Goal: Task Accomplishment & Management: Manage account settings

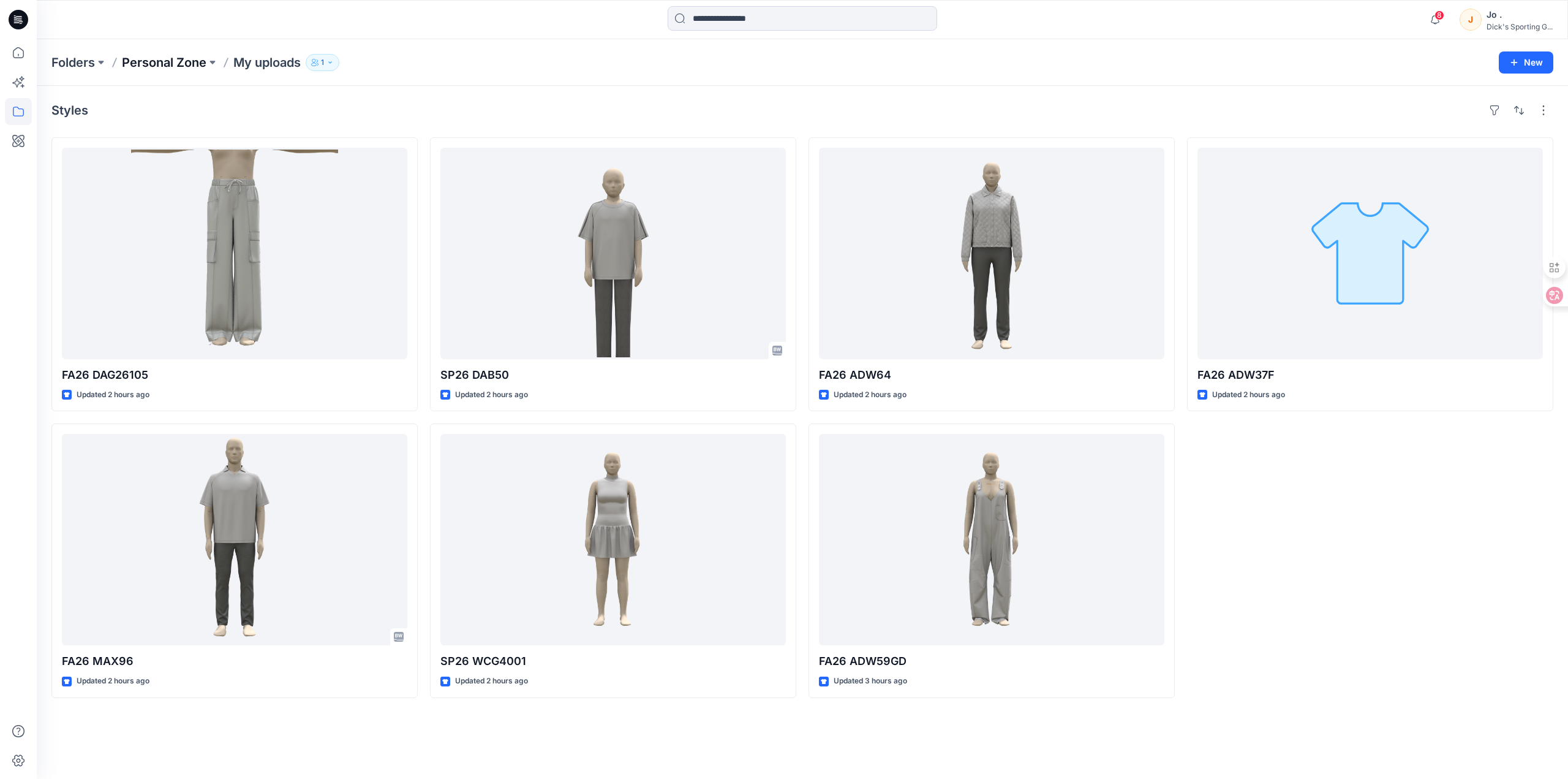
click at [187, 66] on p "Personal Zone" at bounding box center [164, 62] width 85 height 17
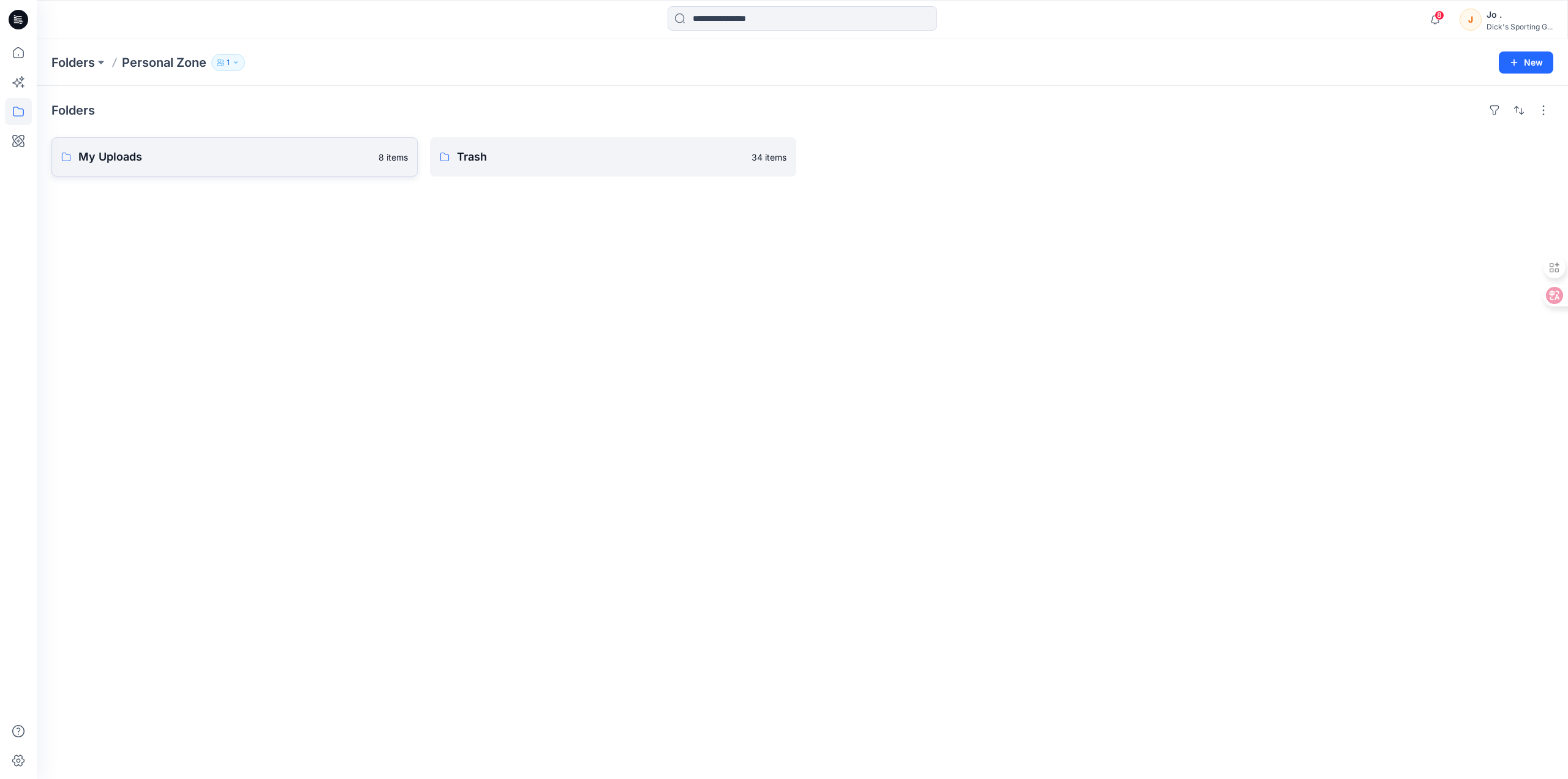
click at [221, 162] on p "My Uploads" at bounding box center [225, 157] width 293 height 17
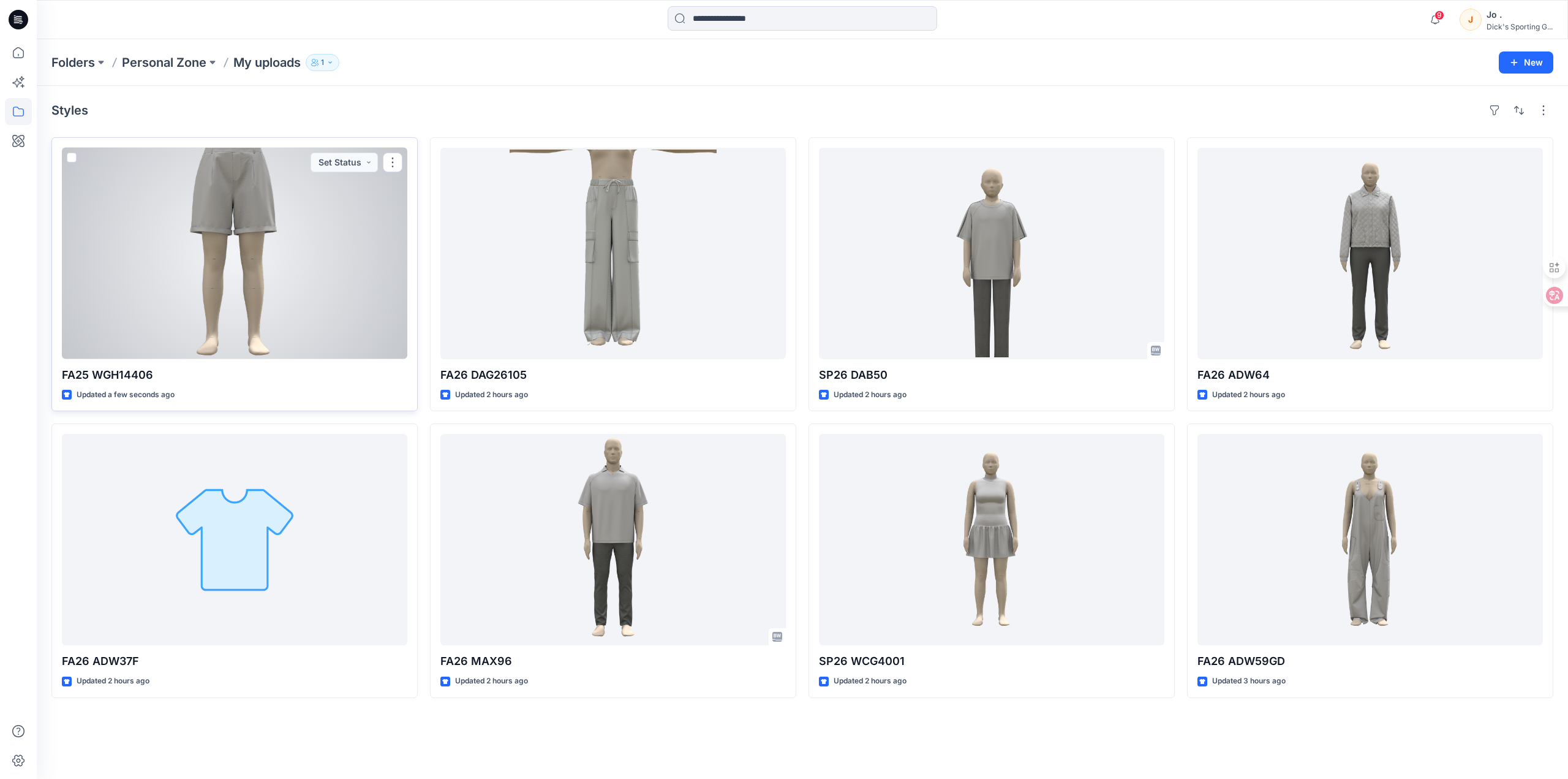
click at [248, 310] on div at bounding box center [234, 253] width 346 height 212
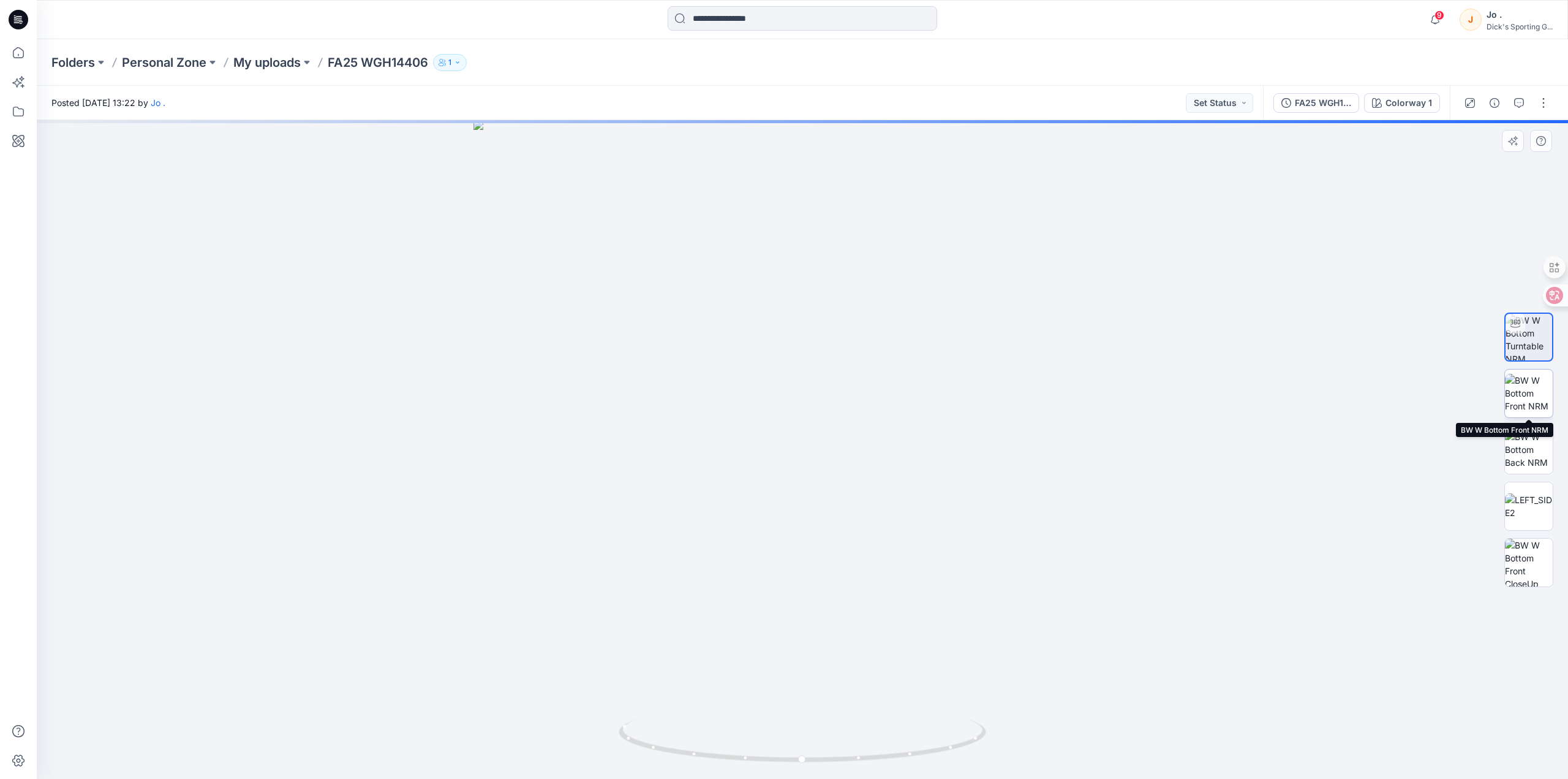
click at [1533, 388] on img at bounding box center [1529, 392] width 48 height 38
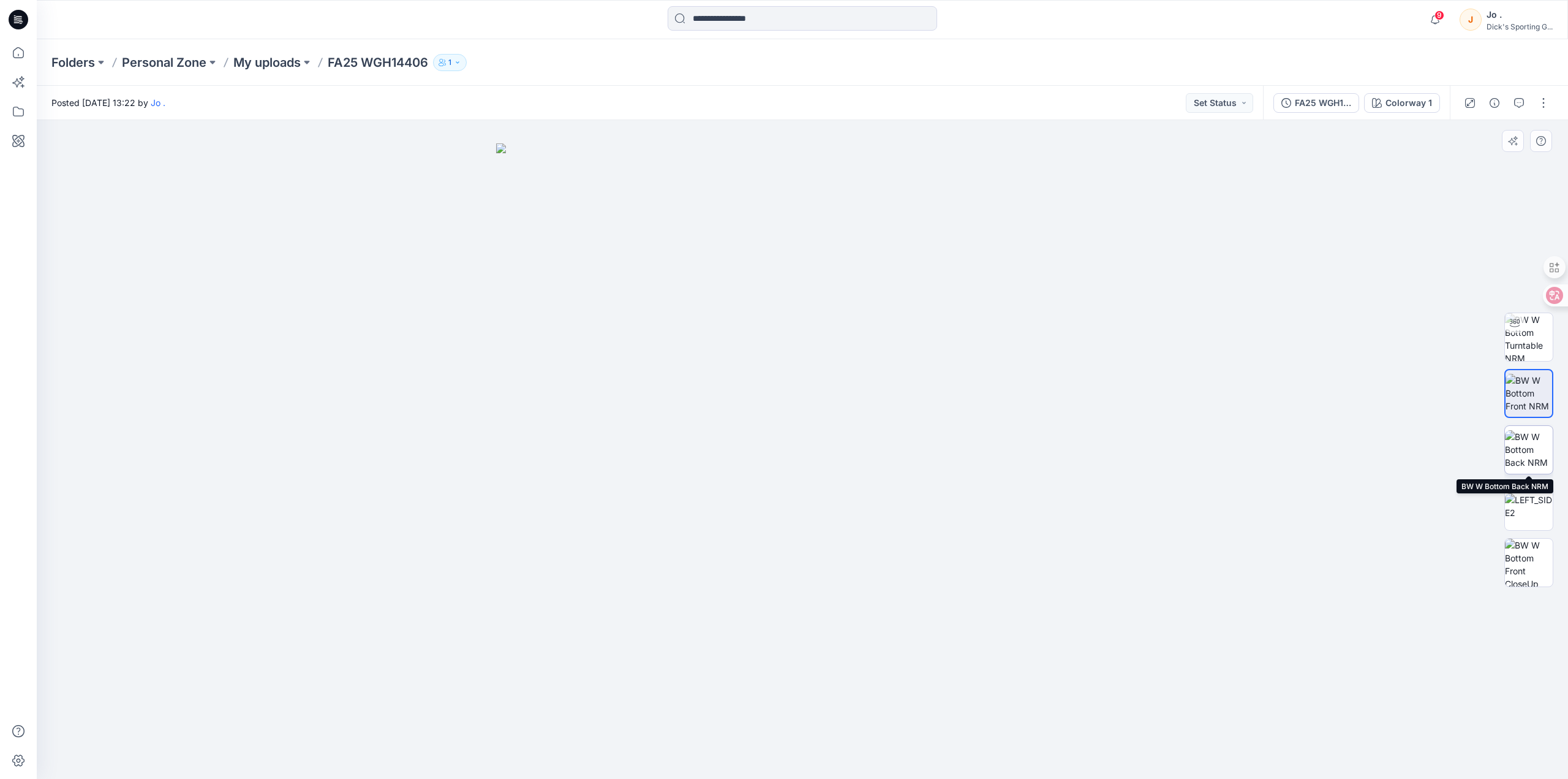
click at [1533, 445] on img at bounding box center [1529, 449] width 48 height 38
click at [1520, 330] on img at bounding box center [1529, 337] width 48 height 48
click at [1535, 451] on img at bounding box center [1529, 449] width 48 height 38
click at [1539, 493] on img at bounding box center [1529, 506] width 48 height 26
click at [1529, 558] on img at bounding box center [1529, 562] width 48 height 48
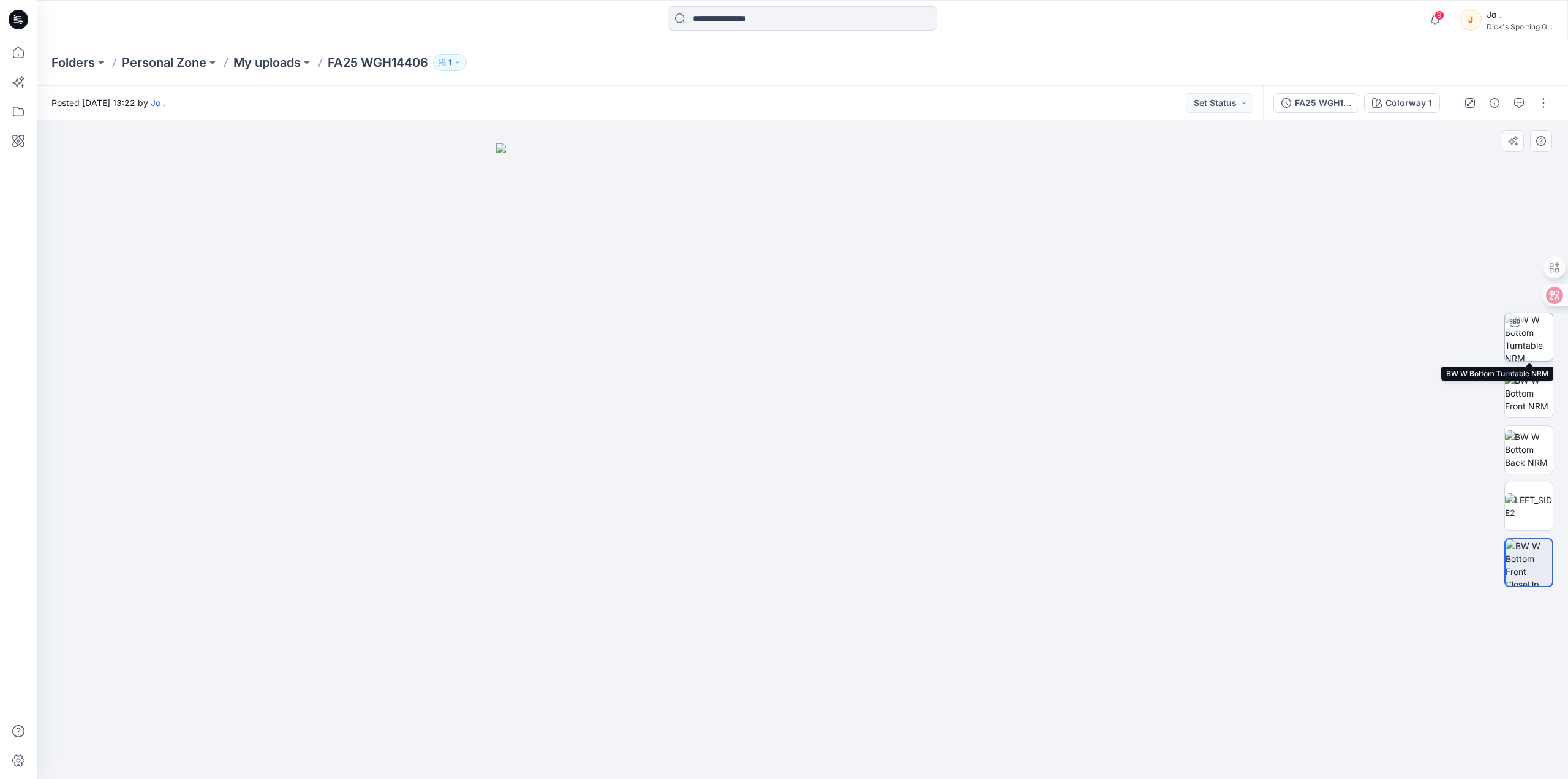
click at [1529, 331] on img at bounding box center [1529, 337] width 48 height 48
drag, startPoint x: 804, startPoint y: 762, endPoint x: 1131, endPoint y: 735, distance: 328.1
click at [1131, 735] on div at bounding box center [802, 449] width 1532 height 659
click at [181, 60] on p "Personal Zone" at bounding box center [164, 62] width 85 height 17
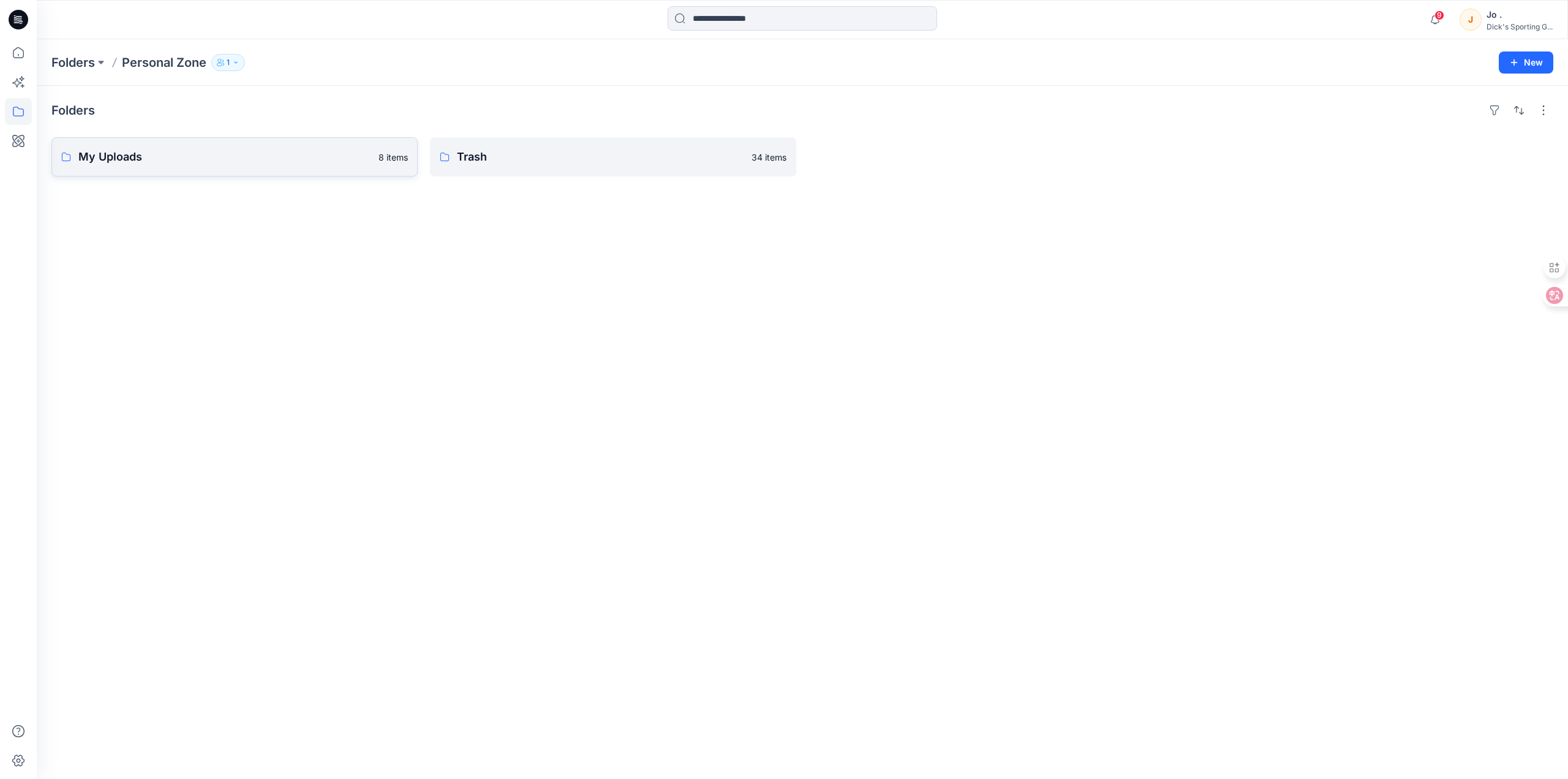
click at [227, 160] on p "My Uploads" at bounding box center [225, 157] width 293 height 17
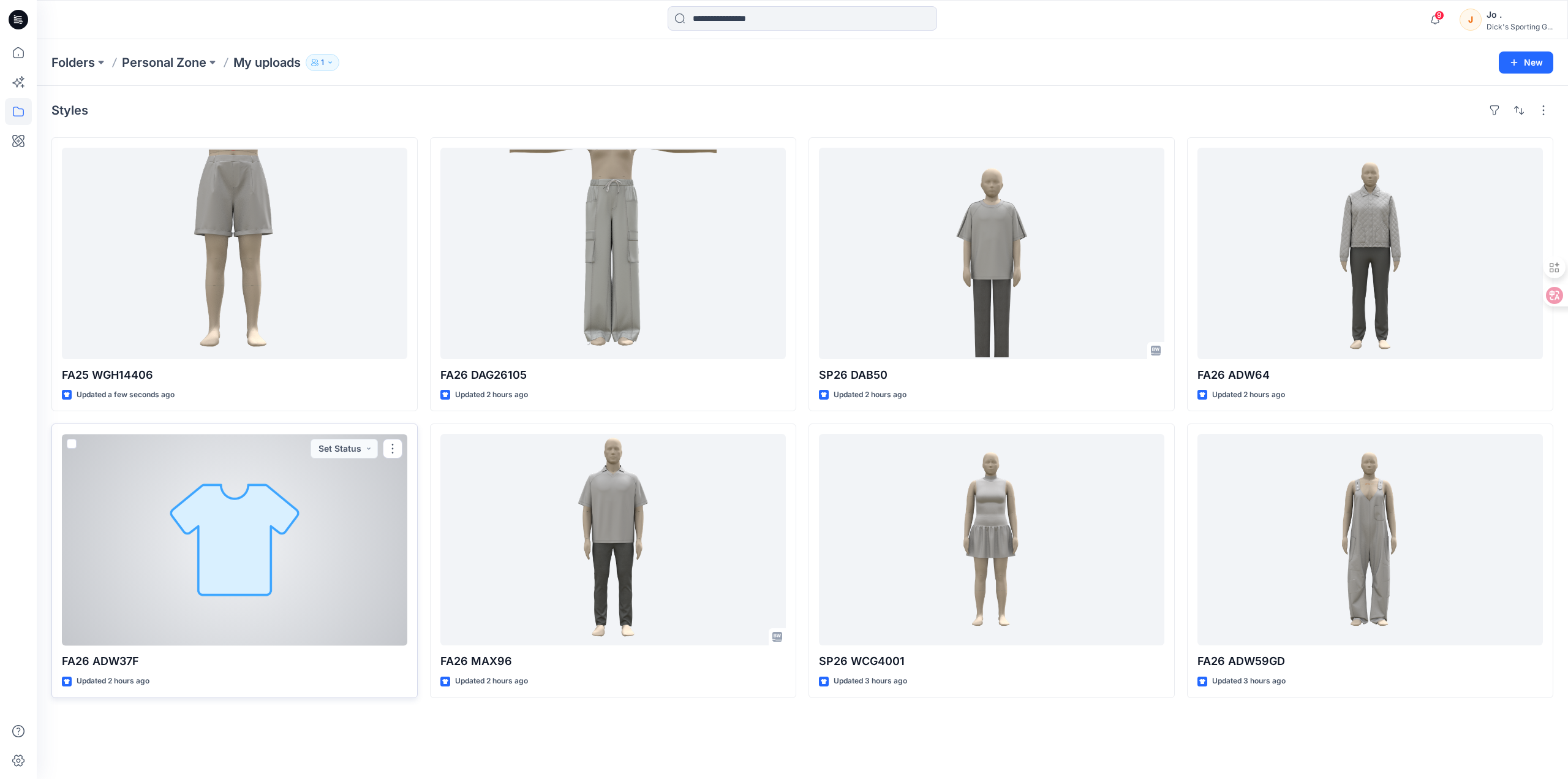
click at [315, 572] on div at bounding box center [234, 539] width 346 height 212
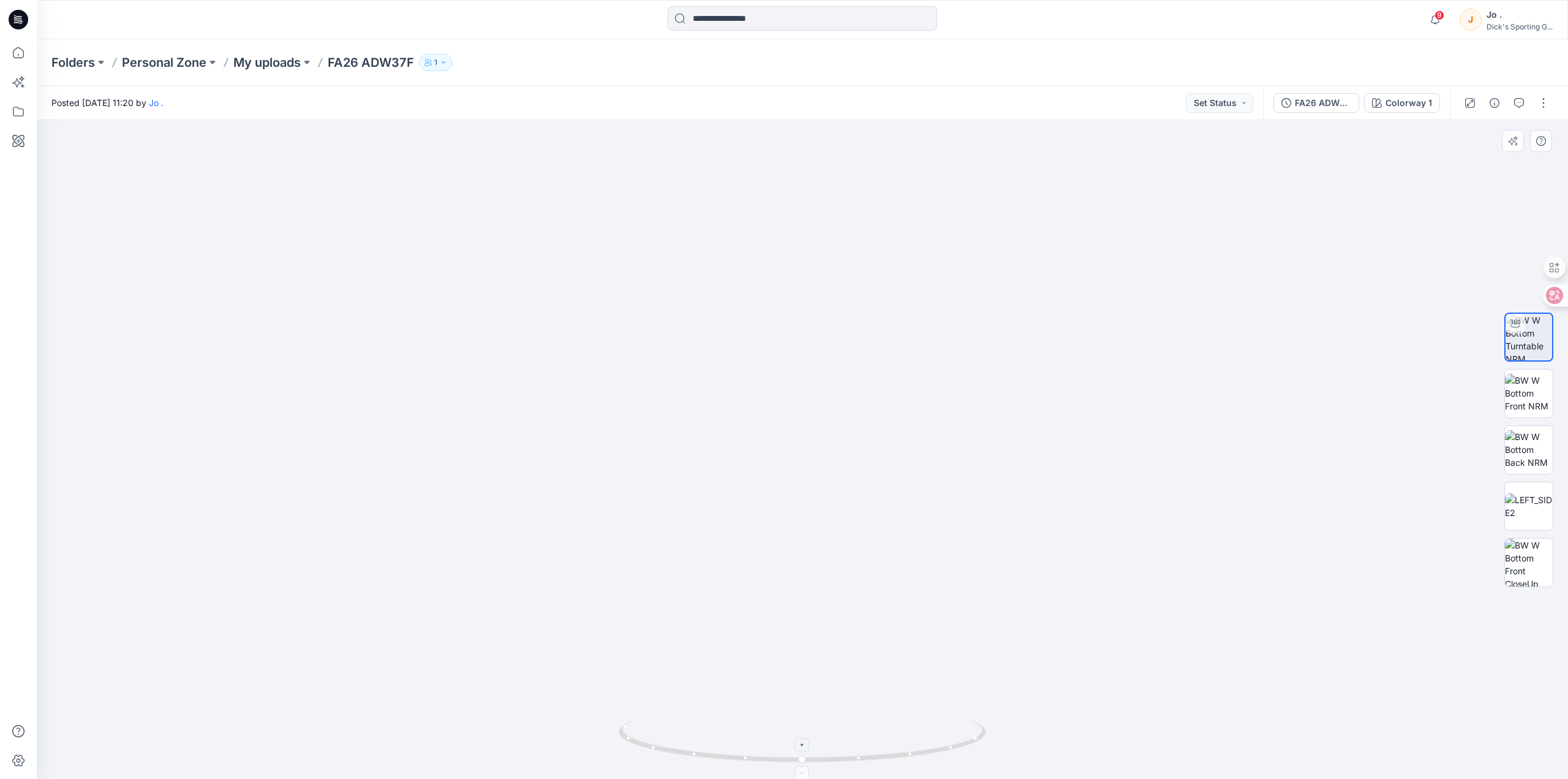
drag, startPoint x: 824, startPoint y: 743, endPoint x: 934, endPoint y: 740, distance: 110.0
click at [934, 740] on icon at bounding box center [804, 742] width 370 height 46
drag, startPoint x: 808, startPoint y: 764, endPoint x: 819, endPoint y: 756, distance: 13.6
click at [819, 756] on icon at bounding box center [804, 742] width 370 height 46
click at [814, 745] on foreignobject at bounding box center [814, 745] width 14 height 14
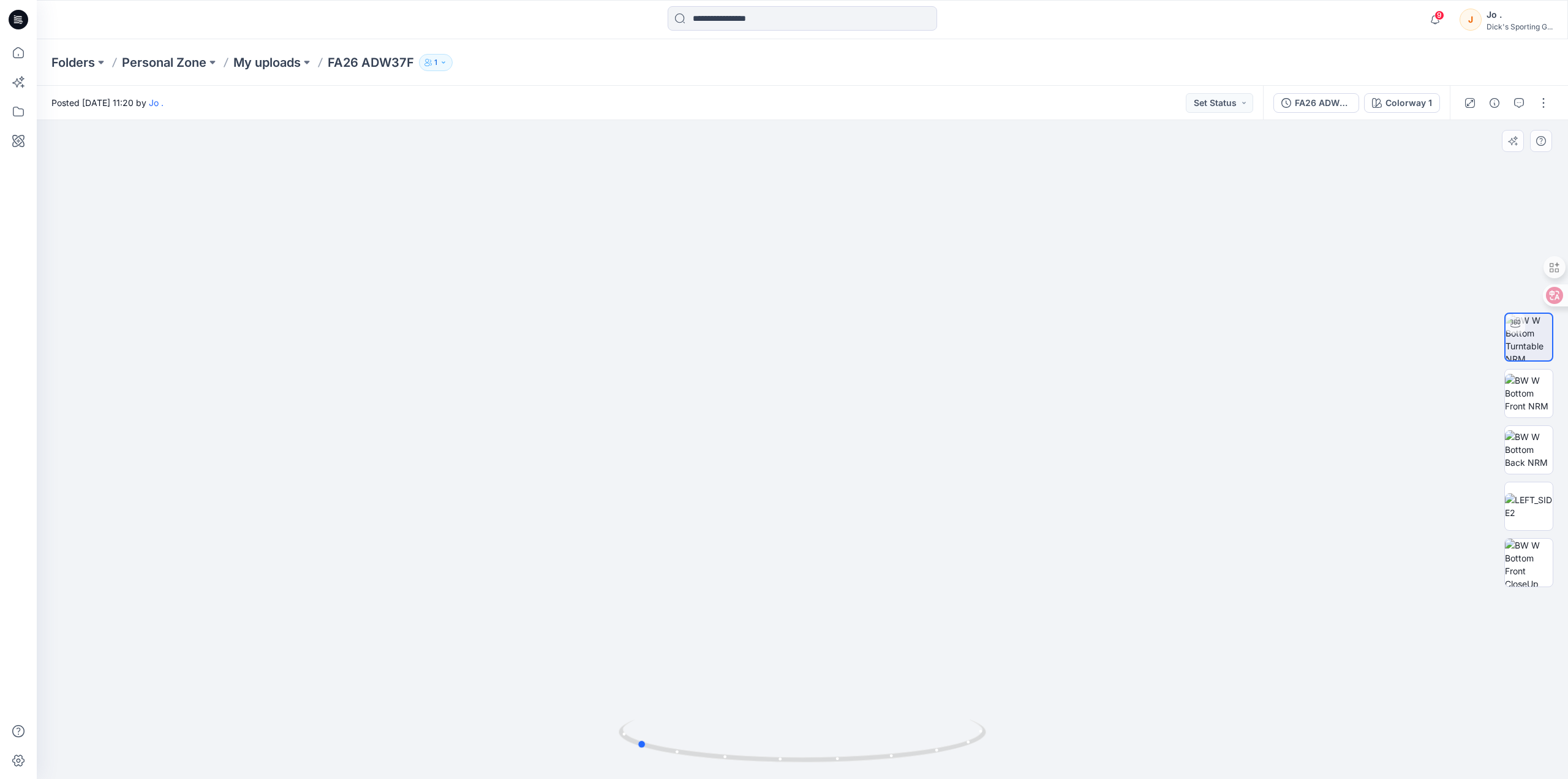
drag, startPoint x: 815, startPoint y: 763, endPoint x: 1005, endPoint y: 749, distance: 190.5
click at [1005, 749] on div at bounding box center [802, 449] width 1532 height 659
click at [162, 62] on p "Personal Zone" at bounding box center [164, 62] width 85 height 17
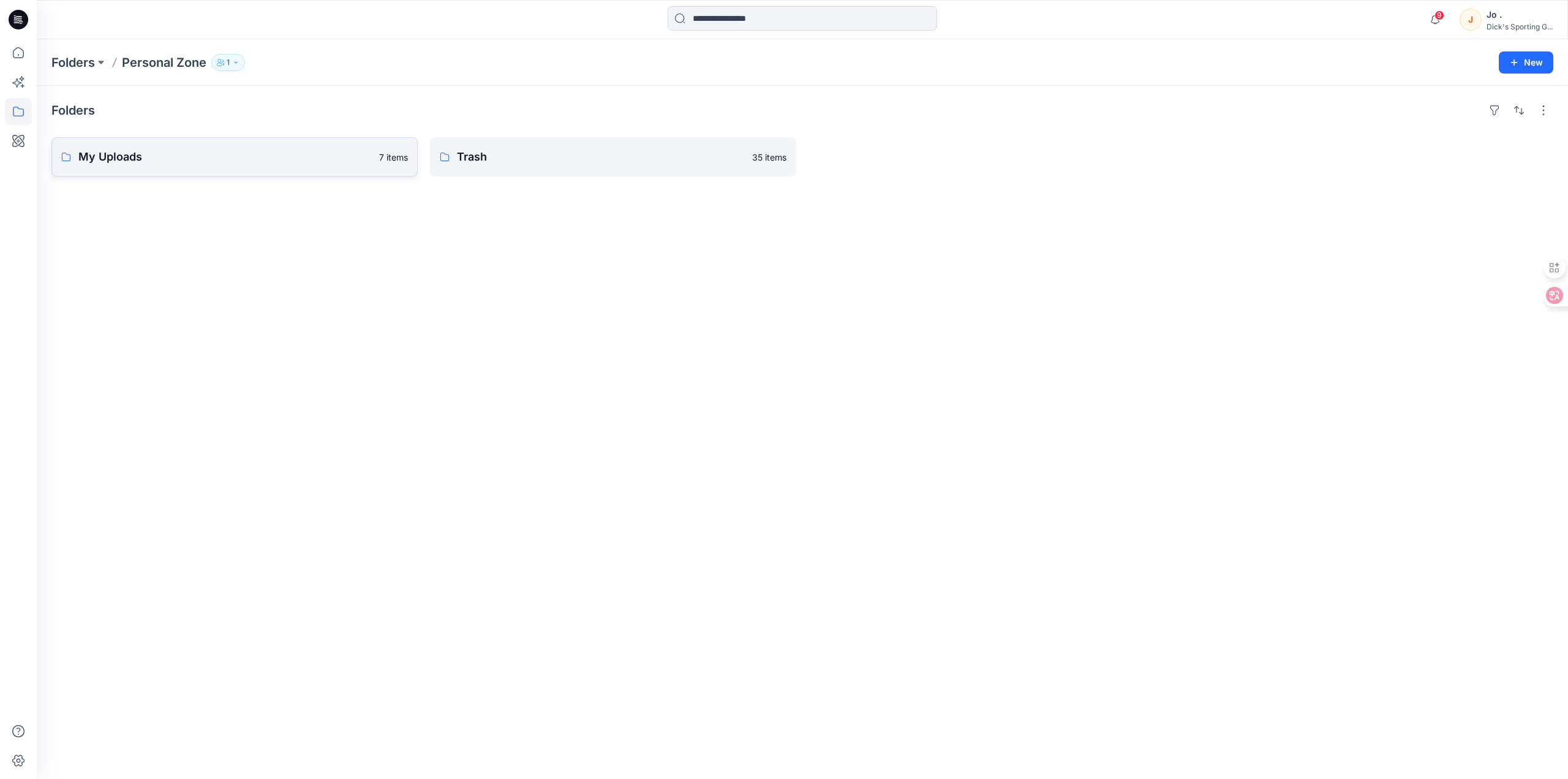
click at [234, 155] on p "My Uploads" at bounding box center [226, 157] width 294 height 17
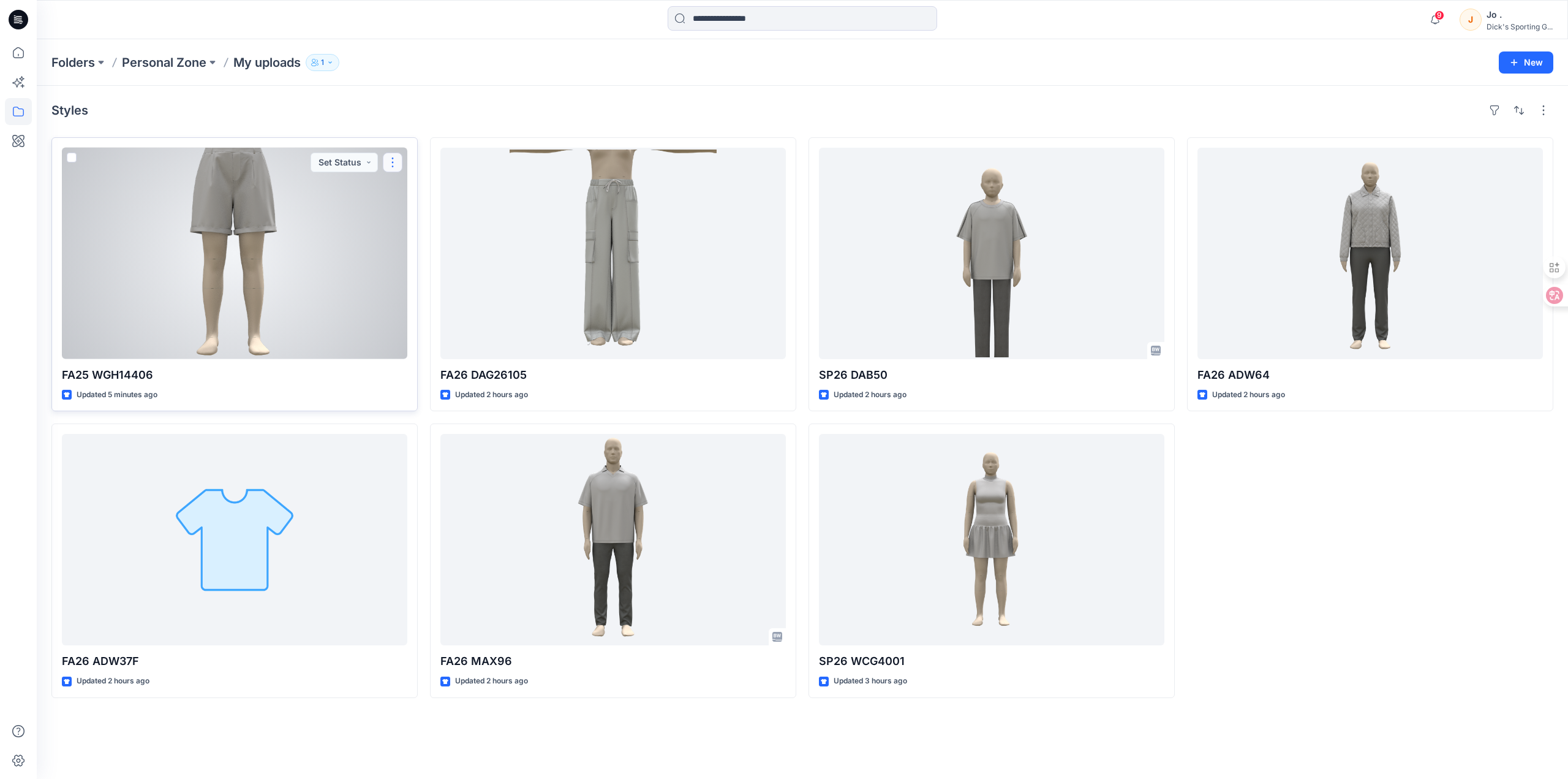
click at [398, 163] on button "button" at bounding box center [393, 162] width 20 height 20
click at [424, 190] on button "Edit" at bounding box center [451, 190] width 132 height 23
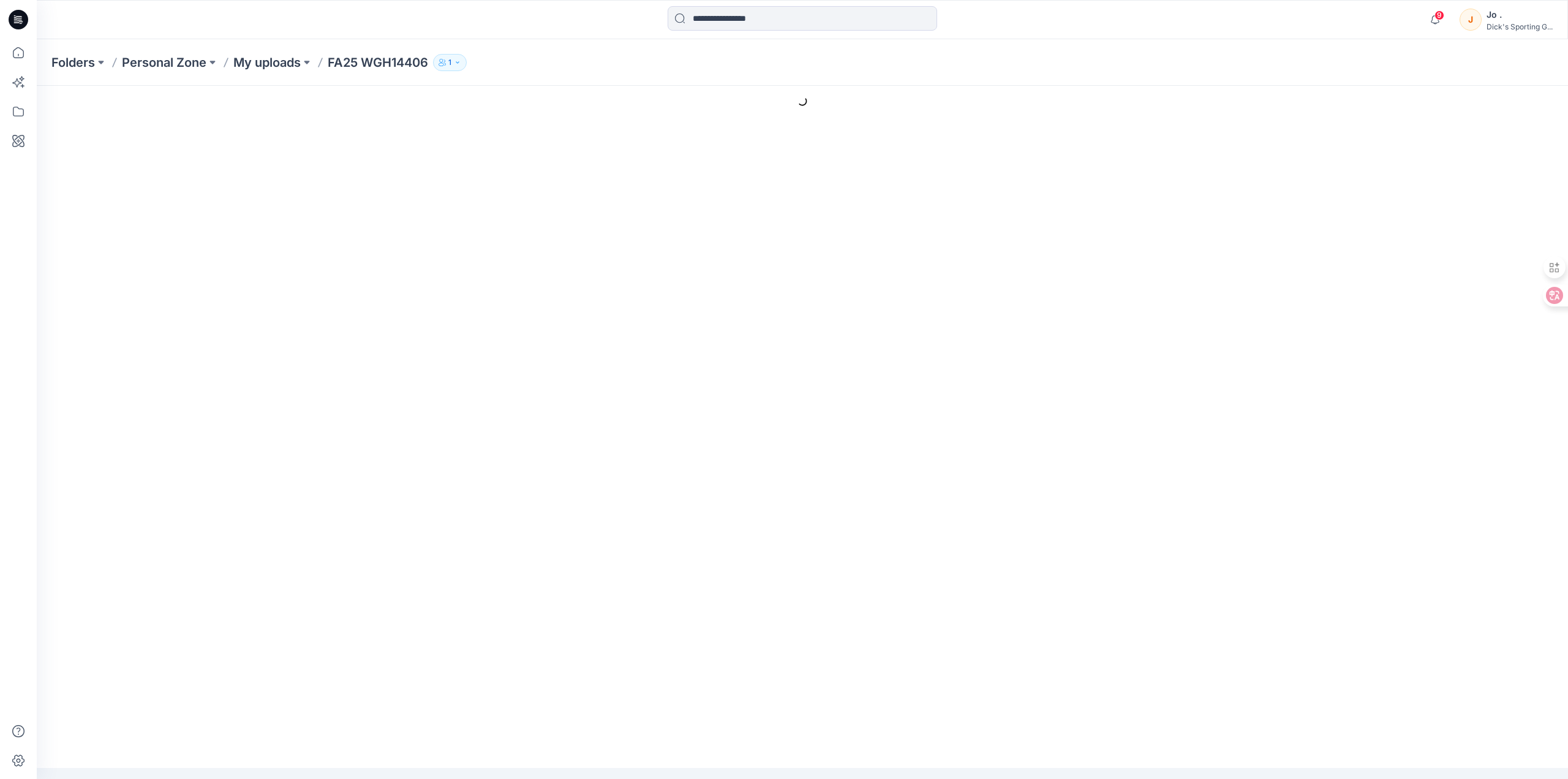
click at [846, 513] on form "**********" at bounding box center [864, 470] width 1370 height 571
click at [166, 63] on p "Personal Zone" at bounding box center [164, 62] width 85 height 17
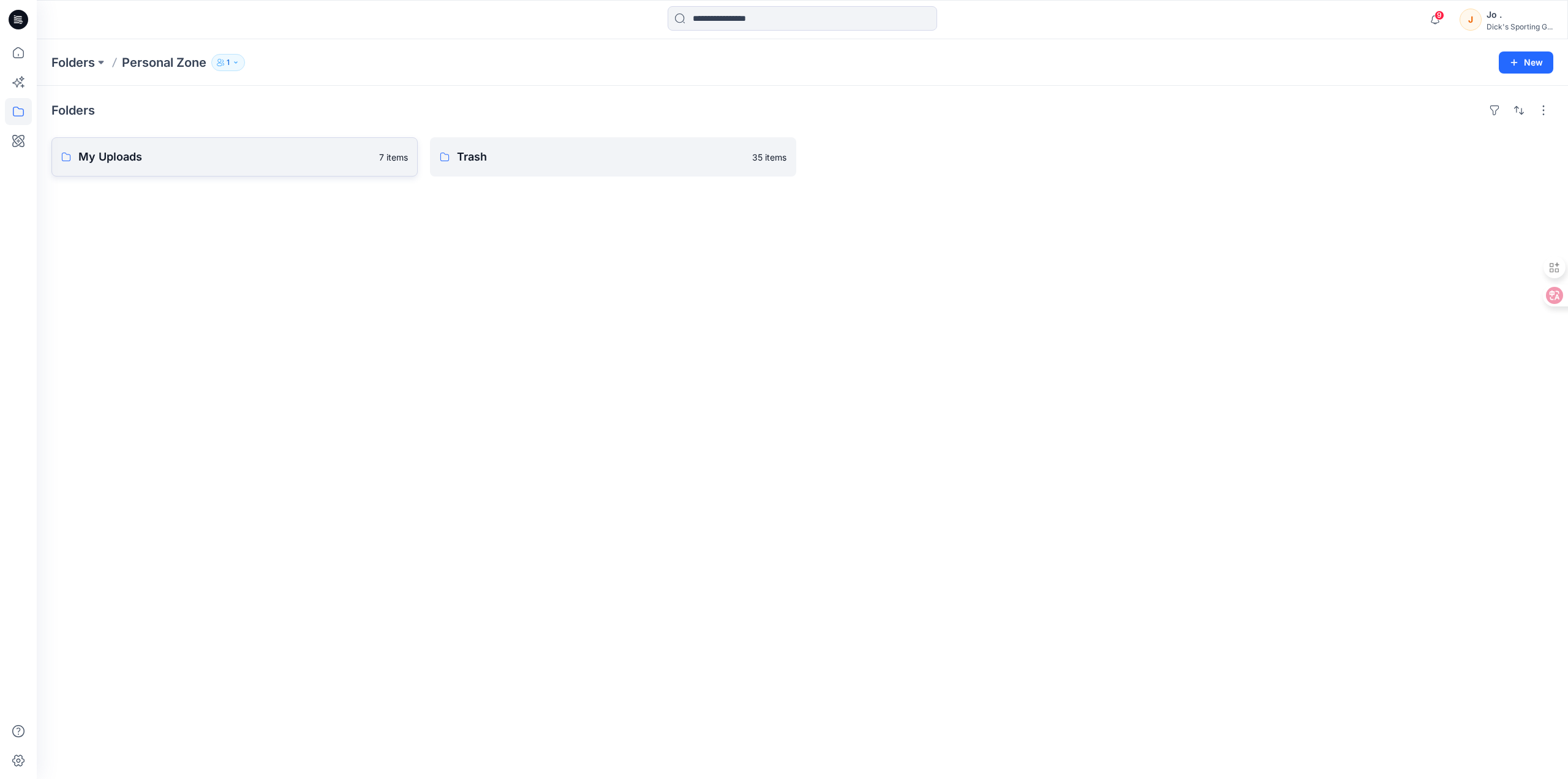
click at [230, 162] on p "My Uploads" at bounding box center [226, 157] width 294 height 17
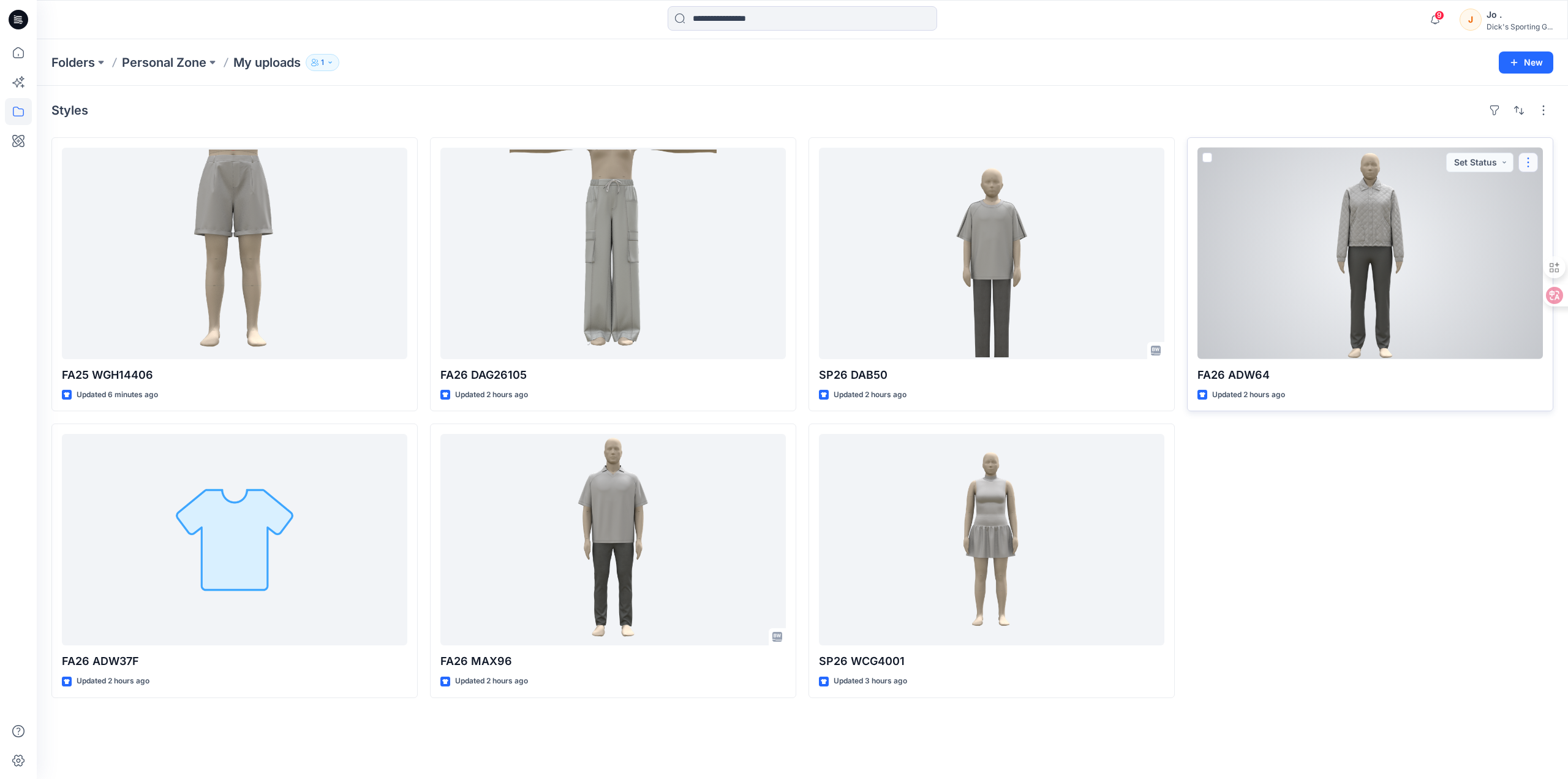
click at [1528, 162] on button "button" at bounding box center [1529, 162] width 20 height 20
click at [1473, 192] on button "Edit" at bounding box center [1470, 190] width 132 height 23
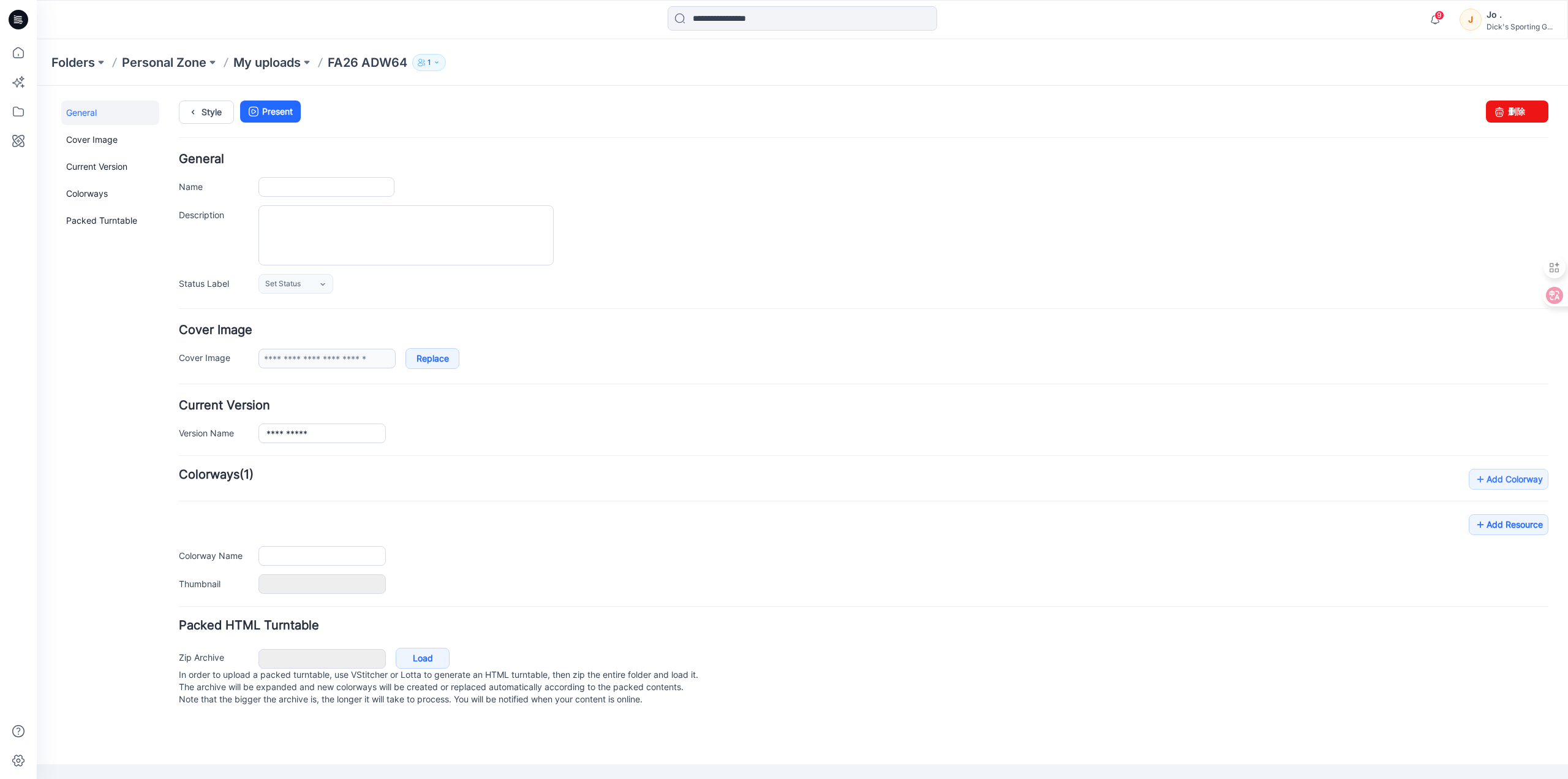
type input "**********"
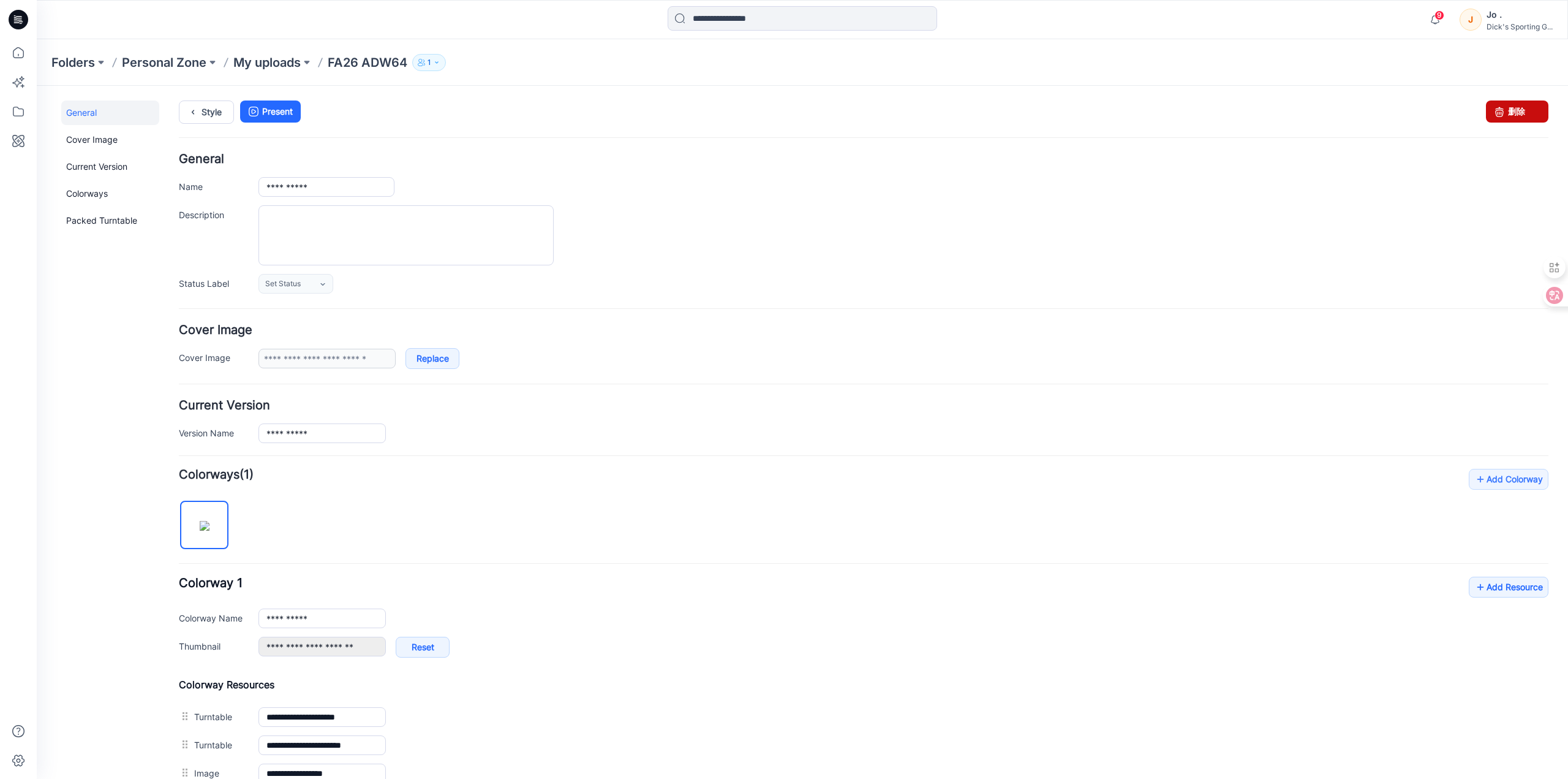
click at [1494, 114] on icon at bounding box center [1499, 111] width 17 height 22
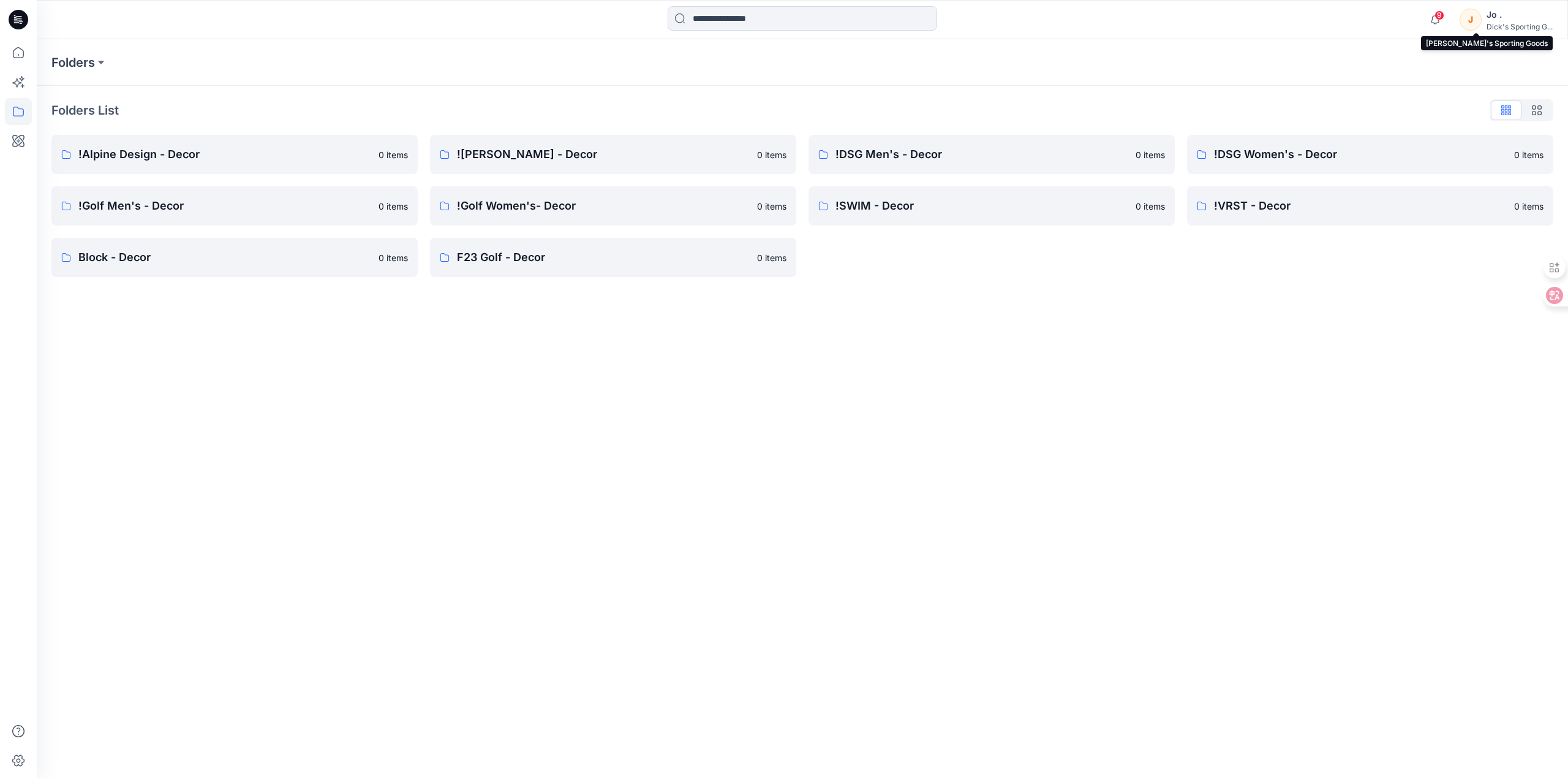
click at [1503, 25] on div "Dick's Sporting G..." at bounding box center [1520, 26] width 66 height 9
click at [910, 447] on div "Folders Folders List !Alpine Design - Decor 0 items !Golf Men's - Decor 0 items…" at bounding box center [802, 409] width 1532 height 740
click at [19, 56] on icon at bounding box center [18, 52] width 27 height 27
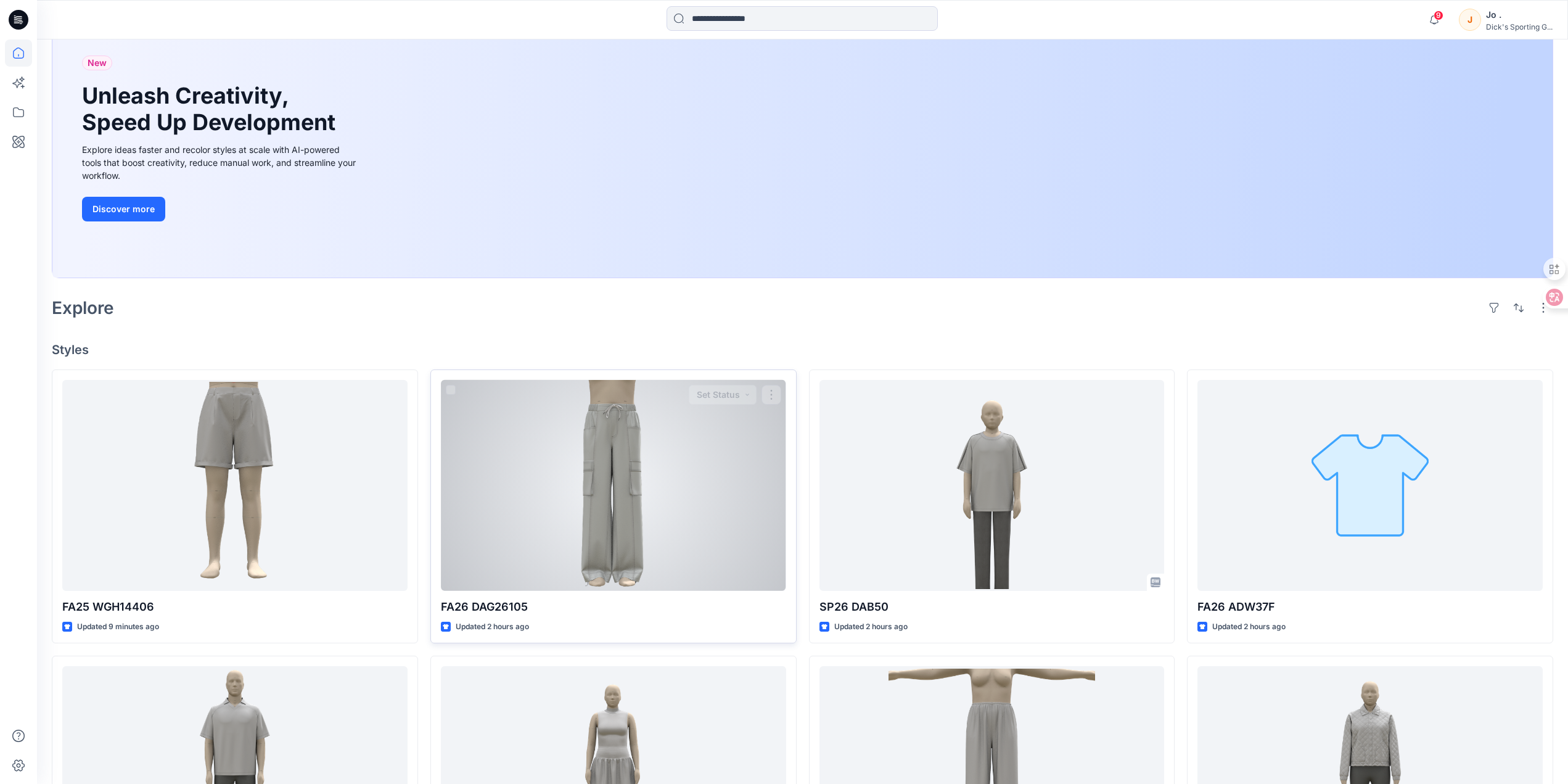
scroll to position [308, 0]
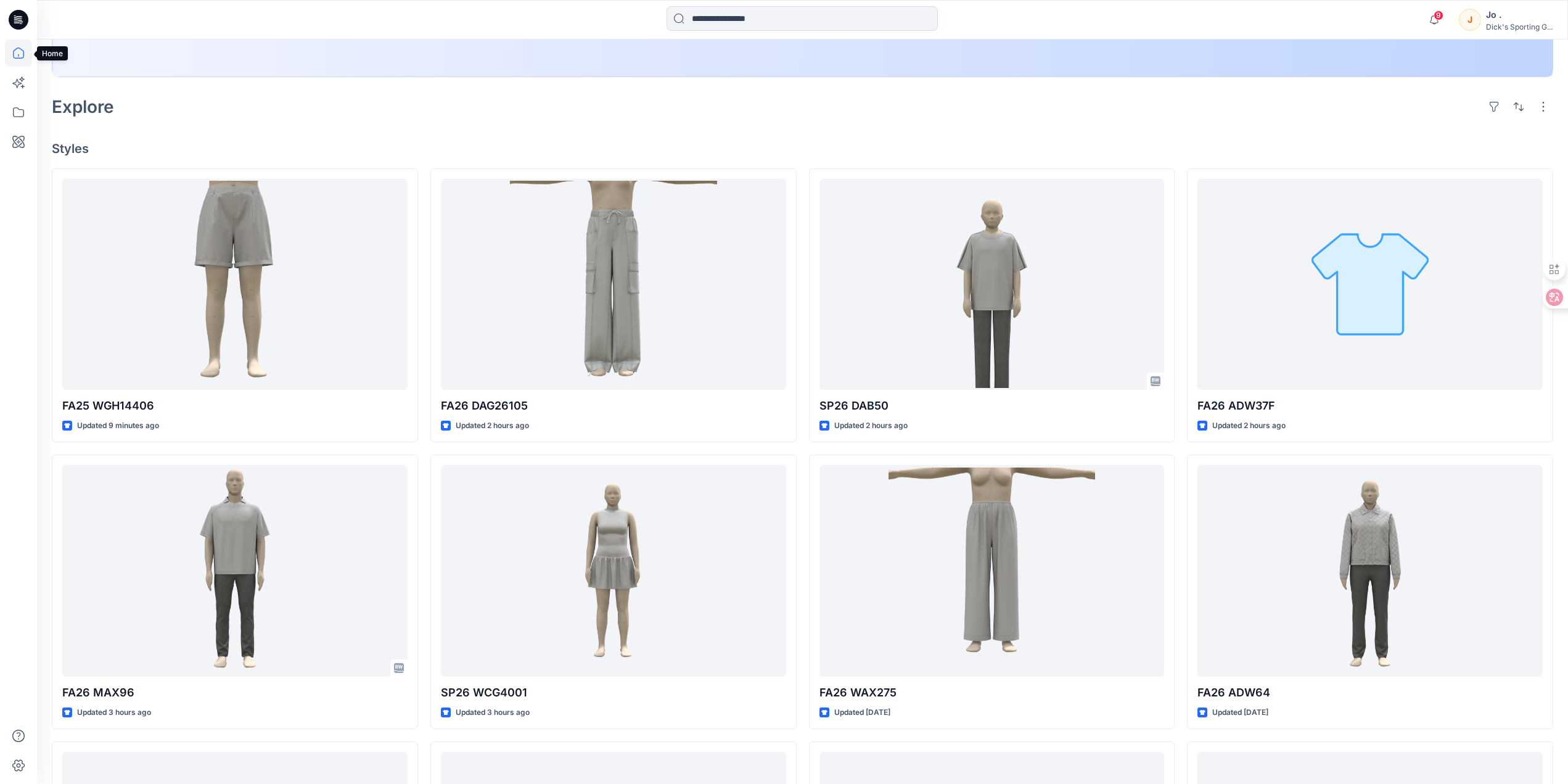
click at [16, 52] on icon at bounding box center [18, 53] width 27 height 27
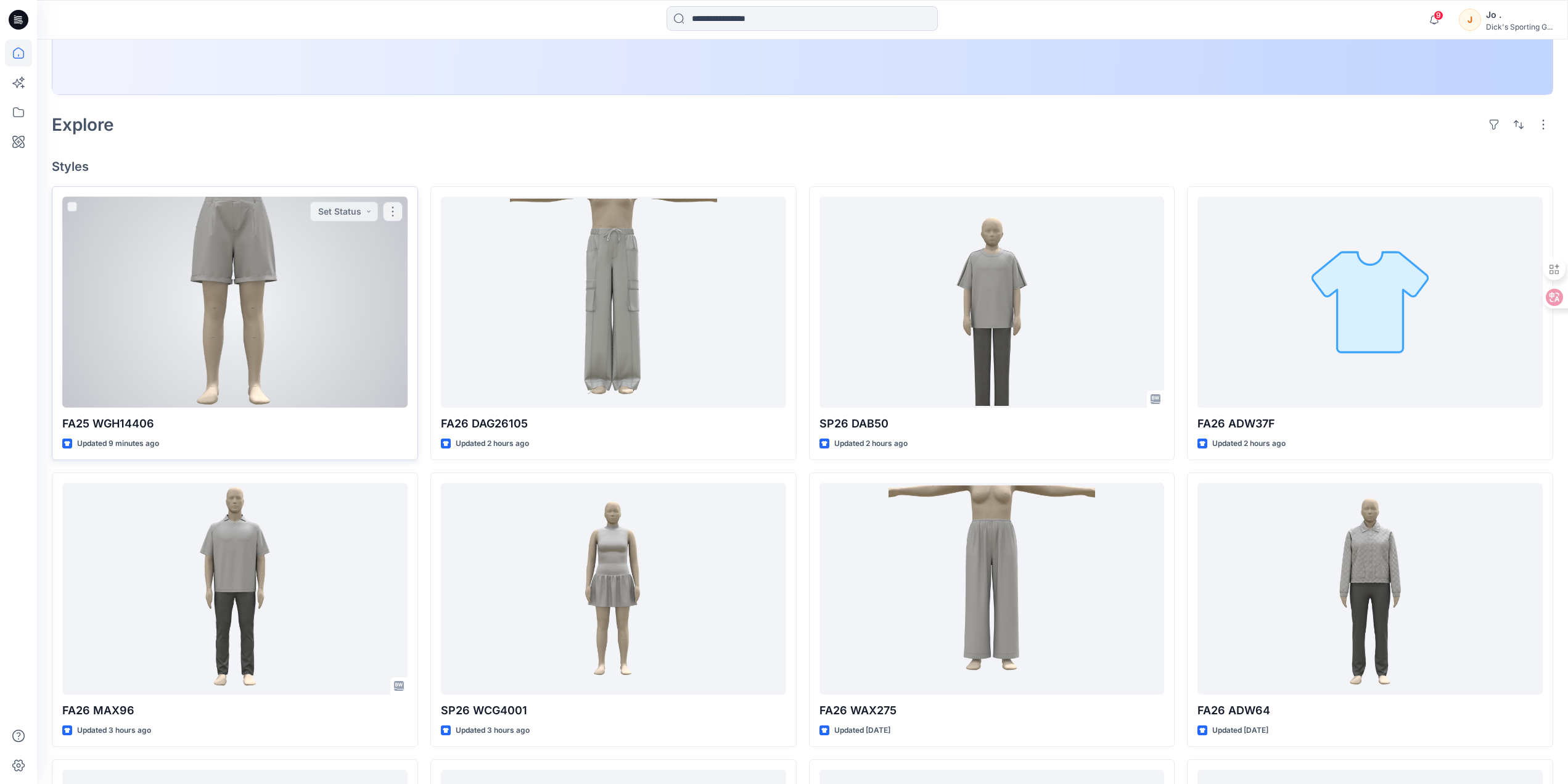
scroll to position [0, 0]
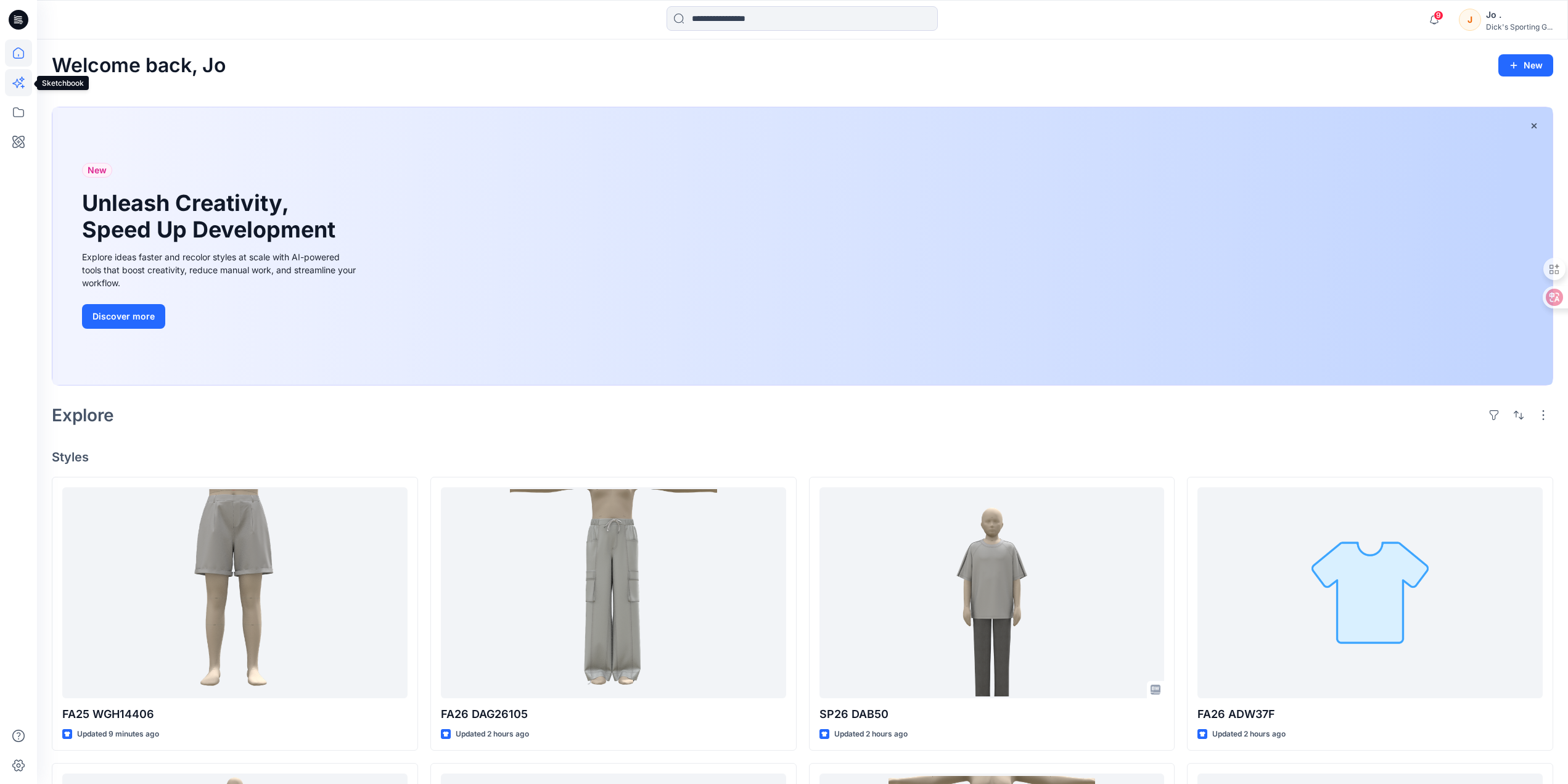
click at [14, 78] on icon at bounding box center [18, 82] width 27 height 27
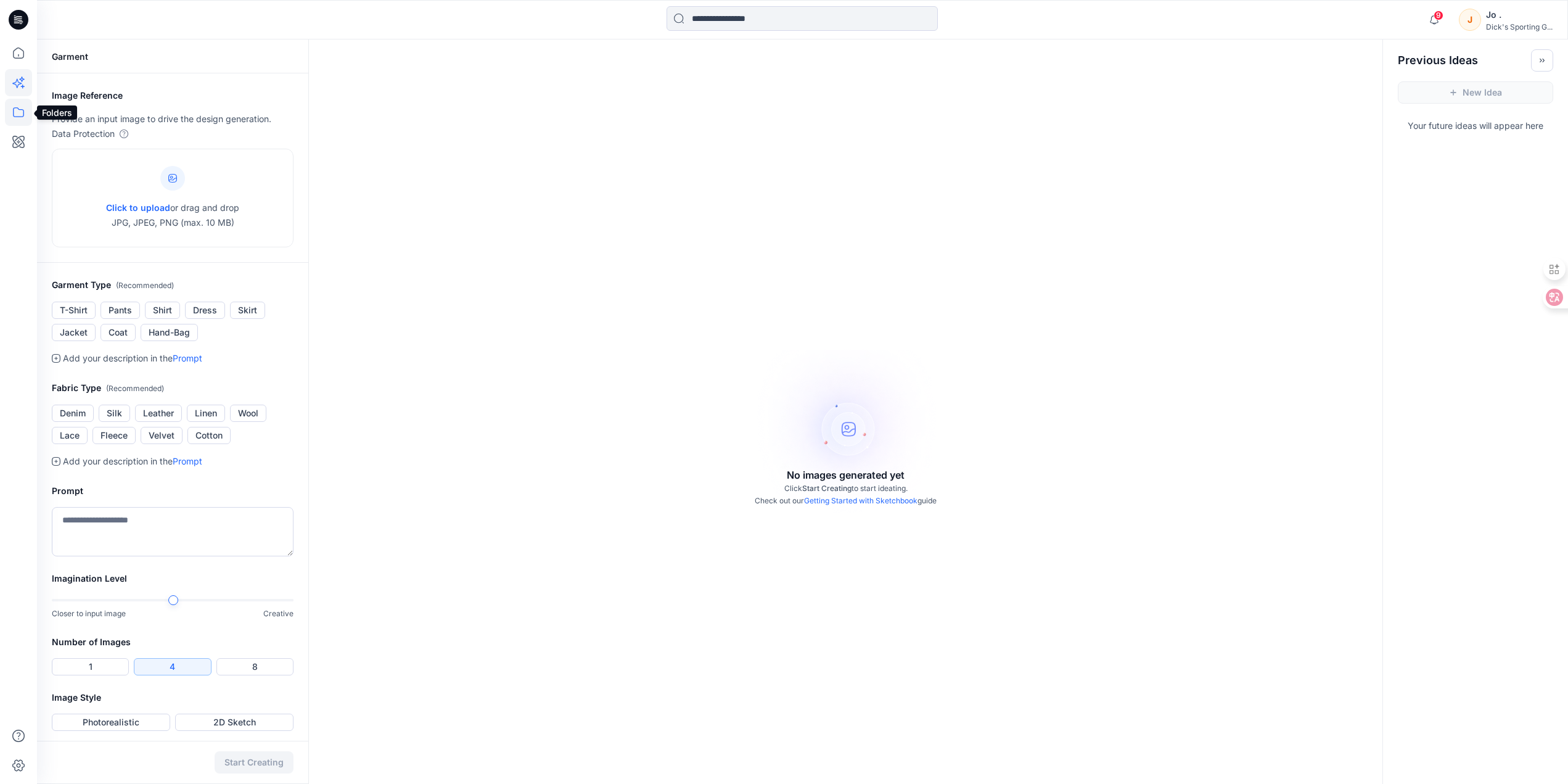
click at [18, 111] on icon at bounding box center [18, 112] width 27 height 27
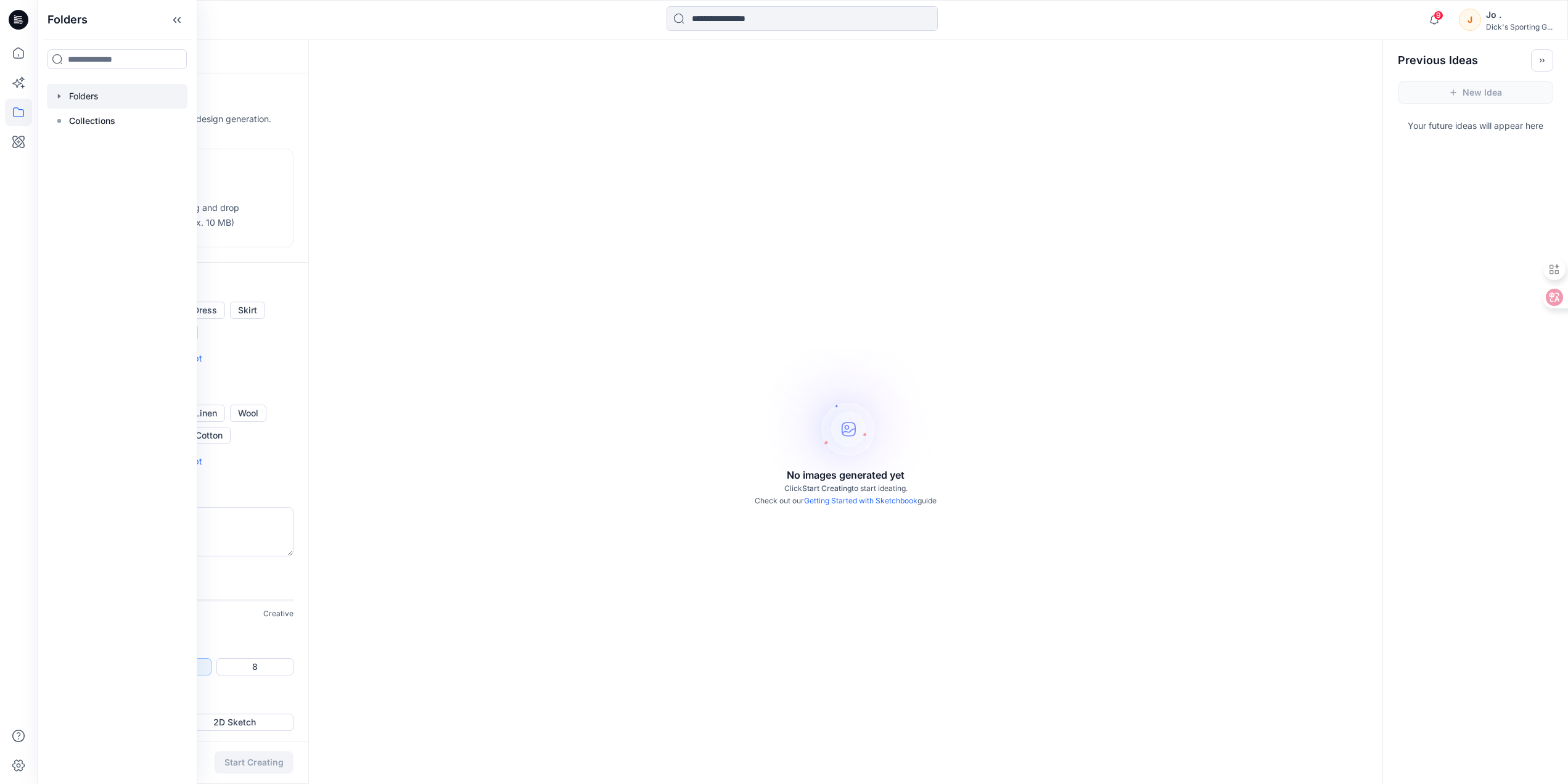
click at [93, 90] on div at bounding box center [117, 96] width 141 height 25
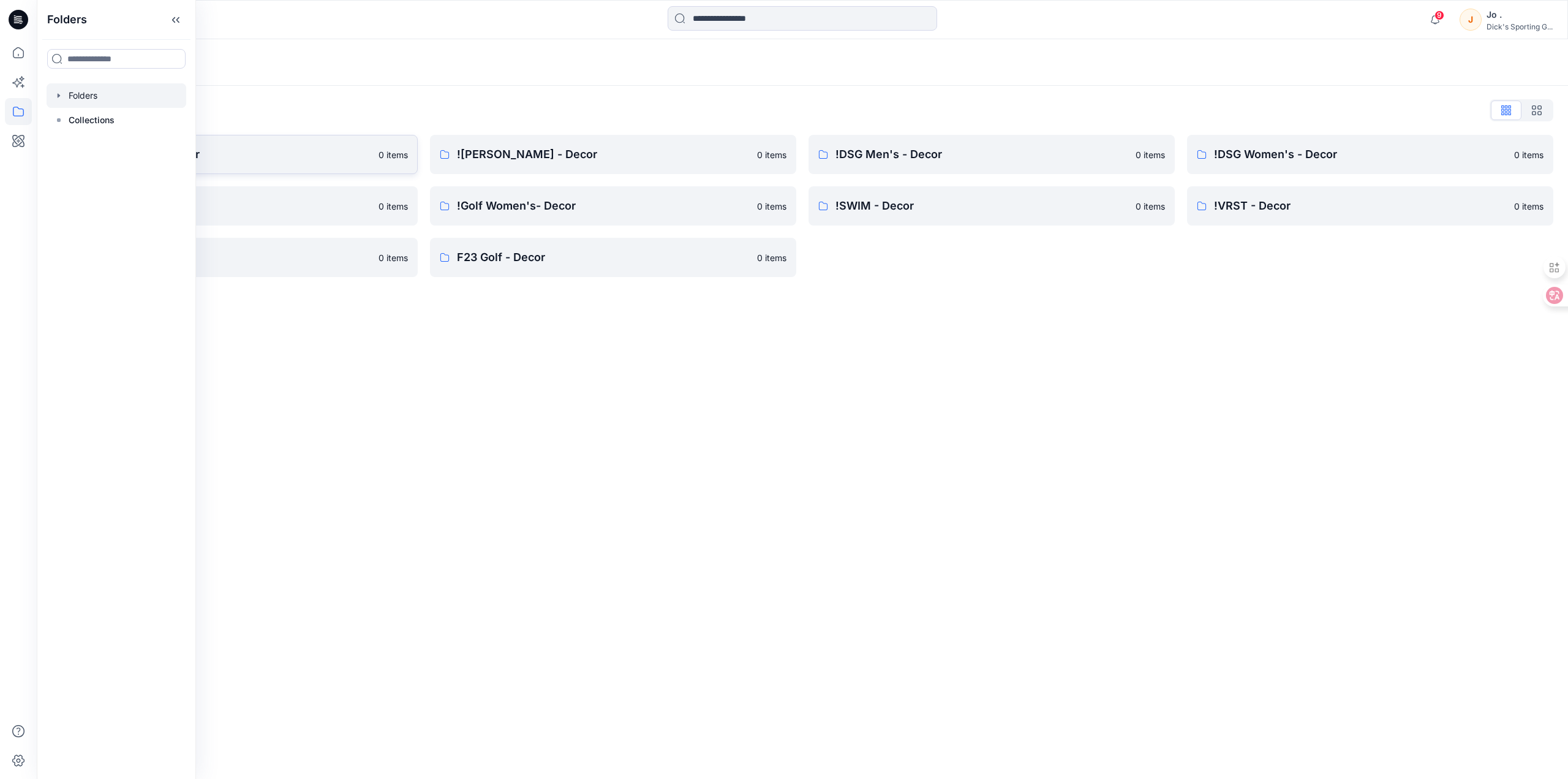
click at [330, 152] on p "!Alpine Design - Decor" at bounding box center [225, 154] width 293 height 17
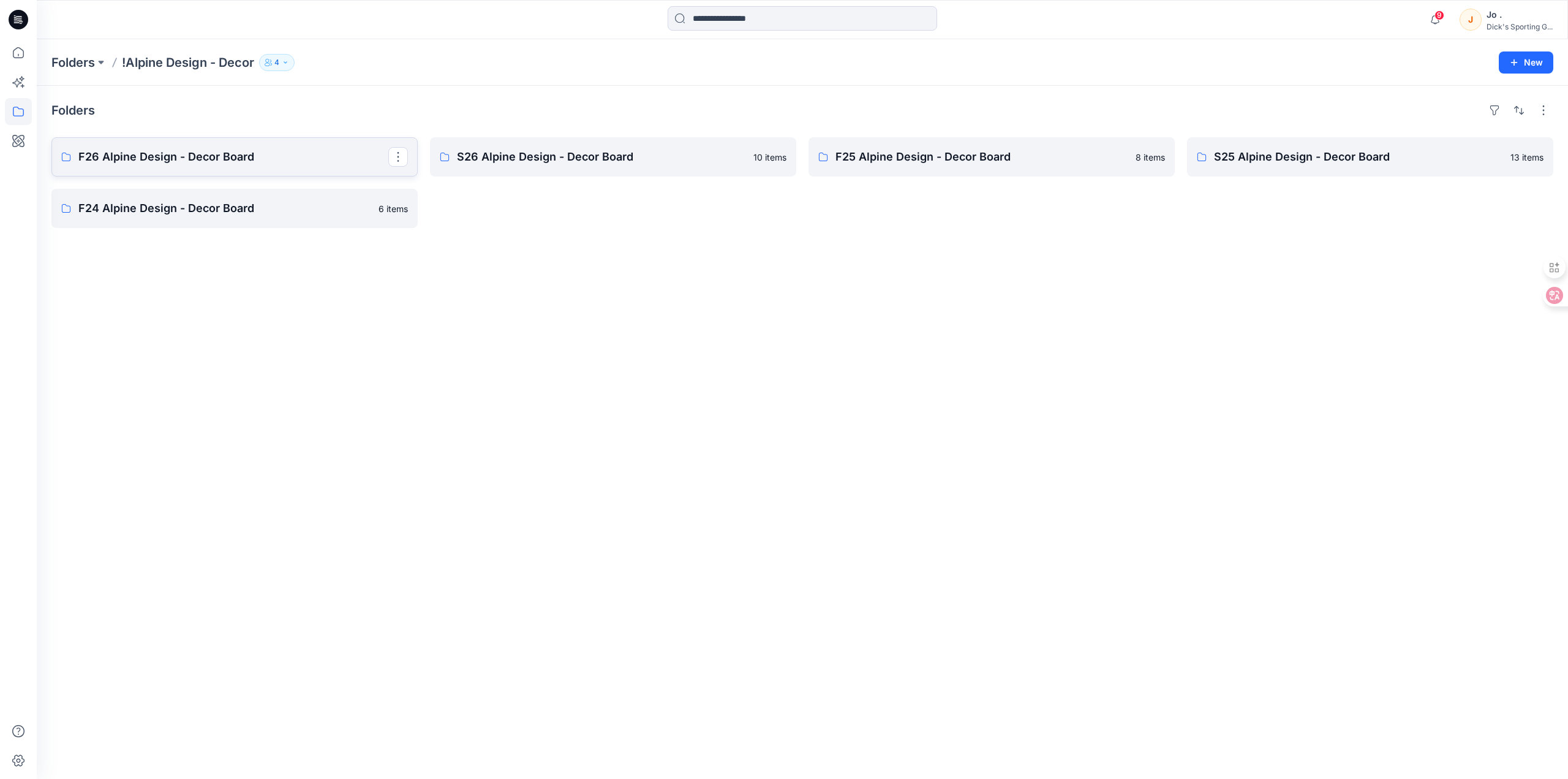
click at [251, 153] on p "F26 Alpine Design - Decor Board" at bounding box center [233, 157] width 310 height 17
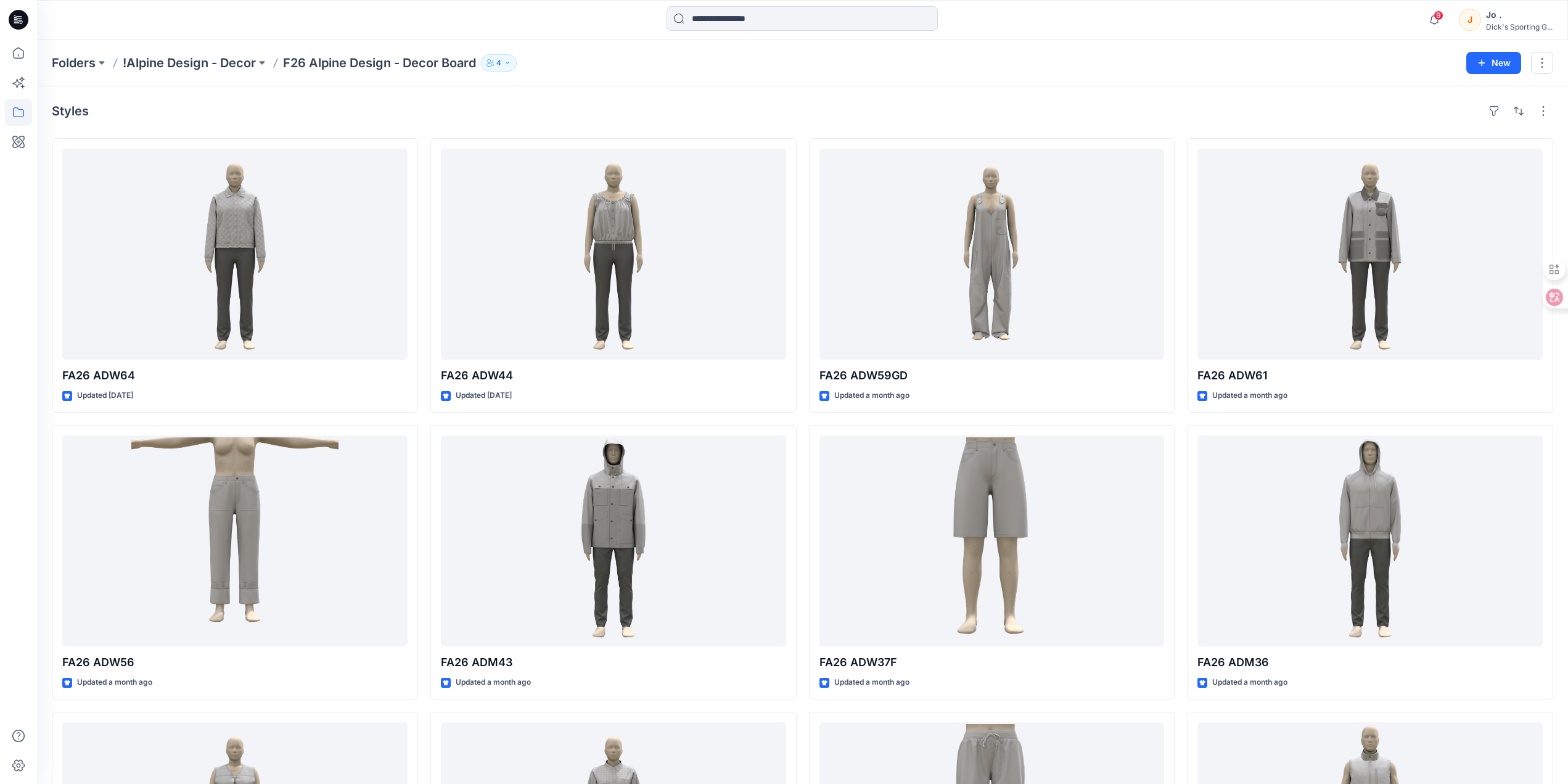
click at [1505, 21] on div "Jo ." at bounding box center [1518, 14] width 66 height 15
click at [1432, 108] on div "Profile" at bounding box center [1461, 113] width 180 height 24
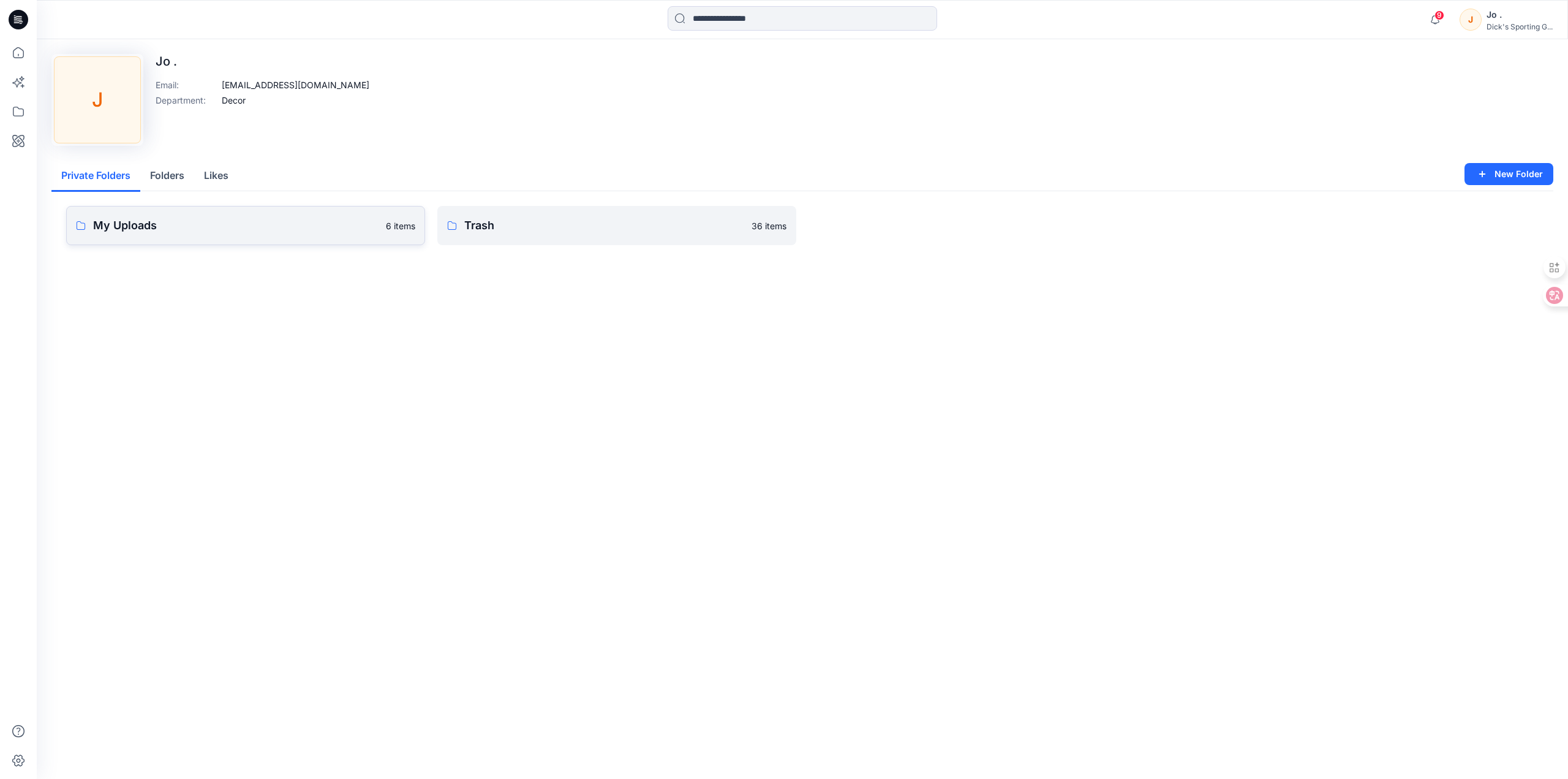
click at [165, 216] on link "My Uploads 6 items" at bounding box center [245, 226] width 359 height 39
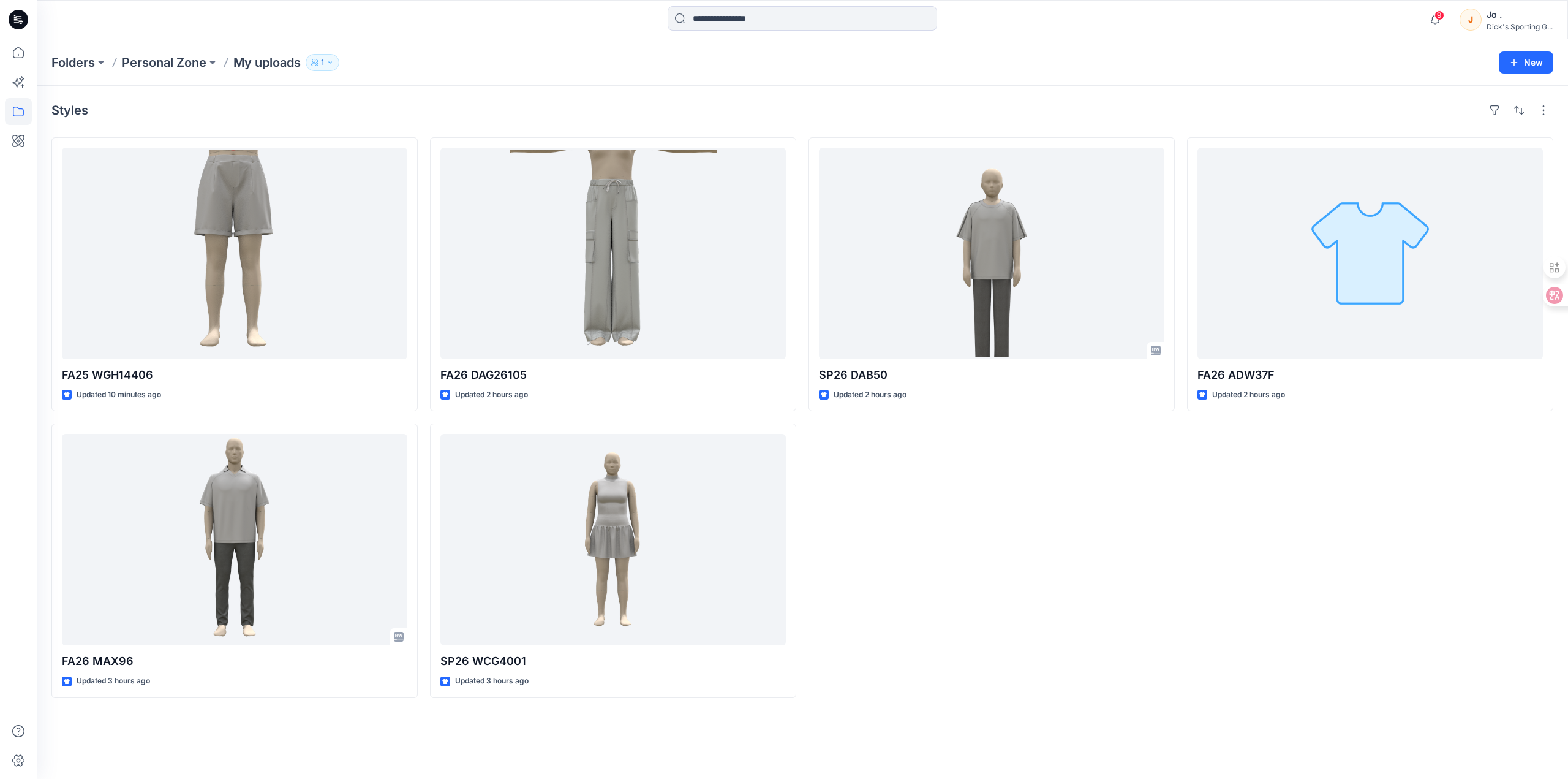
click at [928, 686] on div "SP26 DAB50 Updated 2 hours ago" at bounding box center [992, 417] width 366 height 560
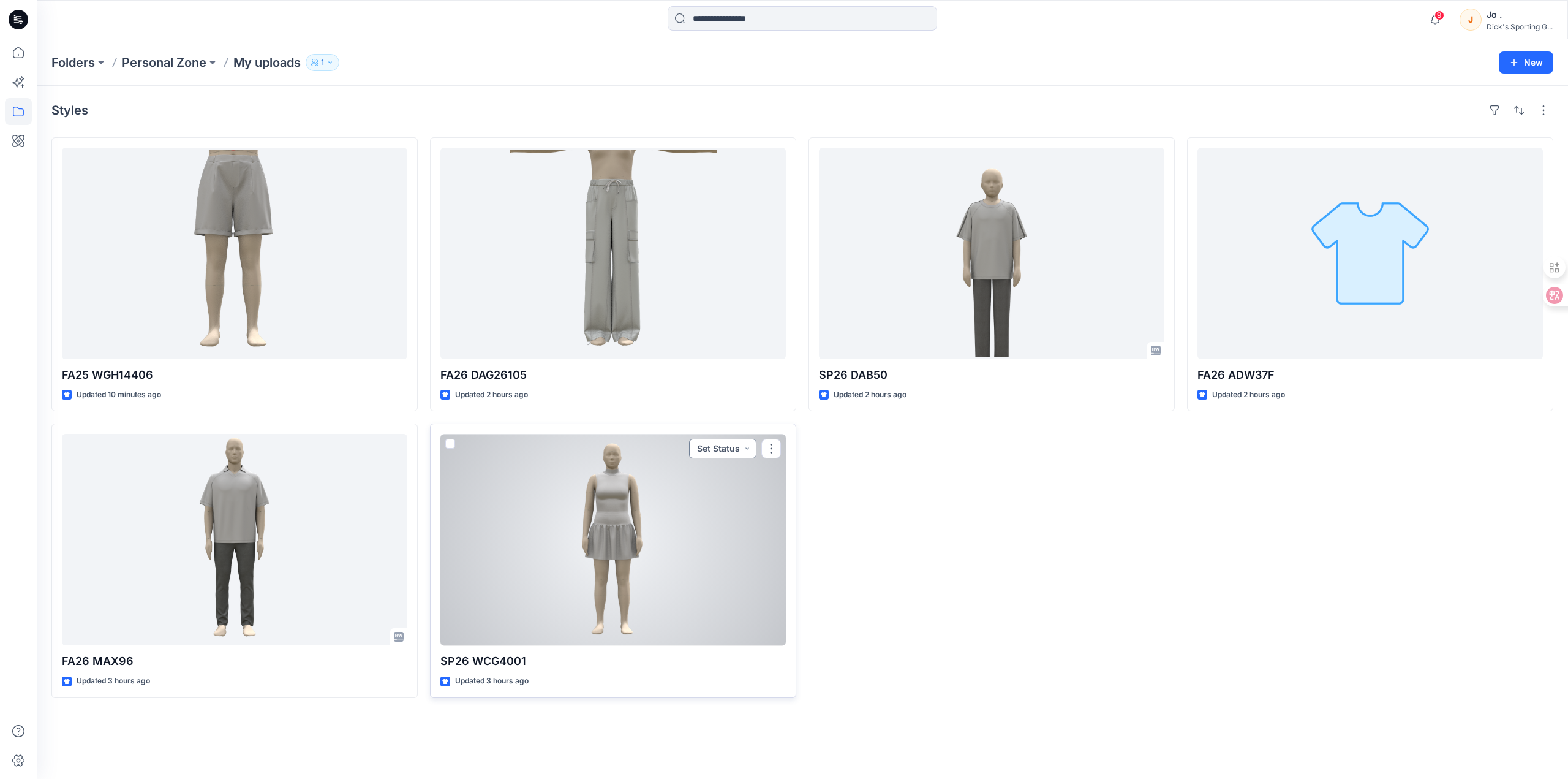
click at [725, 451] on button "Set Status" at bounding box center [723, 448] width 67 height 20
click at [769, 506] on div at bounding box center [613, 539] width 346 height 212
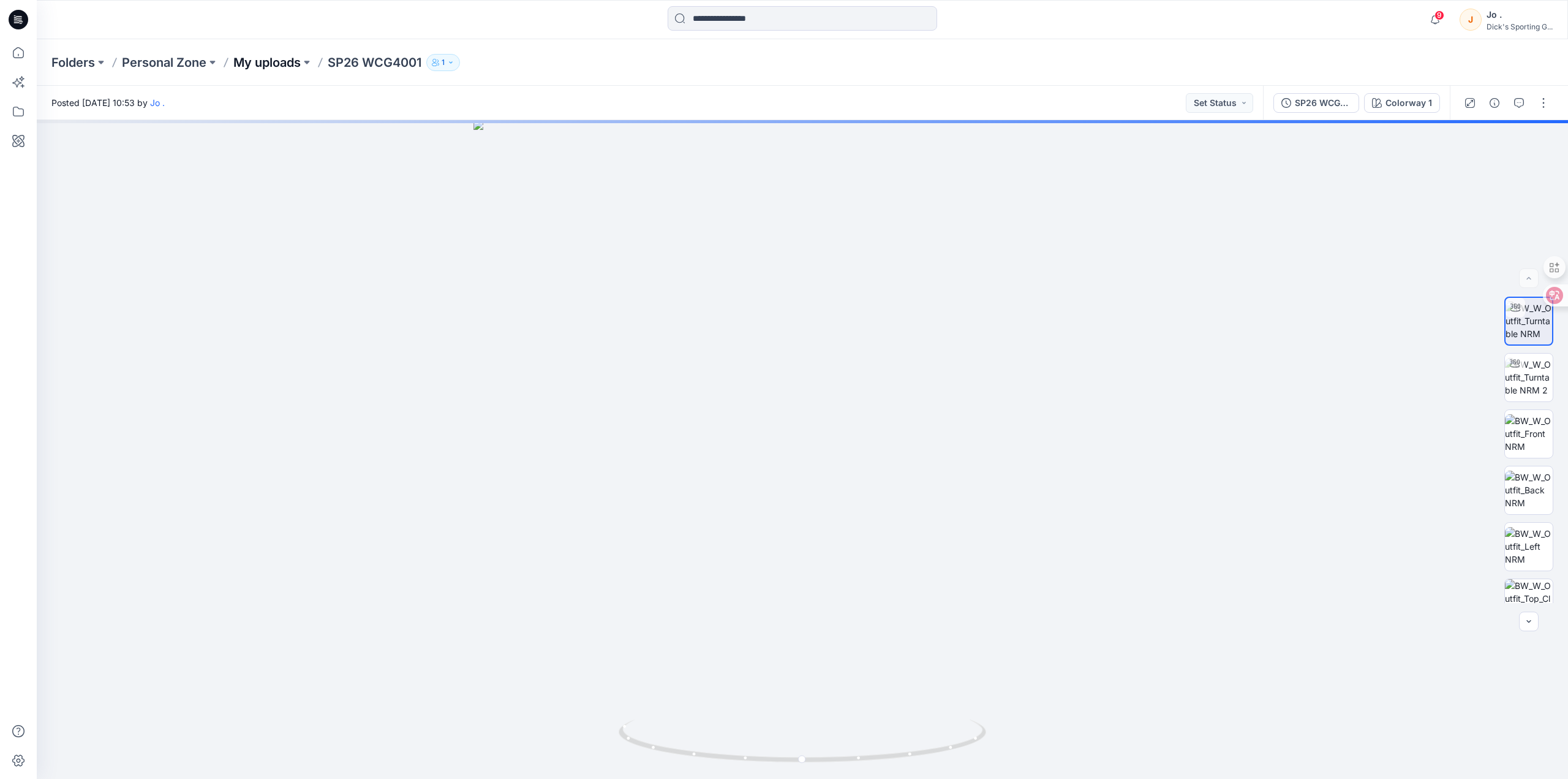
click at [259, 64] on p "My uploads" at bounding box center [267, 62] width 67 height 17
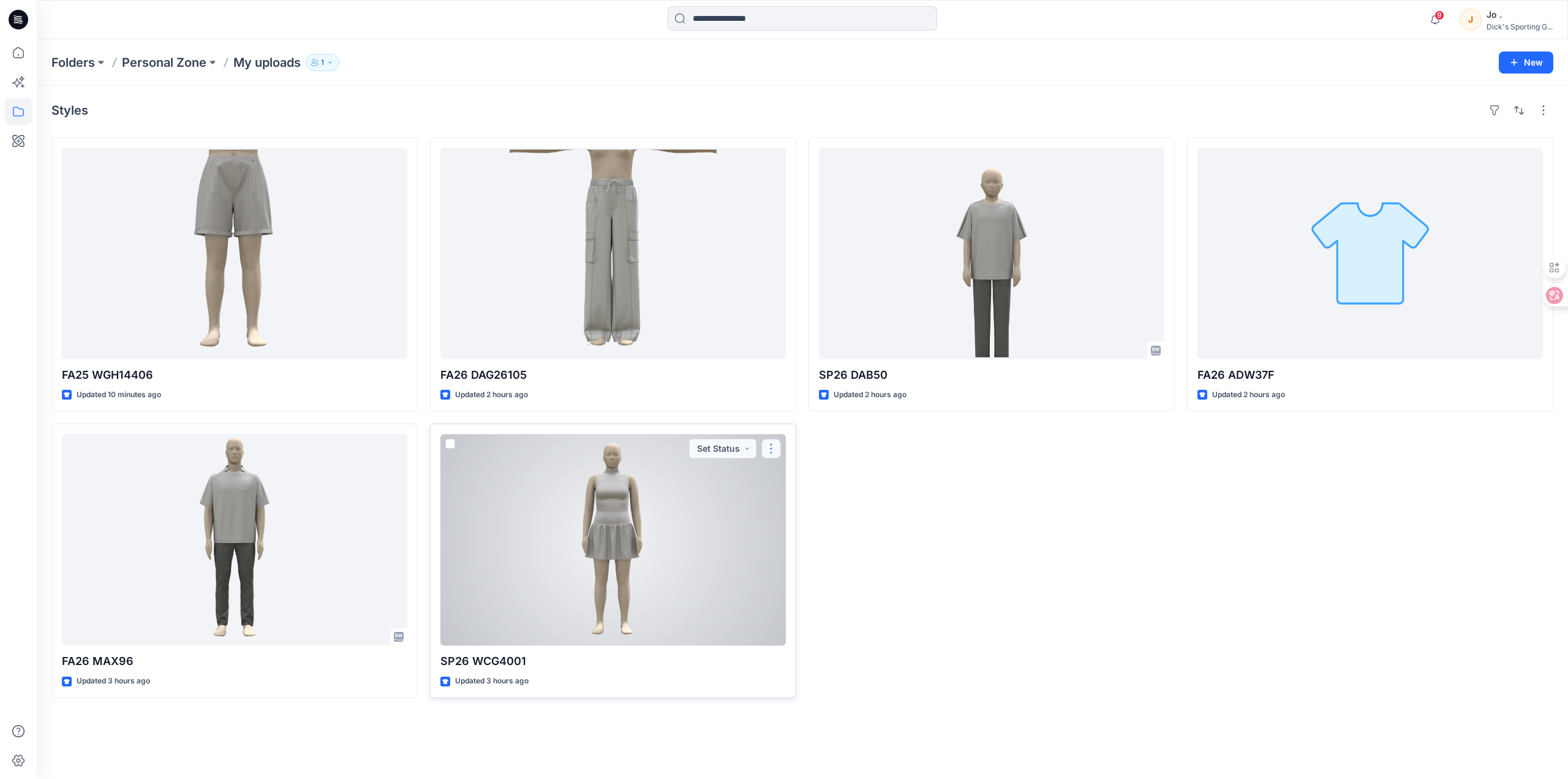
click at [772, 446] on button "button" at bounding box center [771, 448] width 20 height 20
click at [785, 476] on button "Edit" at bounding box center [830, 477] width 132 height 23
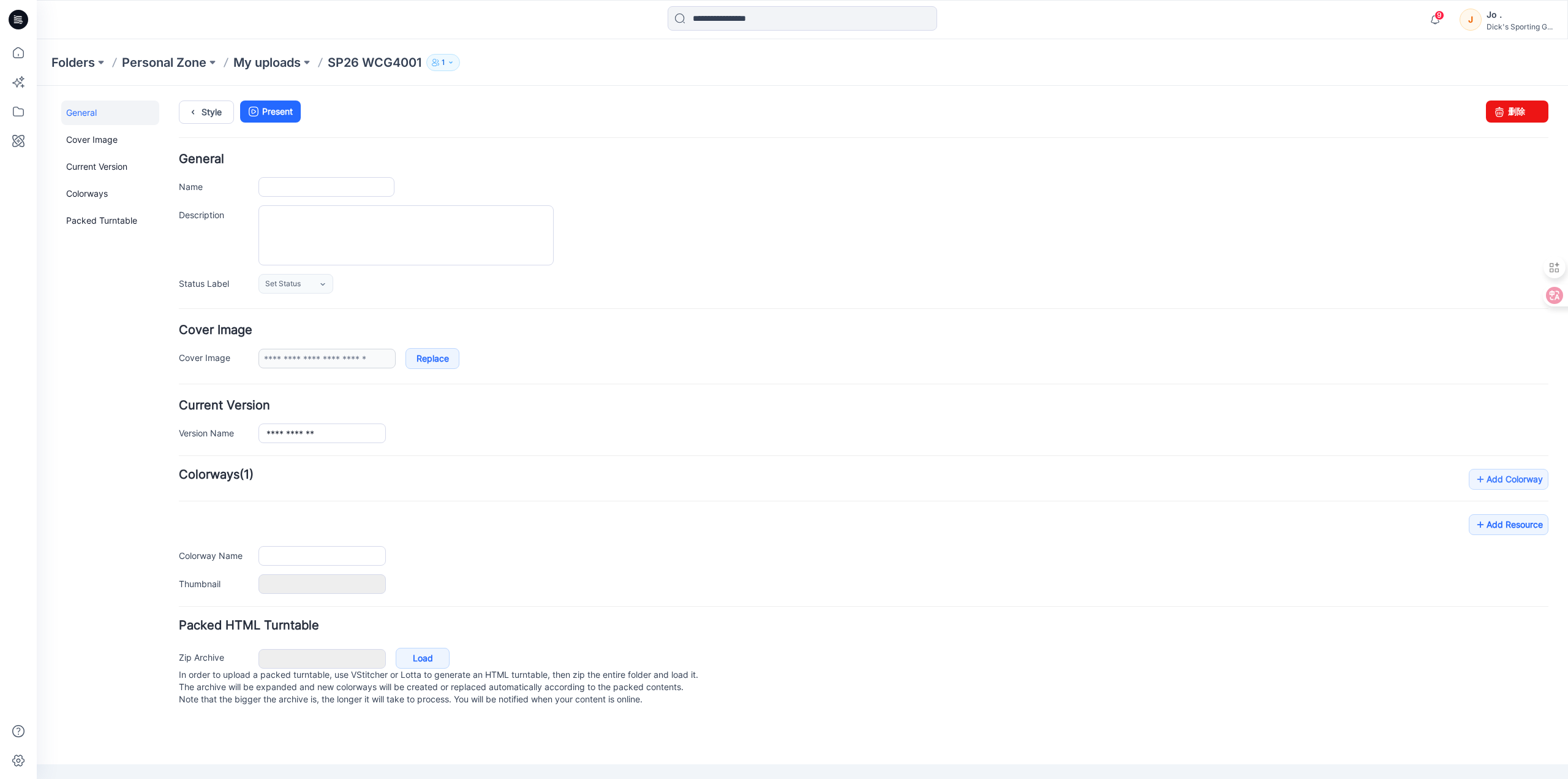
type input "**********"
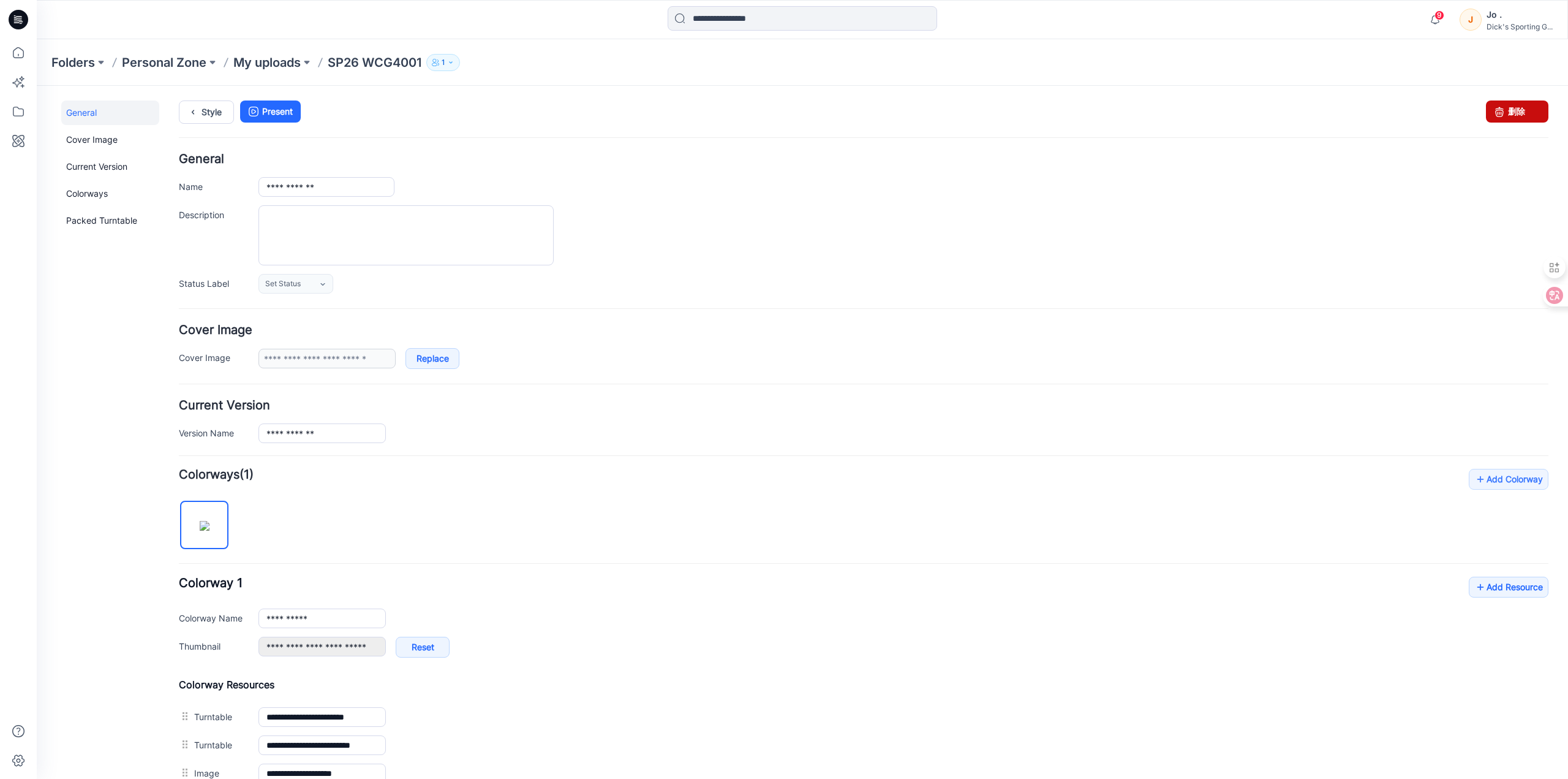
click at [1504, 109] on link "删除" at bounding box center [1517, 111] width 62 height 22
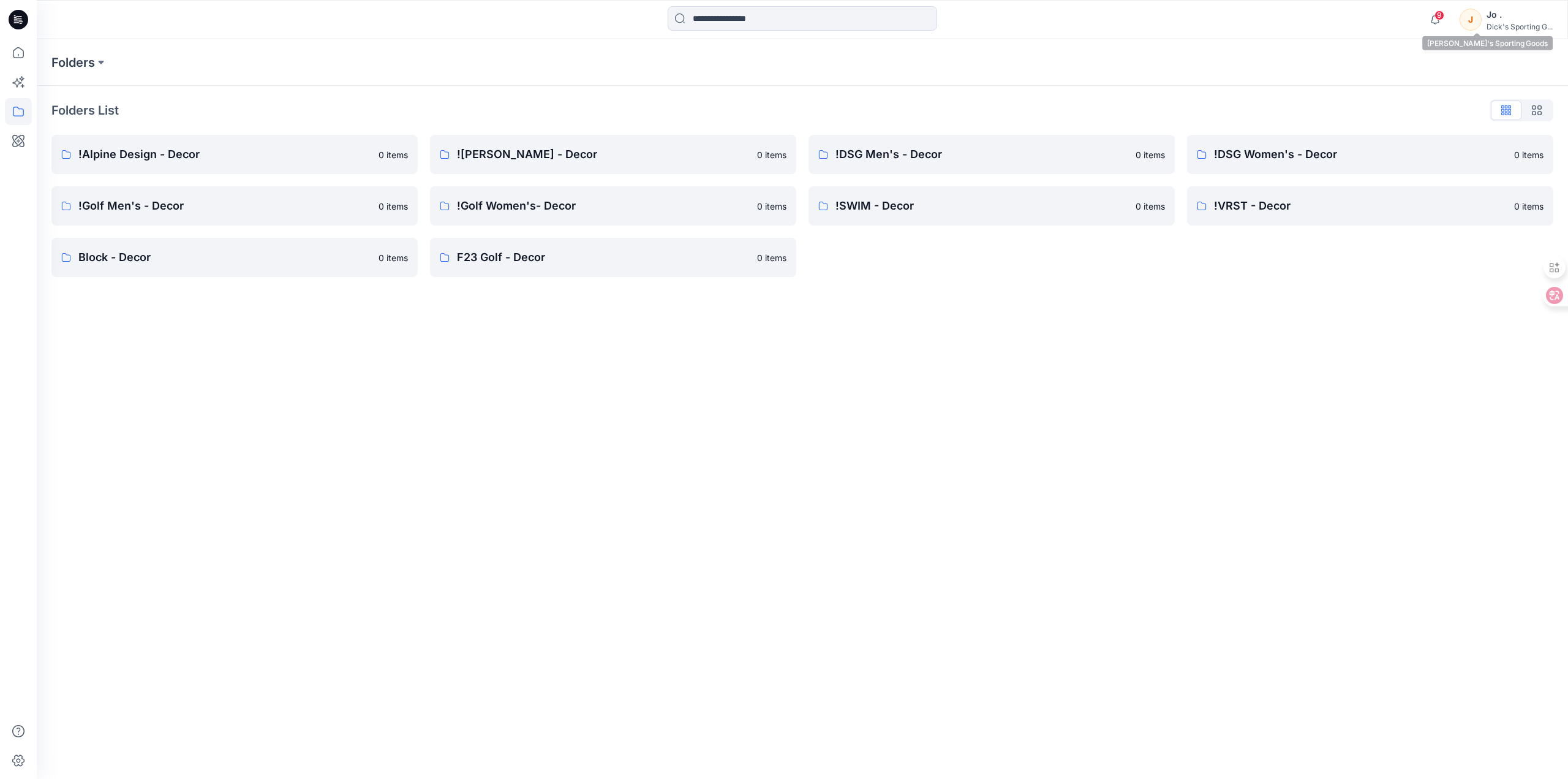
click at [1512, 23] on div "Dick's Sporting G..." at bounding box center [1520, 26] width 66 height 9
click at [1437, 107] on div "Profile" at bounding box center [1462, 112] width 179 height 24
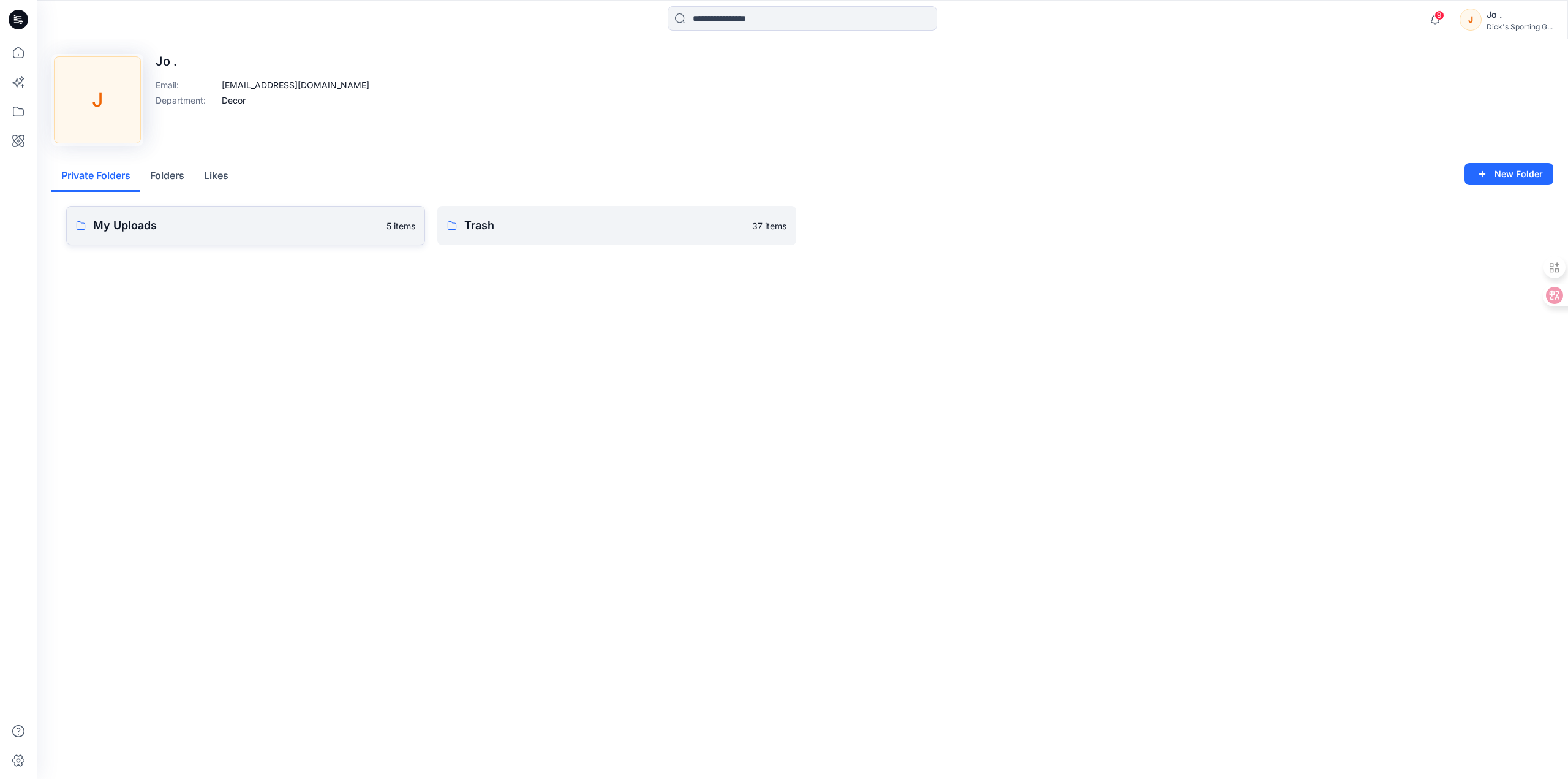
click at [239, 225] on p "My Uploads" at bounding box center [236, 225] width 287 height 17
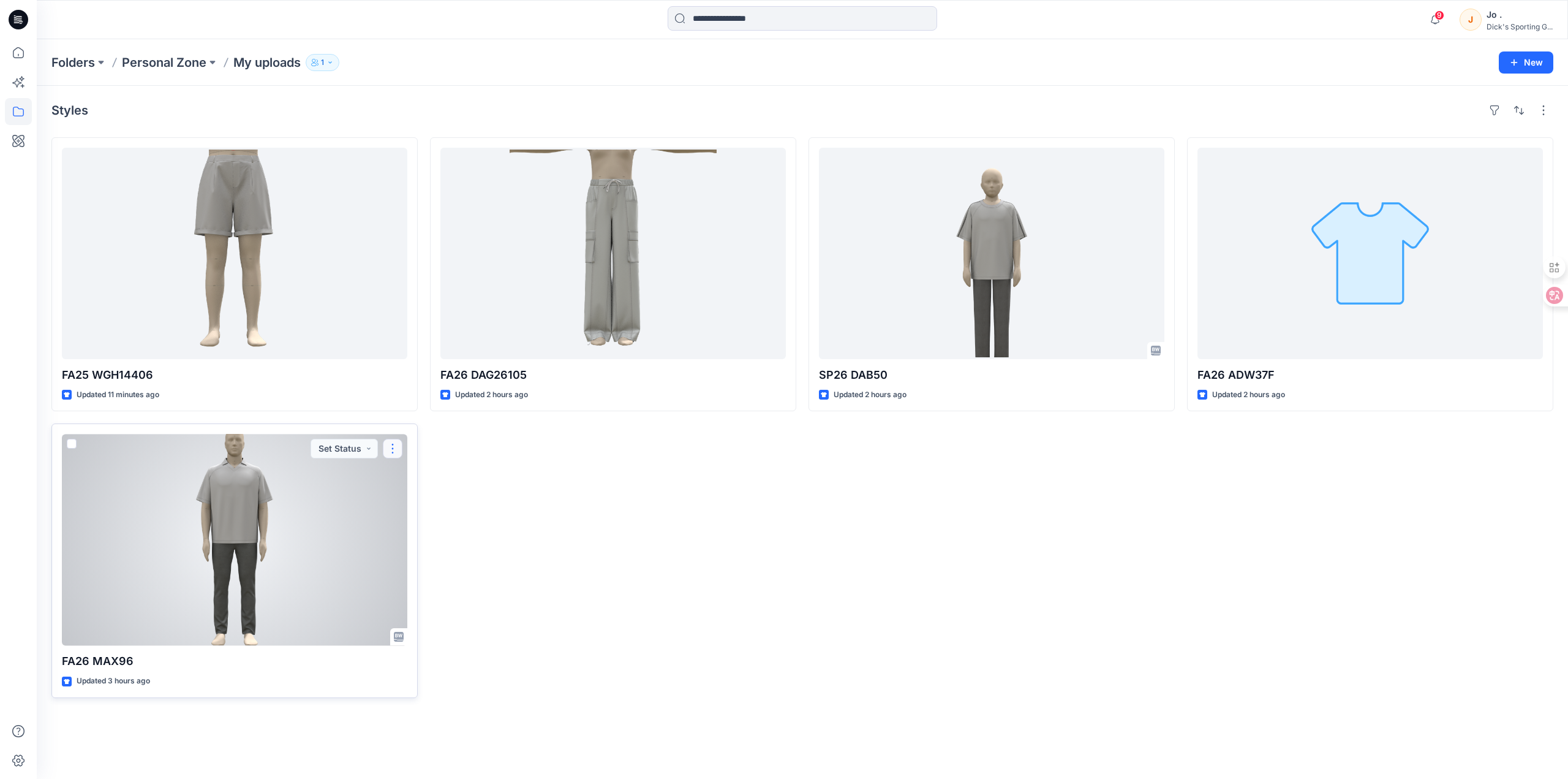
click at [389, 450] on button "button" at bounding box center [393, 448] width 20 height 20
click at [430, 476] on button "Edit" at bounding box center [451, 477] width 132 height 23
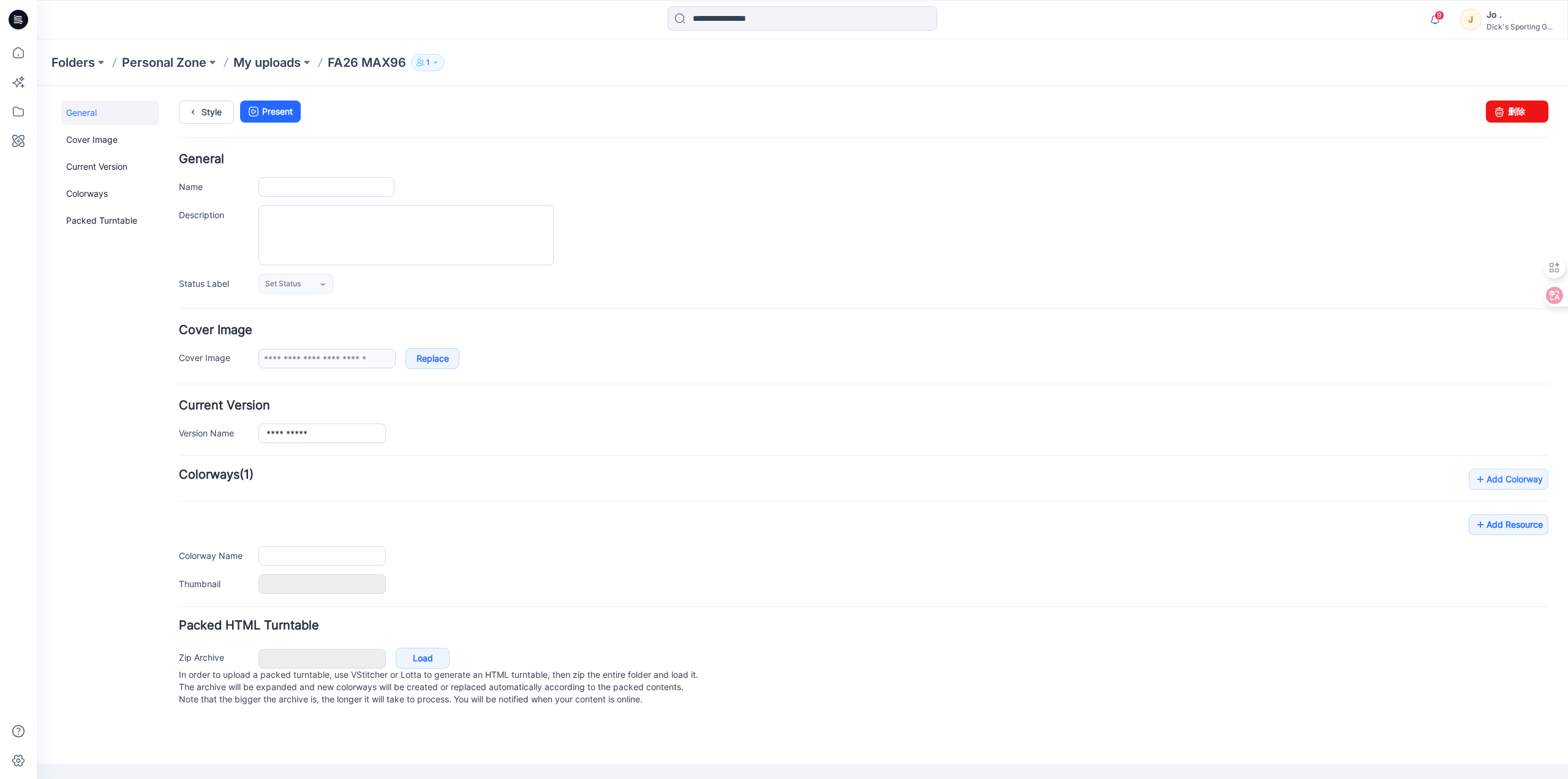
type input "**********"
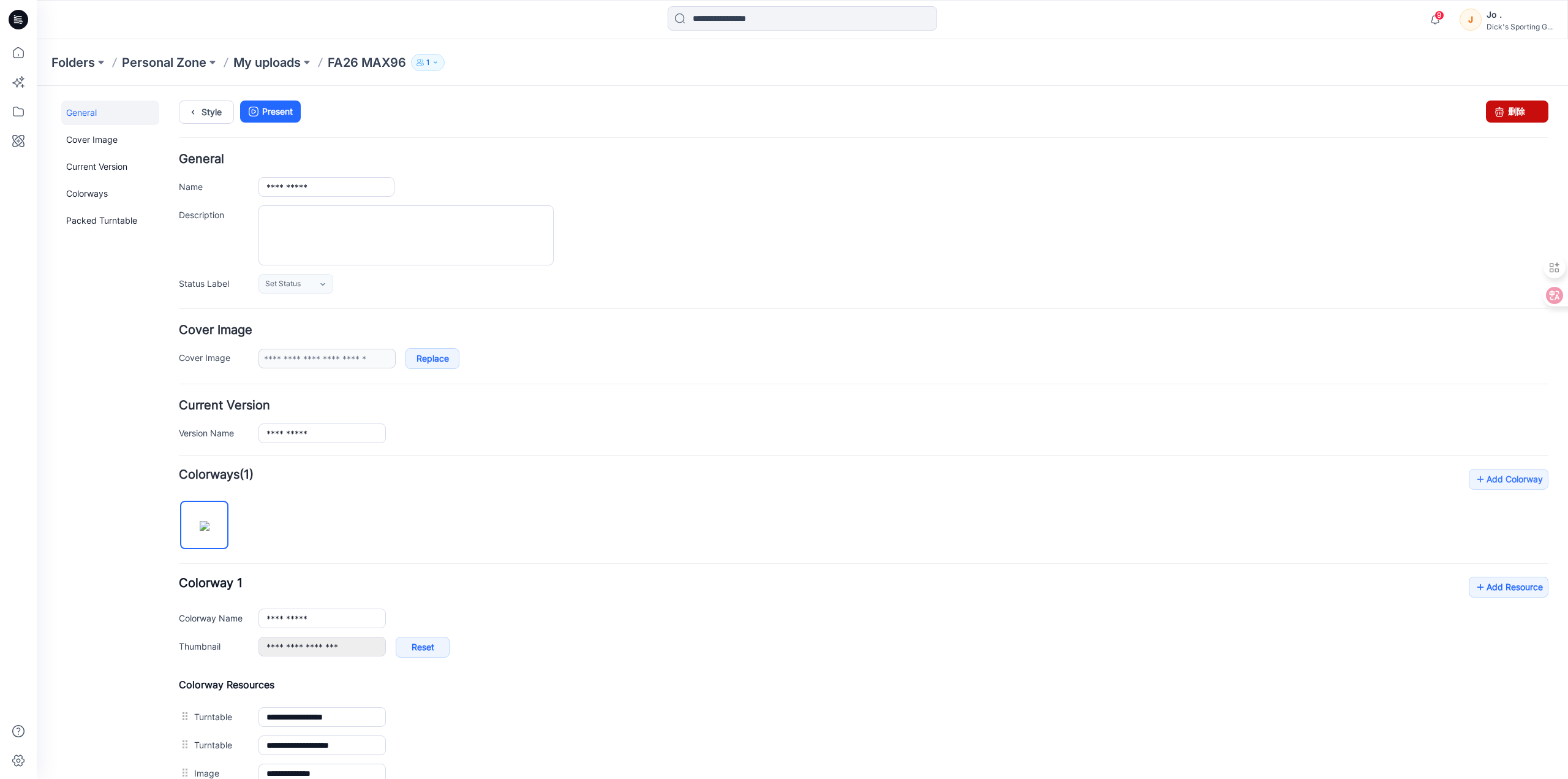
click at [1512, 113] on link "删除" at bounding box center [1517, 111] width 62 height 22
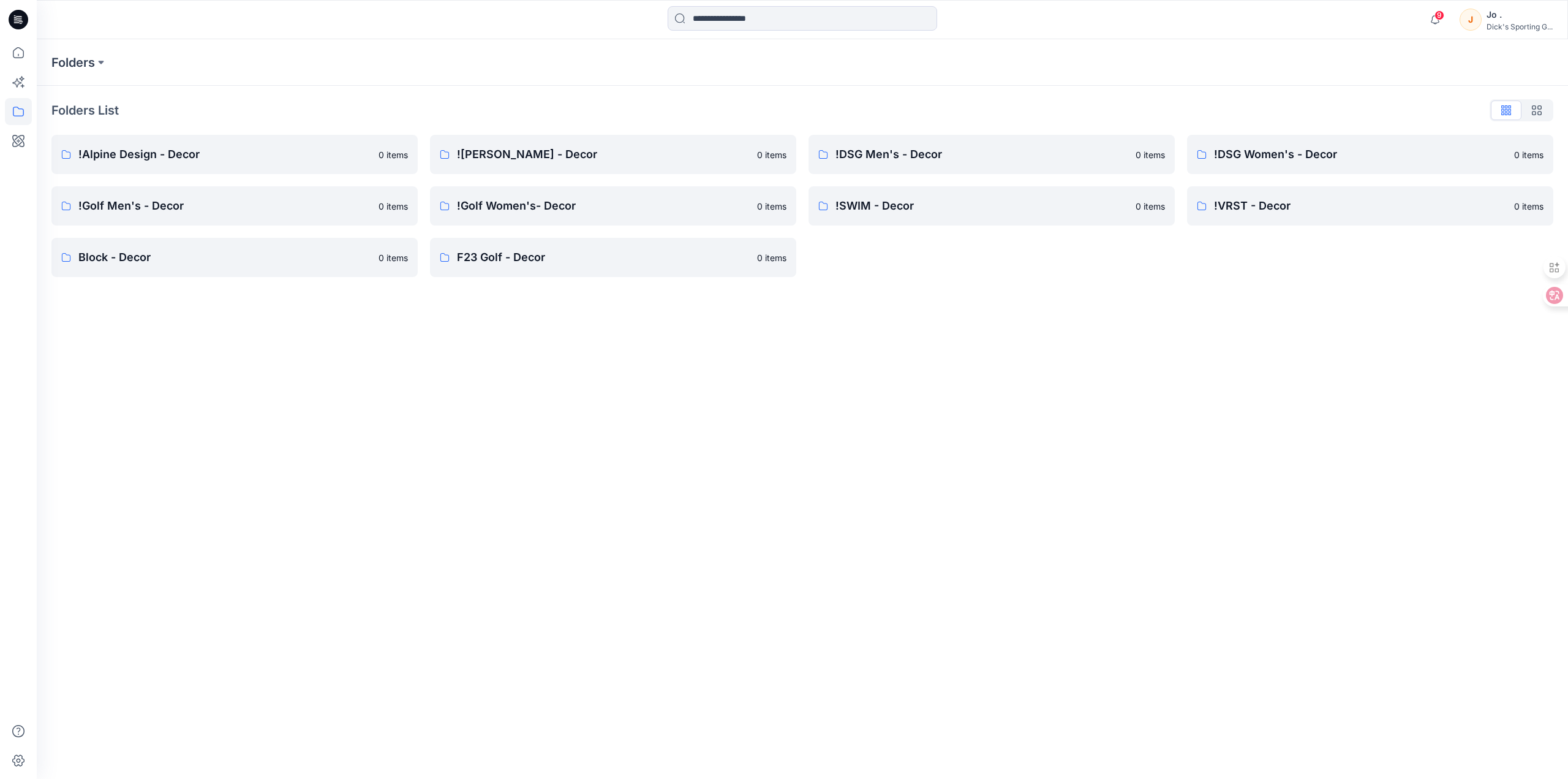
click at [1525, 18] on div "Jo ." at bounding box center [1520, 14] width 66 height 15
click at [1458, 112] on div "Profile" at bounding box center [1462, 112] width 179 height 24
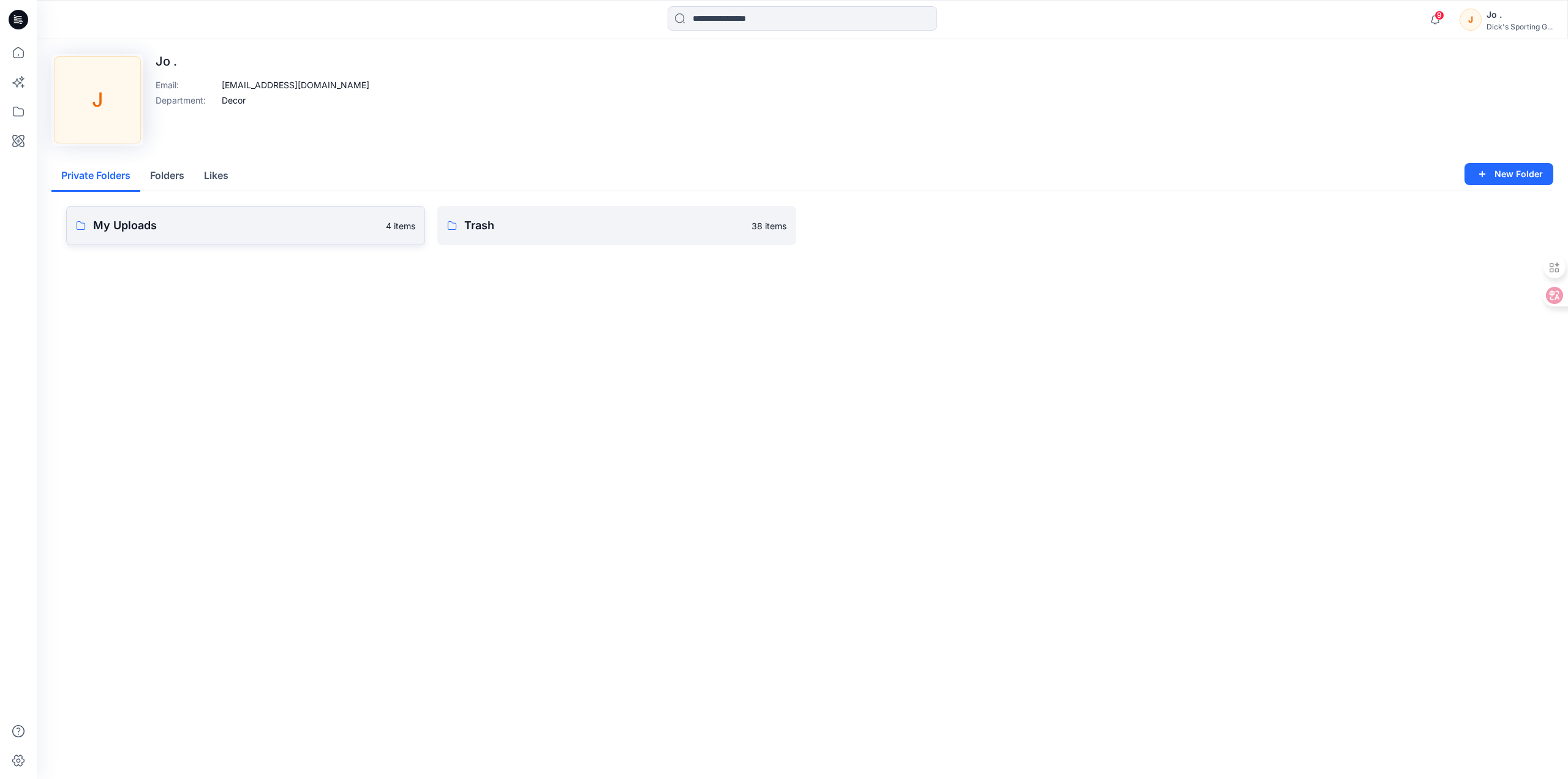
click at [184, 224] on p "My Uploads" at bounding box center [236, 225] width 286 height 17
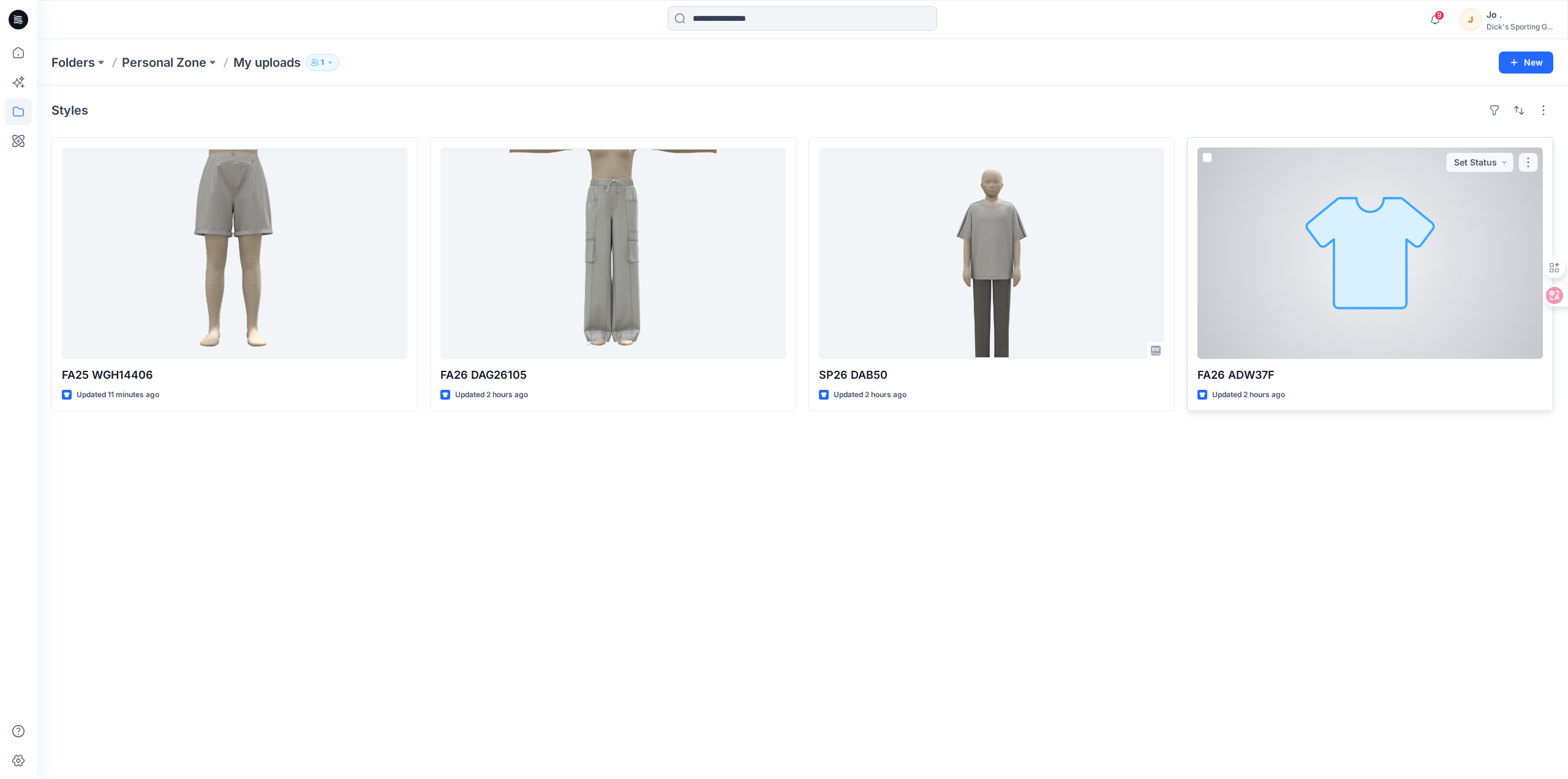
click at [1526, 164] on button "button" at bounding box center [1529, 162] width 20 height 20
click at [1465, 194] on button "Edit" at bounding box center [1470, 190] width 132 height 23
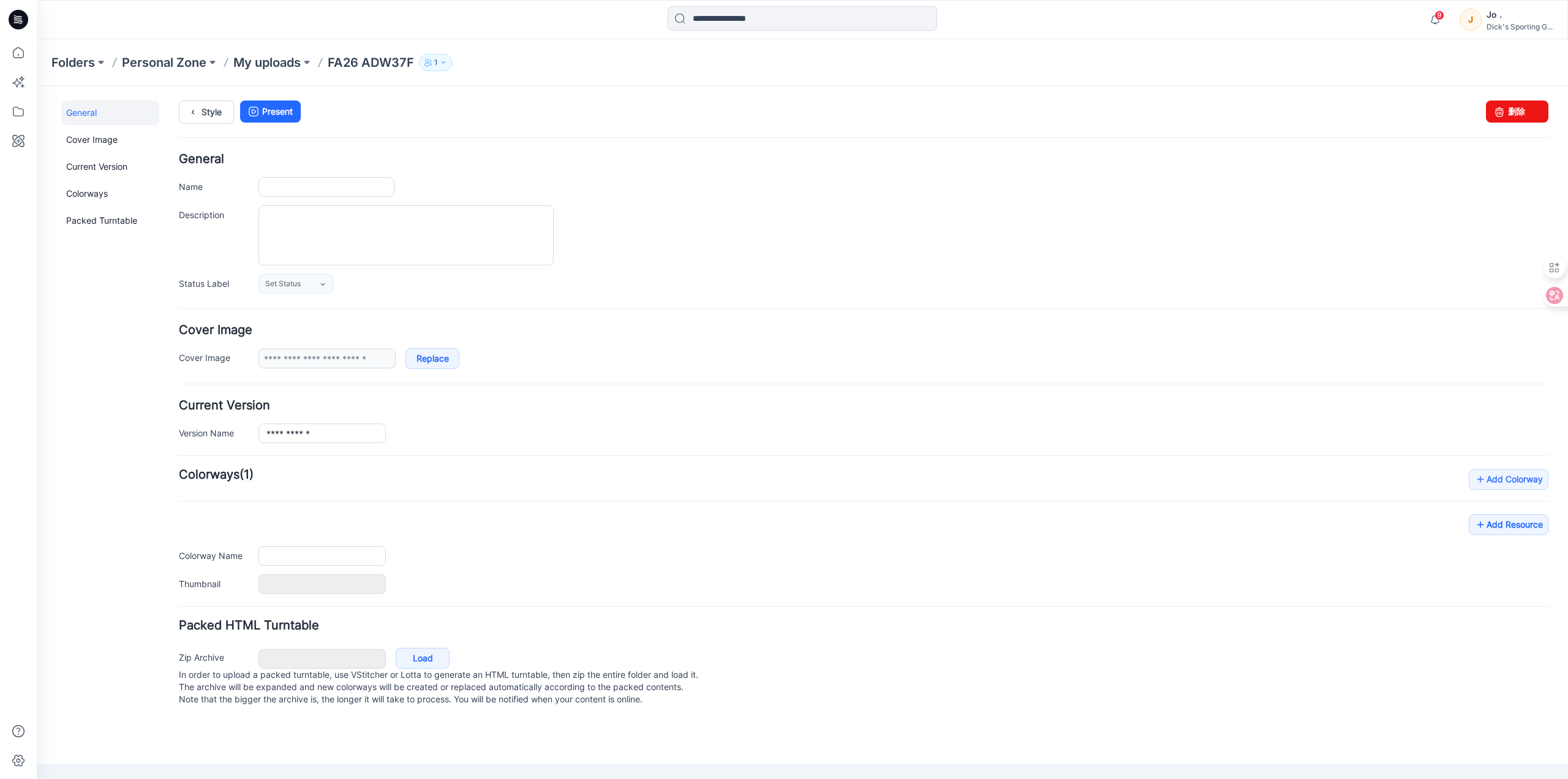
type input "**********"
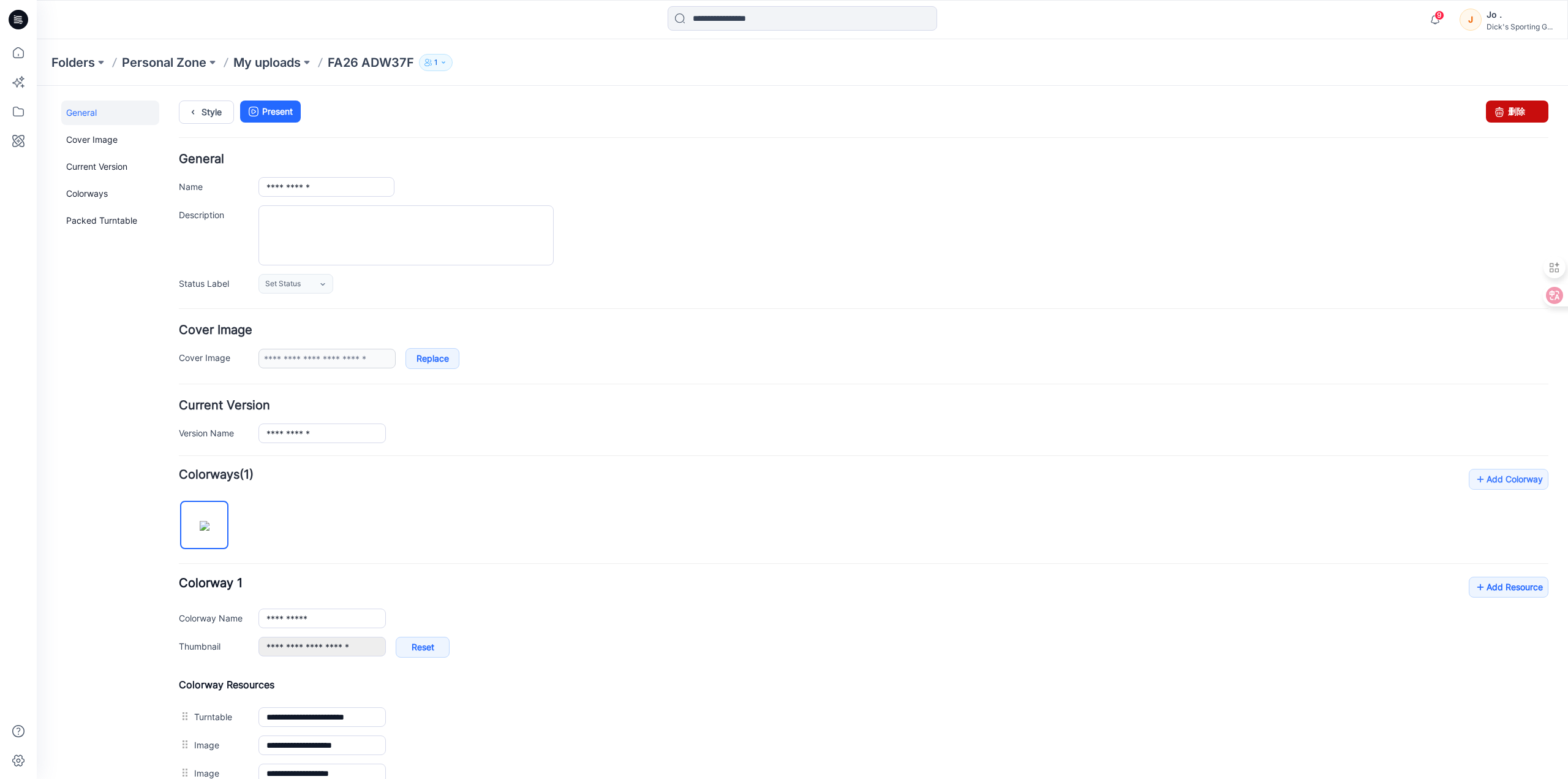
click at [1510, 112] on link "删除" at bounding box center [1517, 111] width 62 height 22
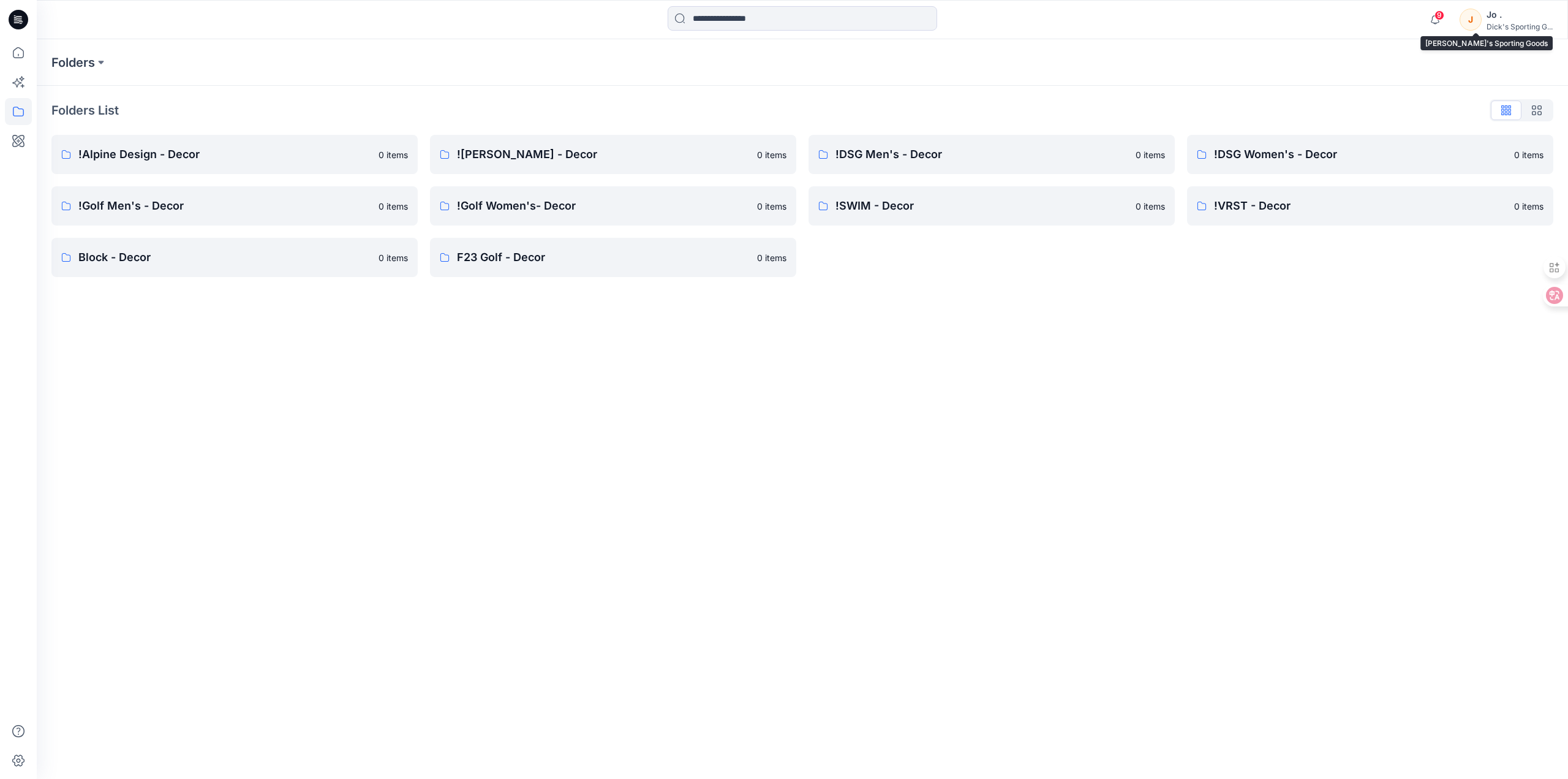
click at [1525, 22] on div "Jo ." at bounding box center [1520, 14] width 66 height 15
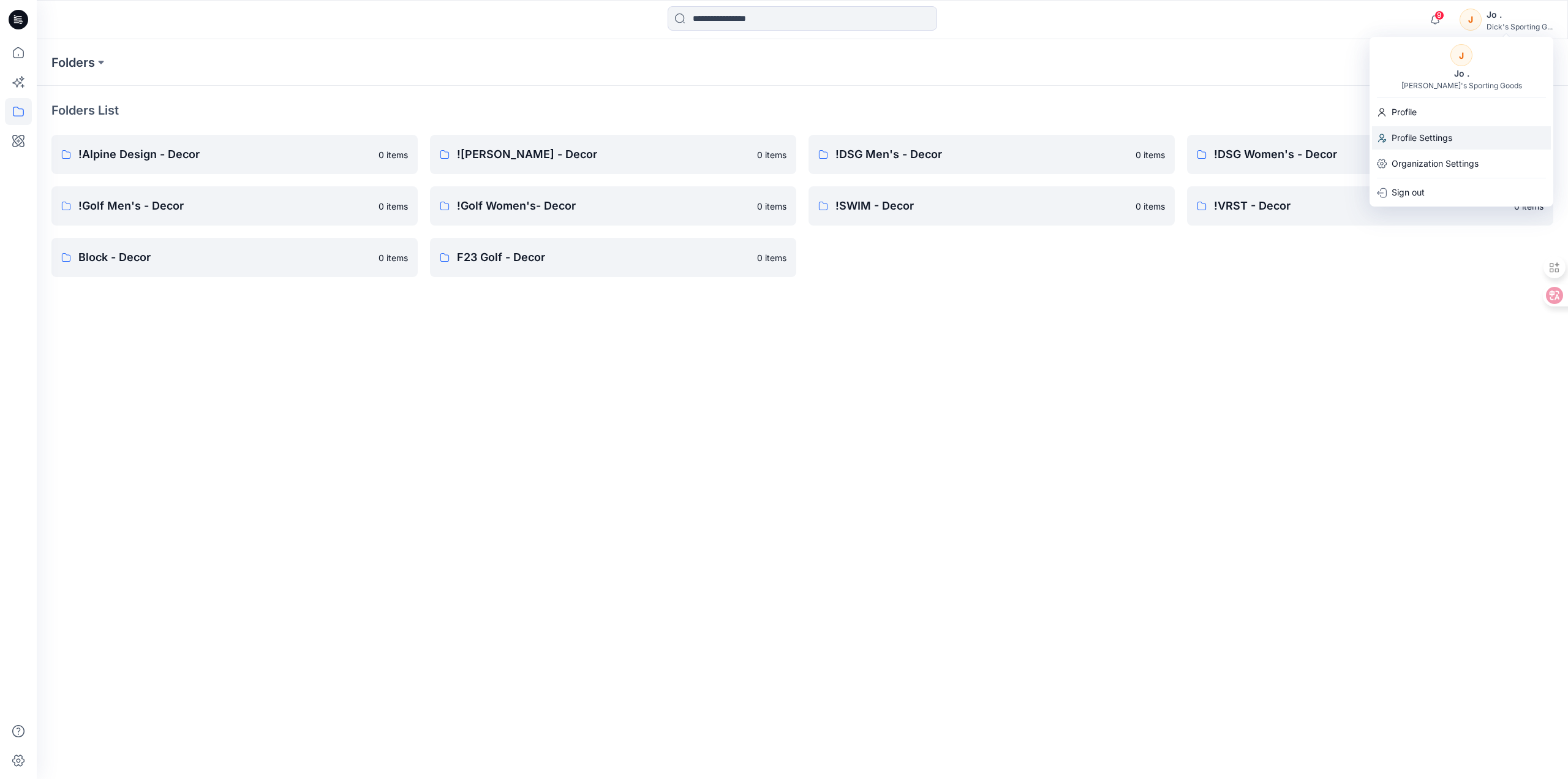
click at [1426, 134] on p "Profile Settings" at bounding box center [1422, 138] width 61 height 24
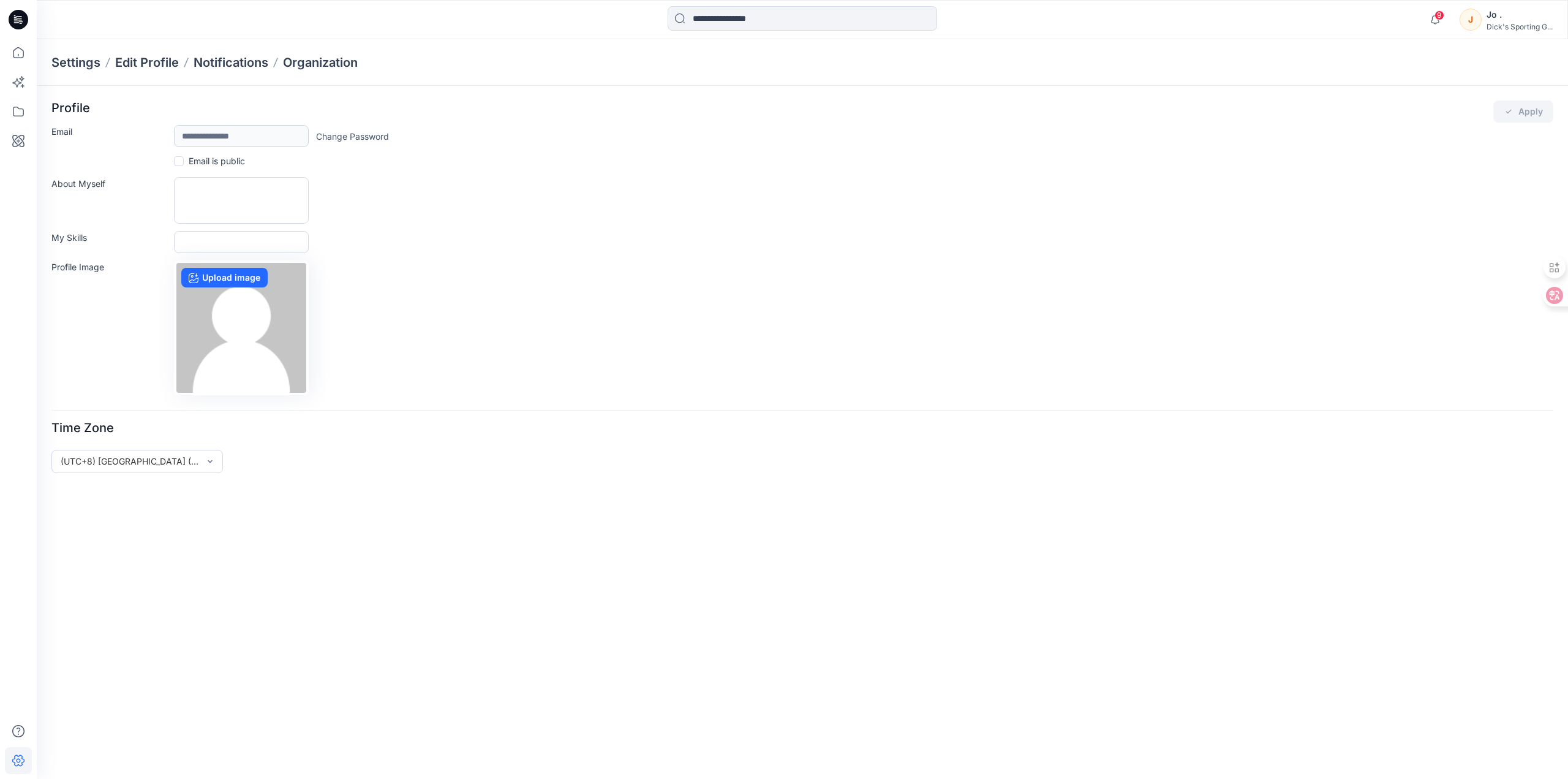
click at [1517, 21] on div "Jo ." at bounding box center [1520, 14] width 66 height 15
click at [1439, 114] on div "Profile" at bounding box center [1462, 112] width 179 height 24
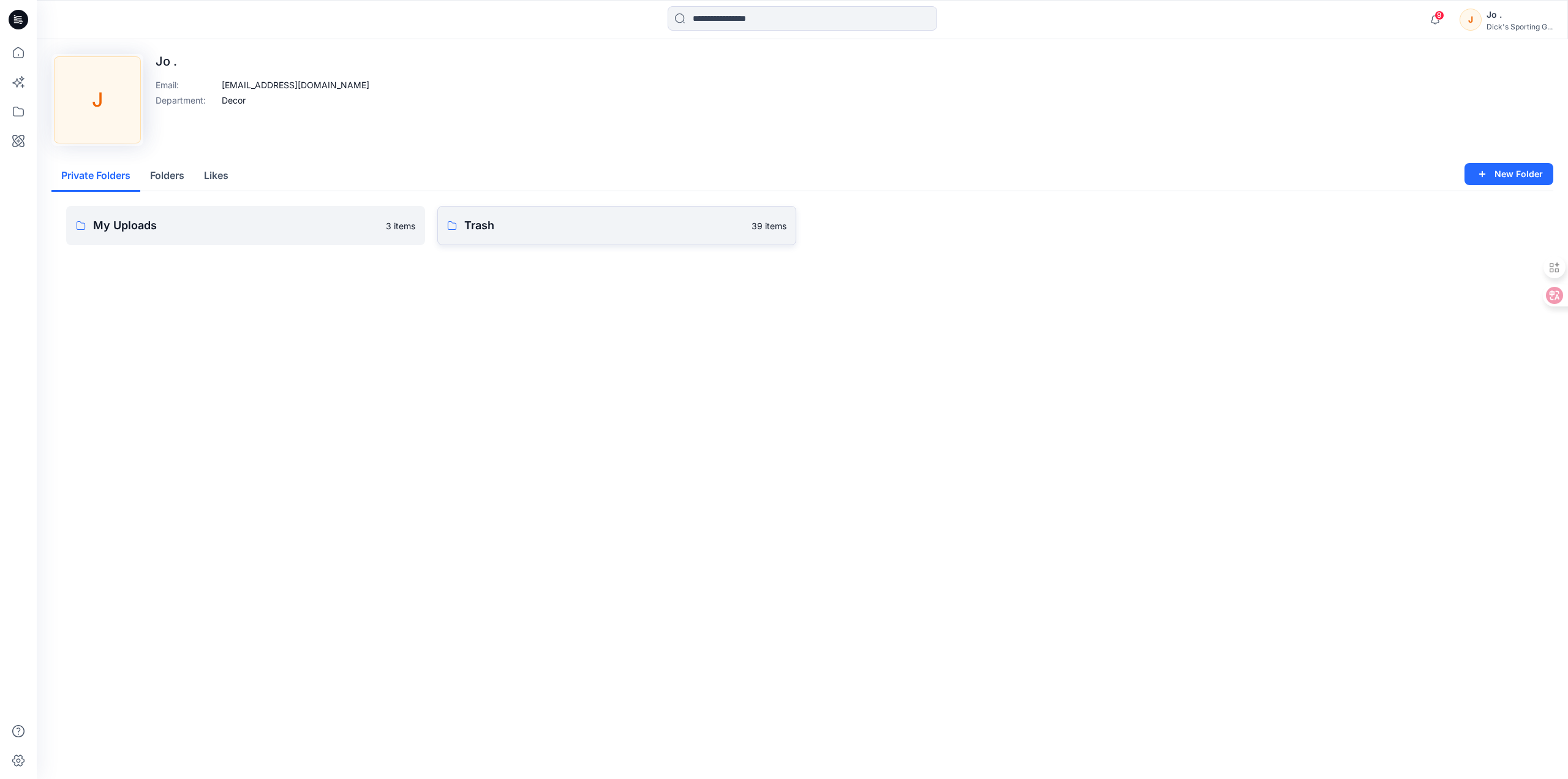
click at [539, 227] on p "Trash" at bounding box center [605, 225] width 280 height 17
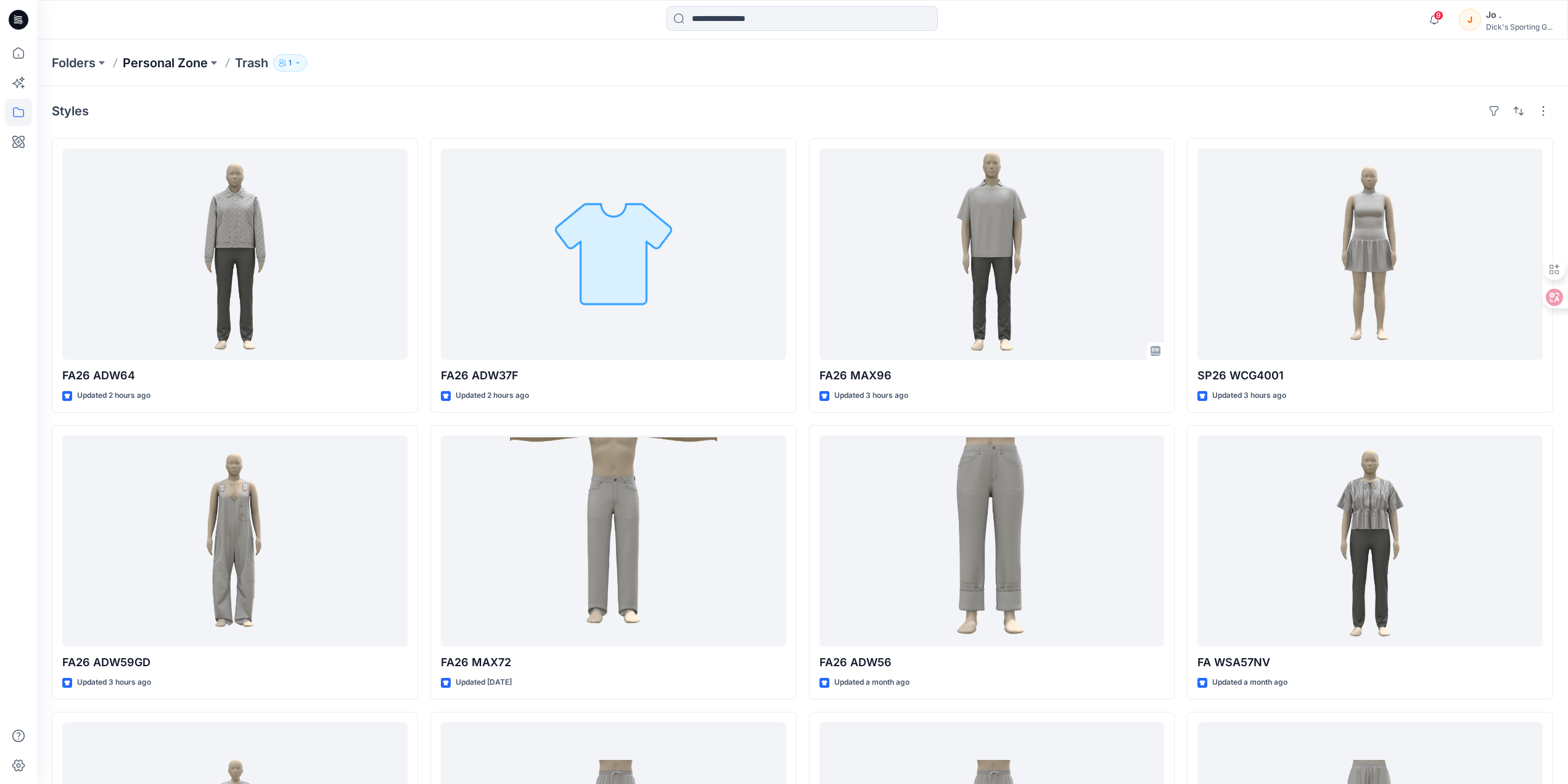
click at [179, 59] on p "Personal Zone" at bounding box center [166, 62] width 85 height 17
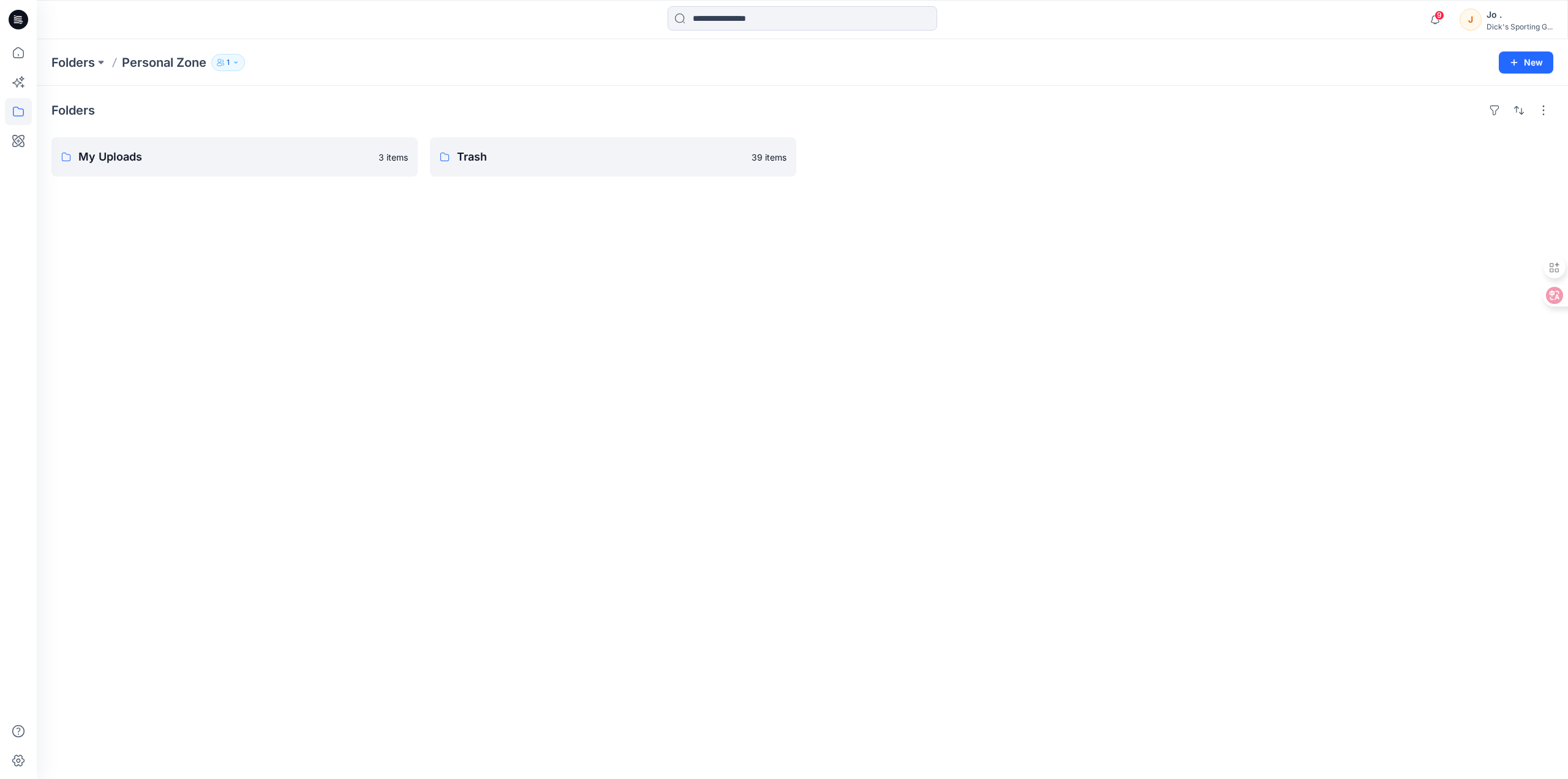
click at [43, 383] on div "Folders My Uploads 3 items Trash 39 items" at bounding box center [802, 432] width 1532 height 693
click at [160, 153] on p "My Uploads" at bounding box center [225, 157] width 293 height 17
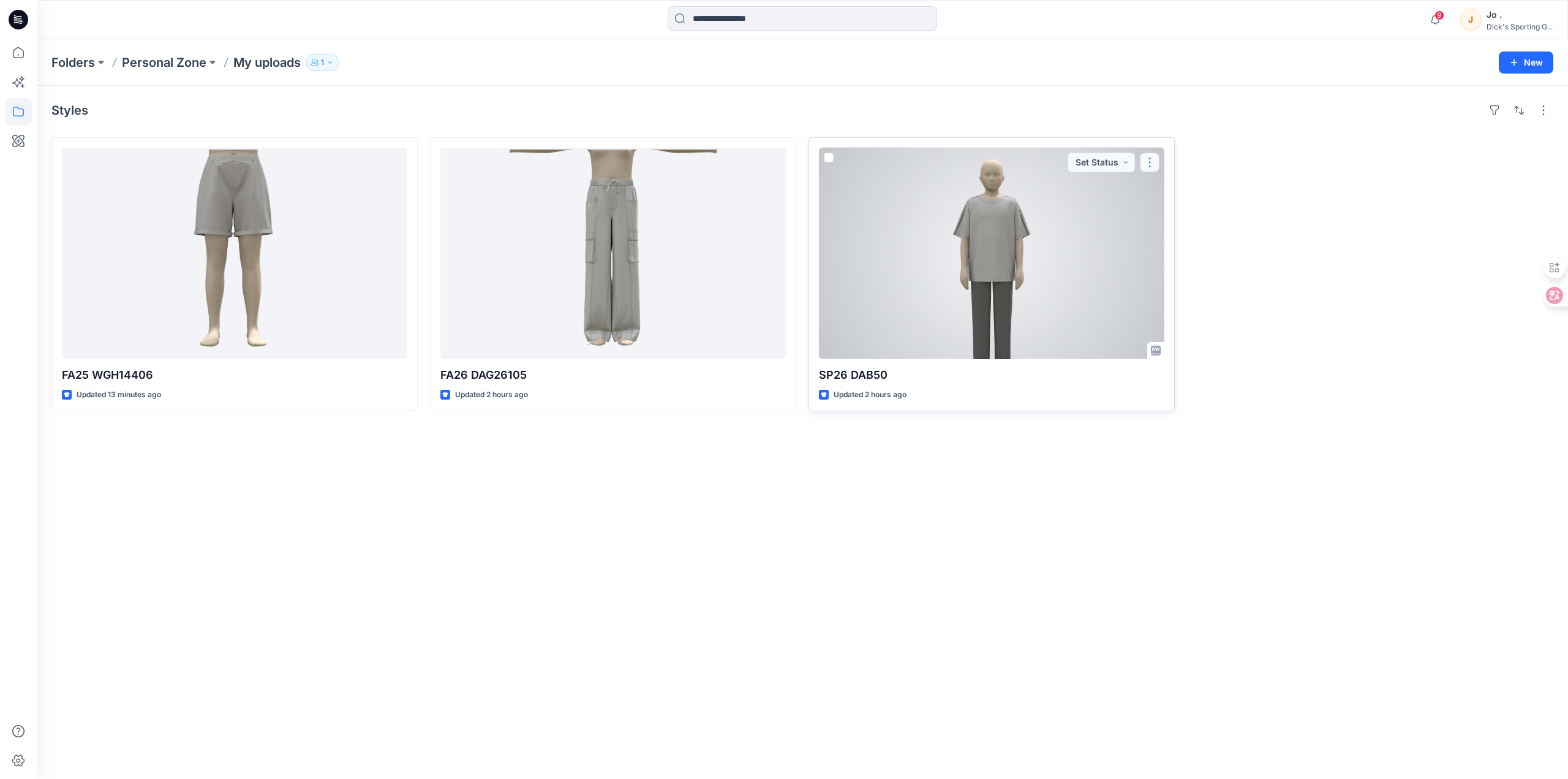
click at [1151, 162] on button "button" at bounding box center [1150, 162] width 20 height 20
click at [1175, 189] on p "Edit" at bounding box center [1173, 190] width 16 height 13
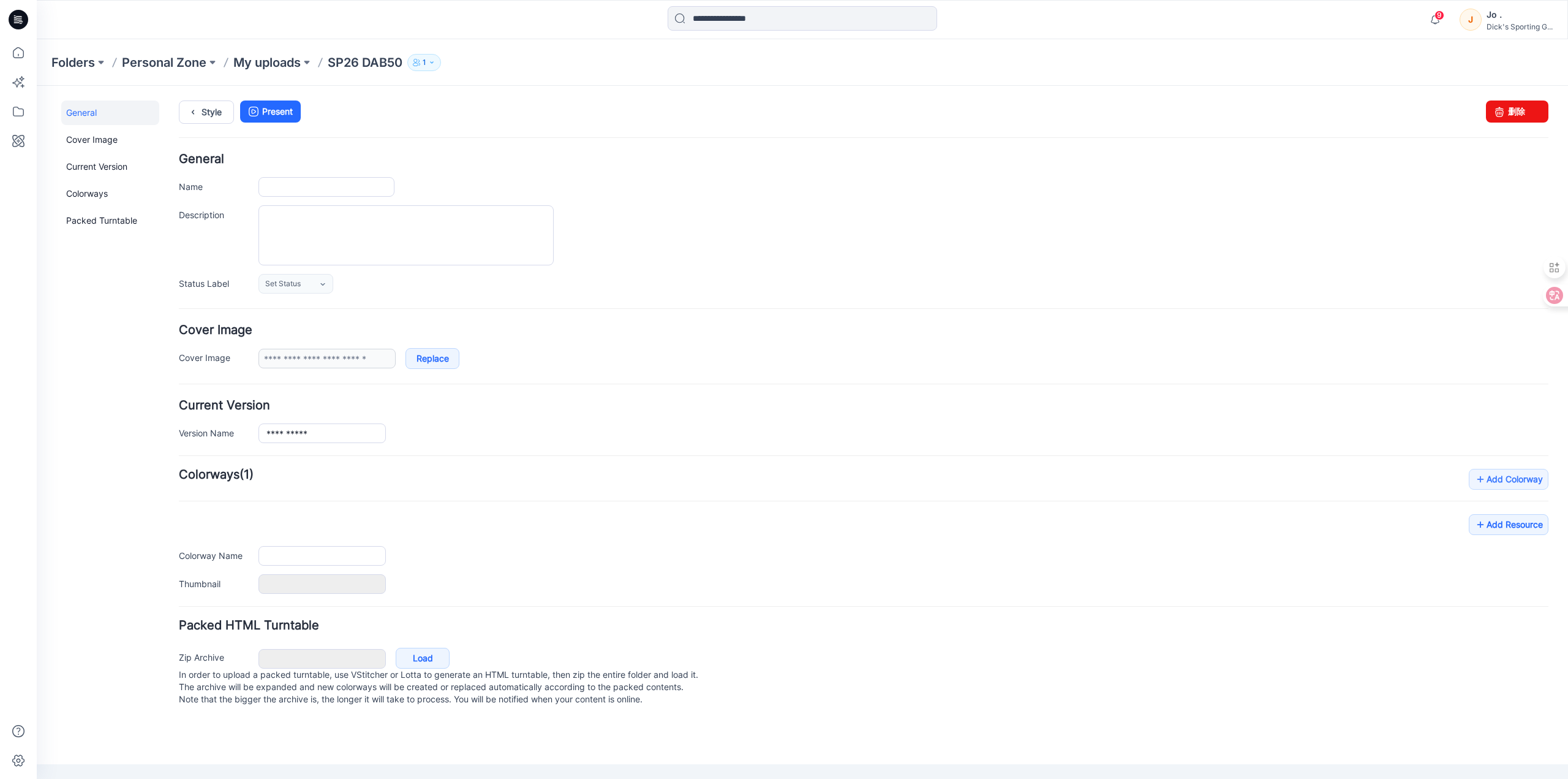
type input "**********"
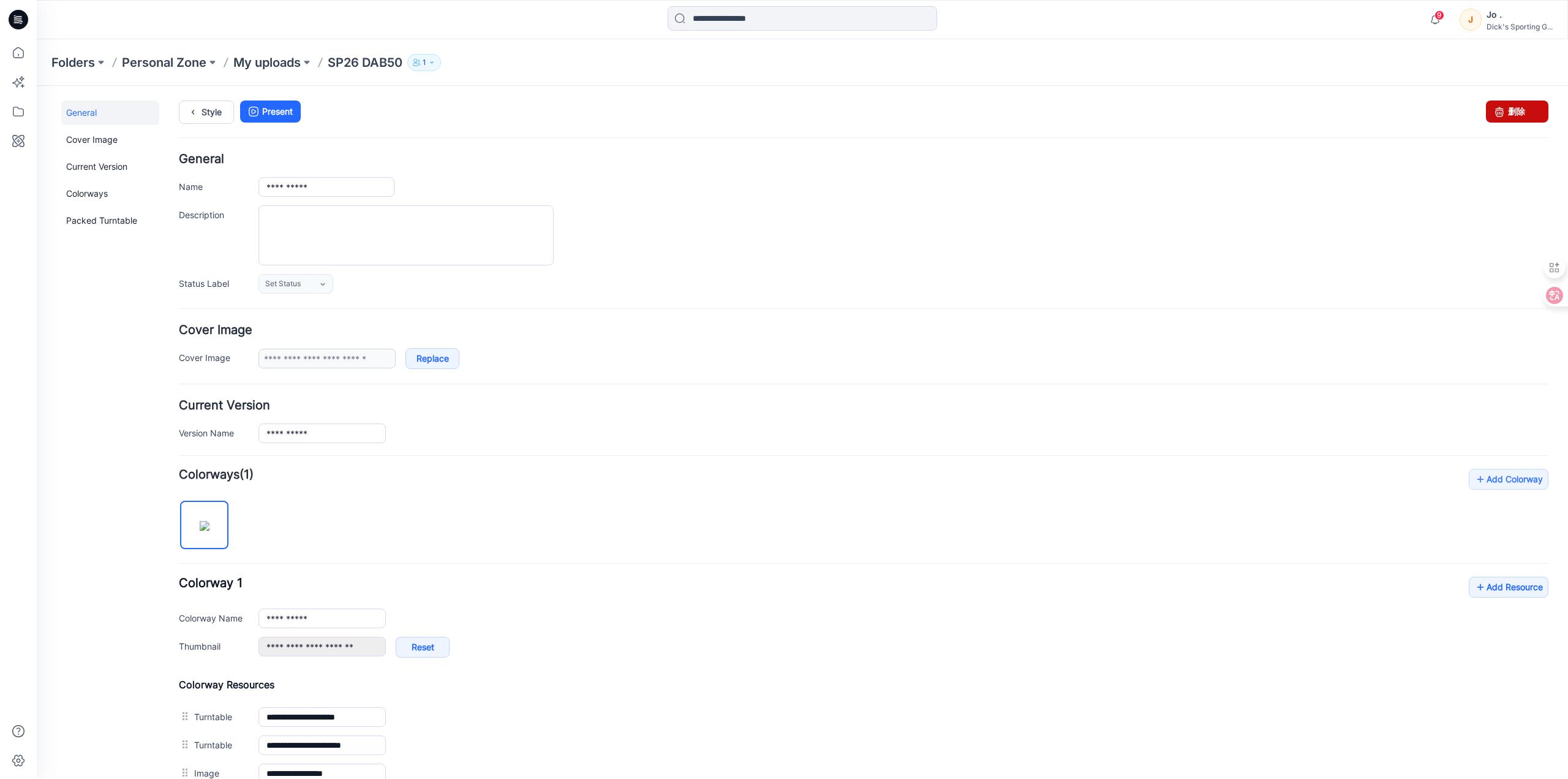
drag, startPoint x: 882, startPoint y: 125, endPoint x: 1500, endPoint y: 106, distance: 618.3
click at [1500, 106] on link "删除" at bounding box center [1517, 111] width 62 height 22
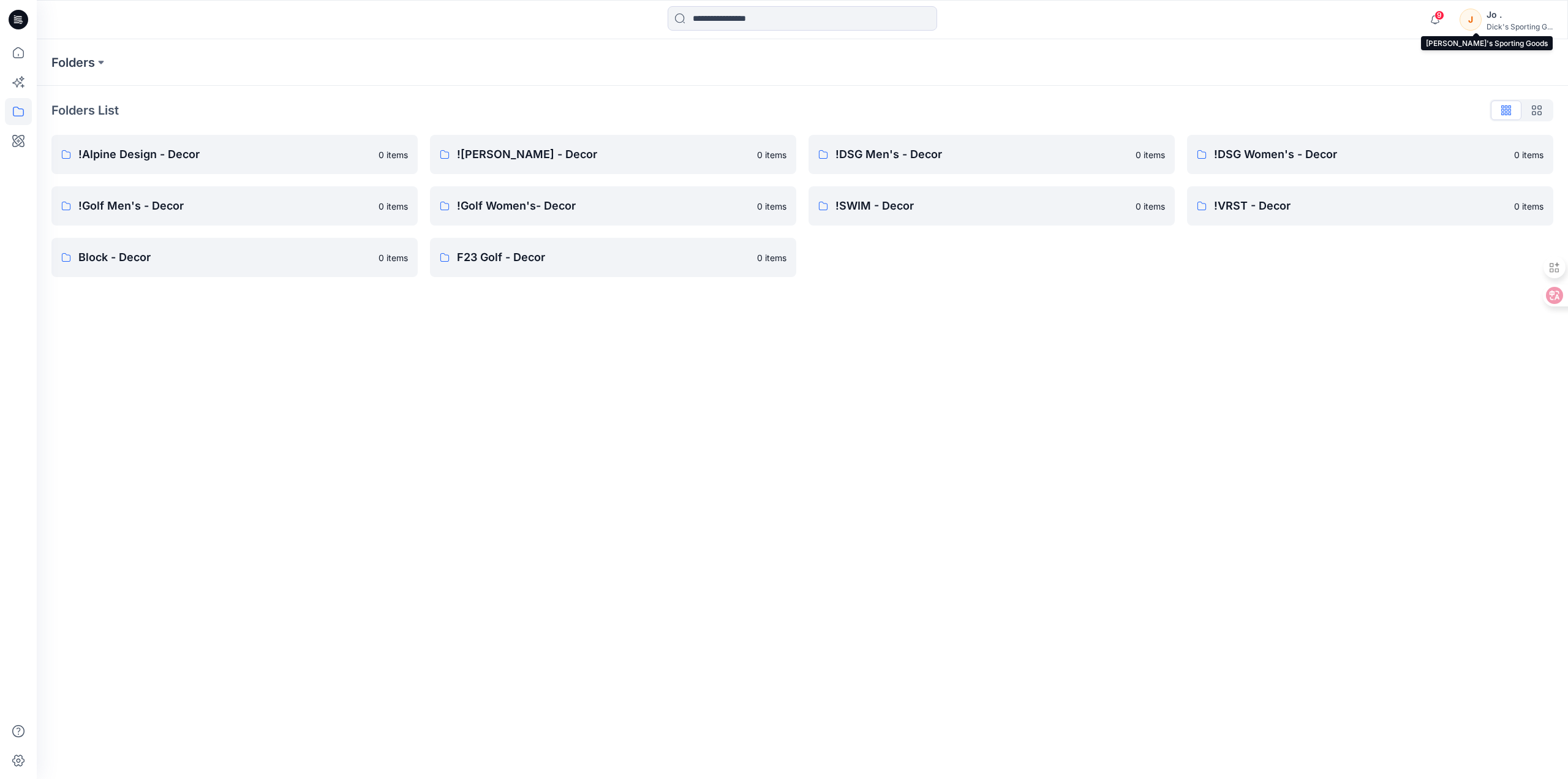
click at [1511, 24] on div "Dick's Sporting G..." at bounding box center [1520, 26] width 66 height 9
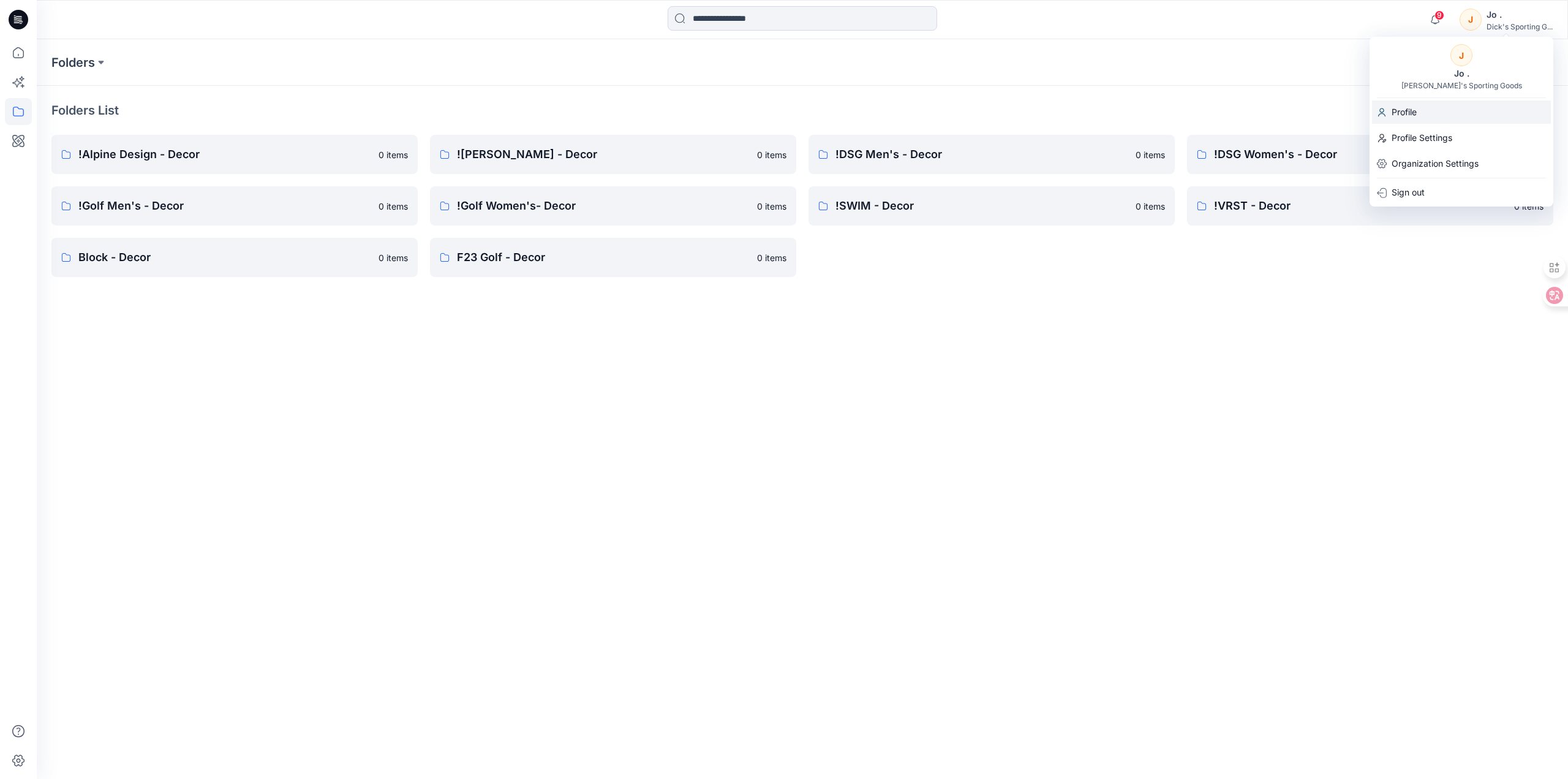
click at [1398, 109] on p "Profile" at bounding box center [1405, 112] width 26 height 24
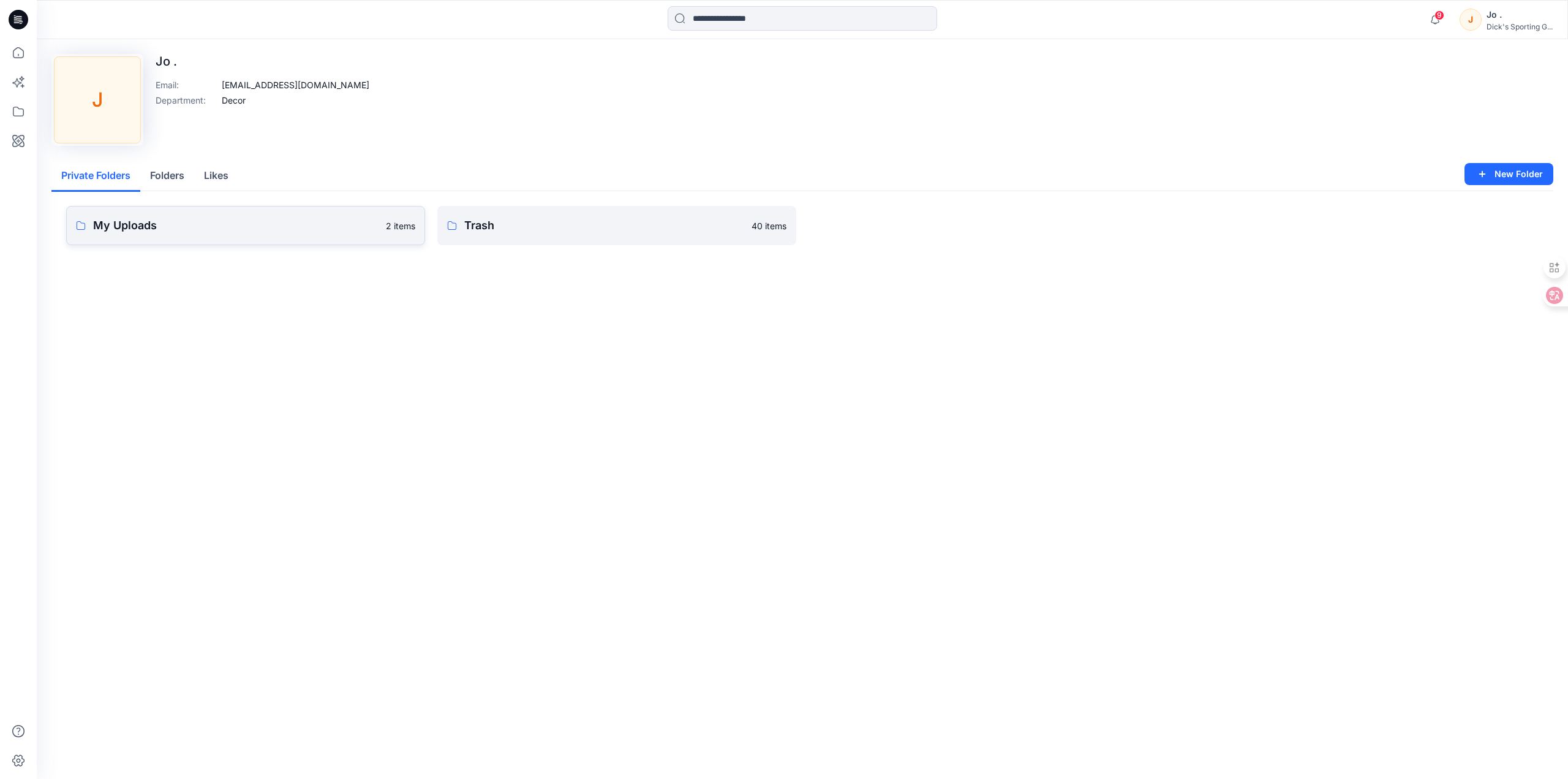
click at [342, 232] on p "My Uploads" at bounding box center [236, 225] width 286 height 17
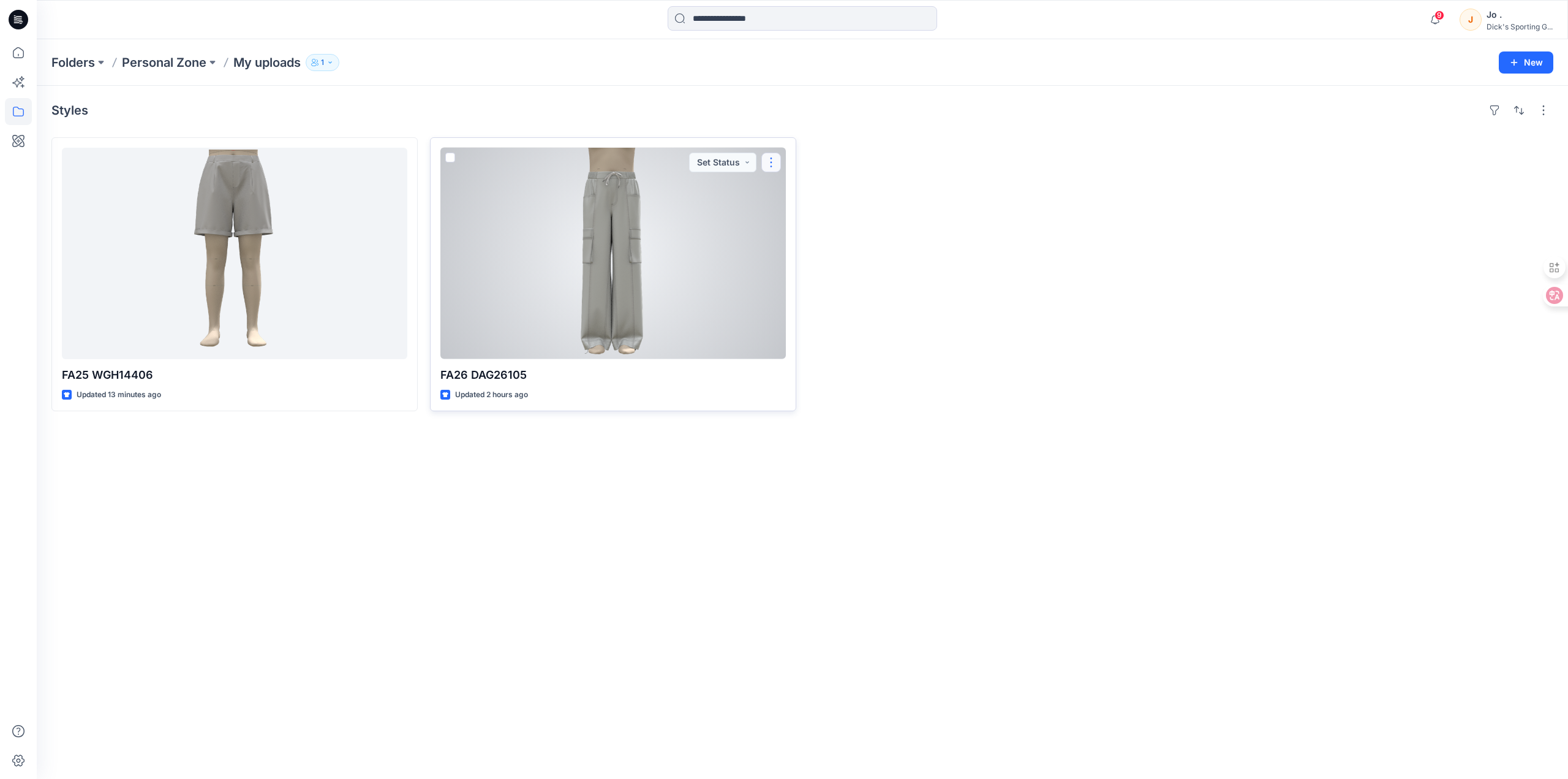
click at [773, 164] on button "button" at bounding box center [771, 162] width 20 height 20
click at [817, 188] on button "Edit" at bounding box center [830, 190] width 132 height 23
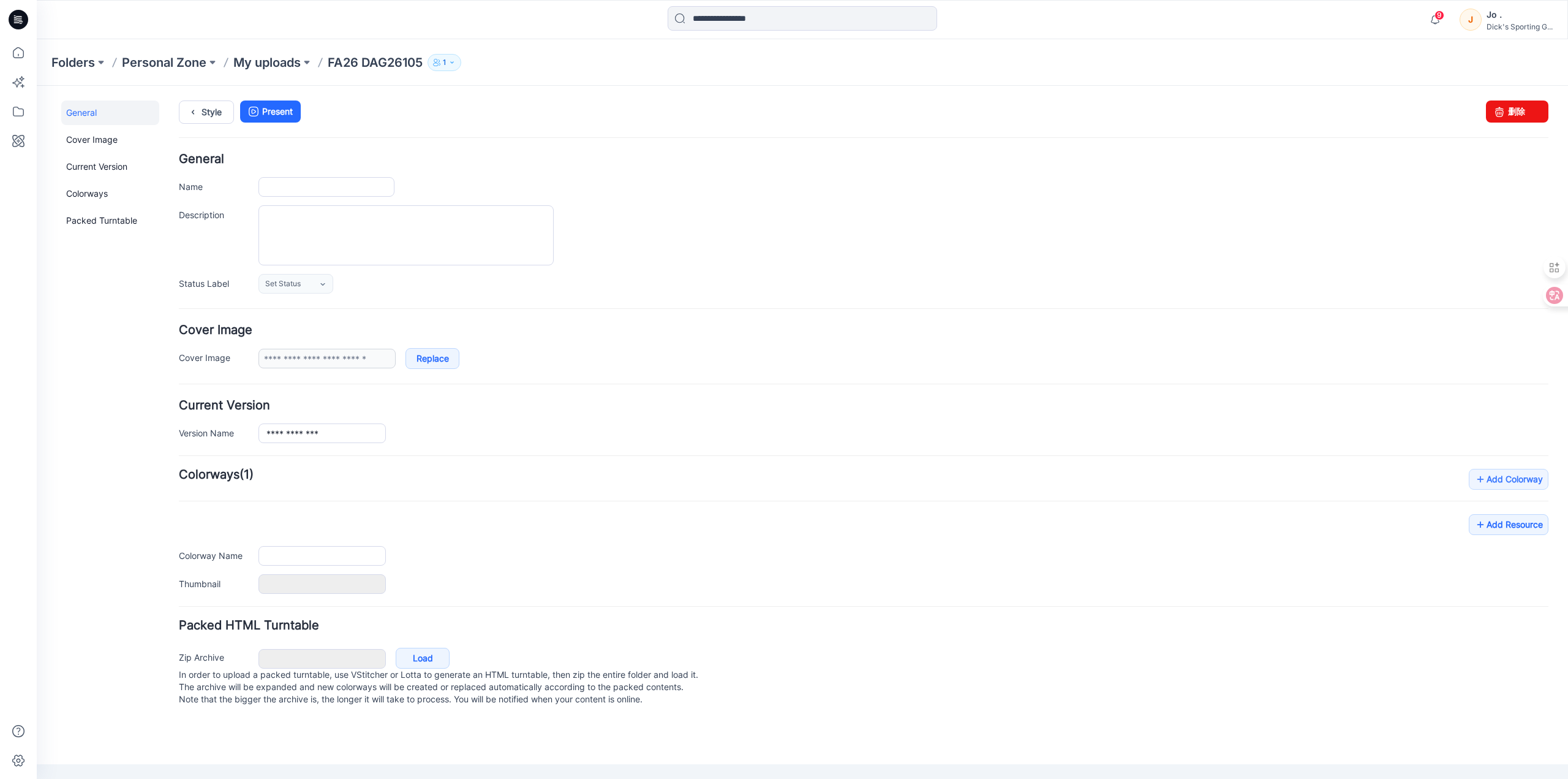
type input "**********"
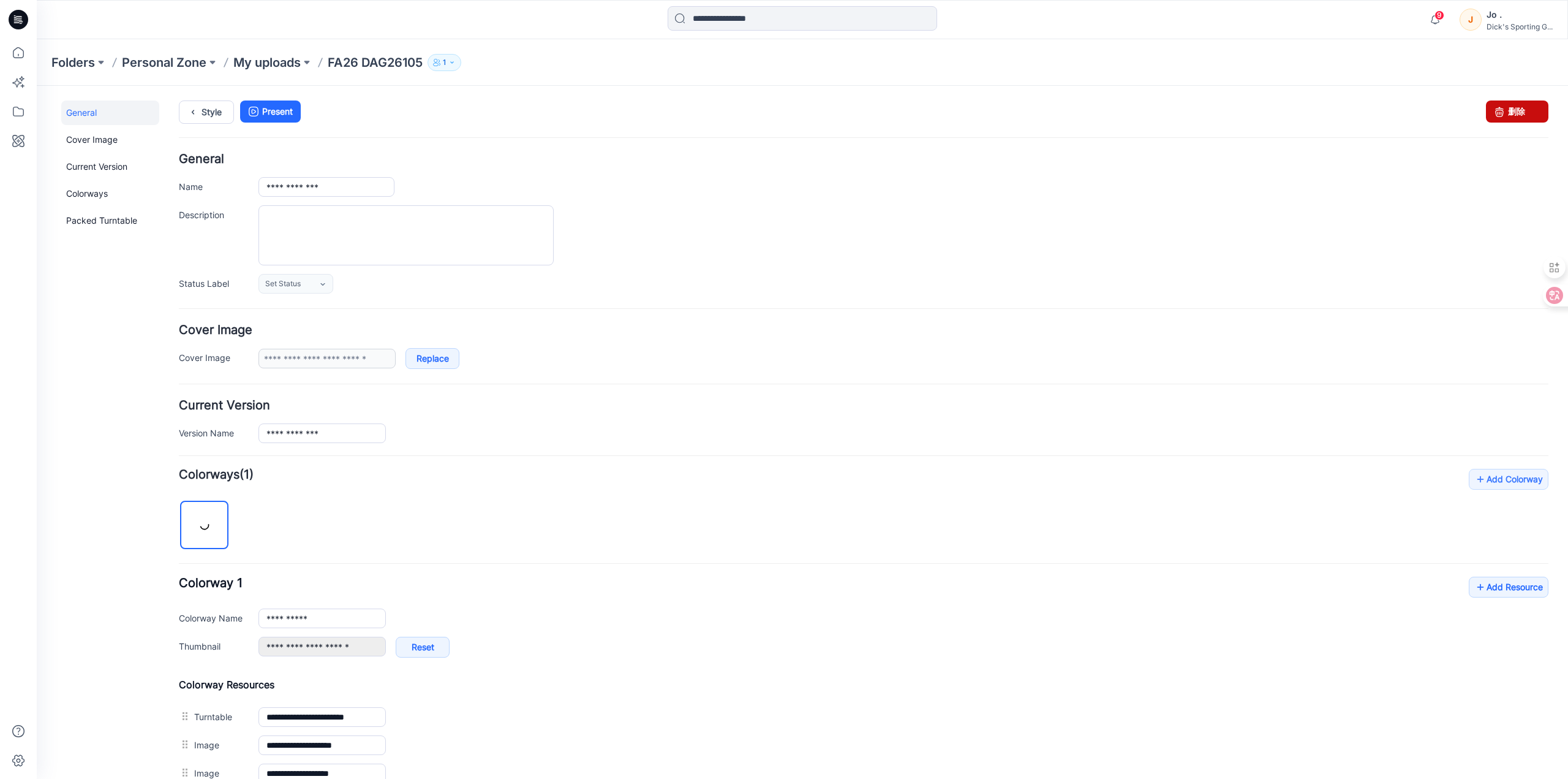
drag, startPoint x: 1498, startPoint y: 112, endPoint x: 882, endPoint y: 125, distance: 616.1
click at [1498, 112] on link "删除" at bounding box center [1517, 111] width 62 height 22
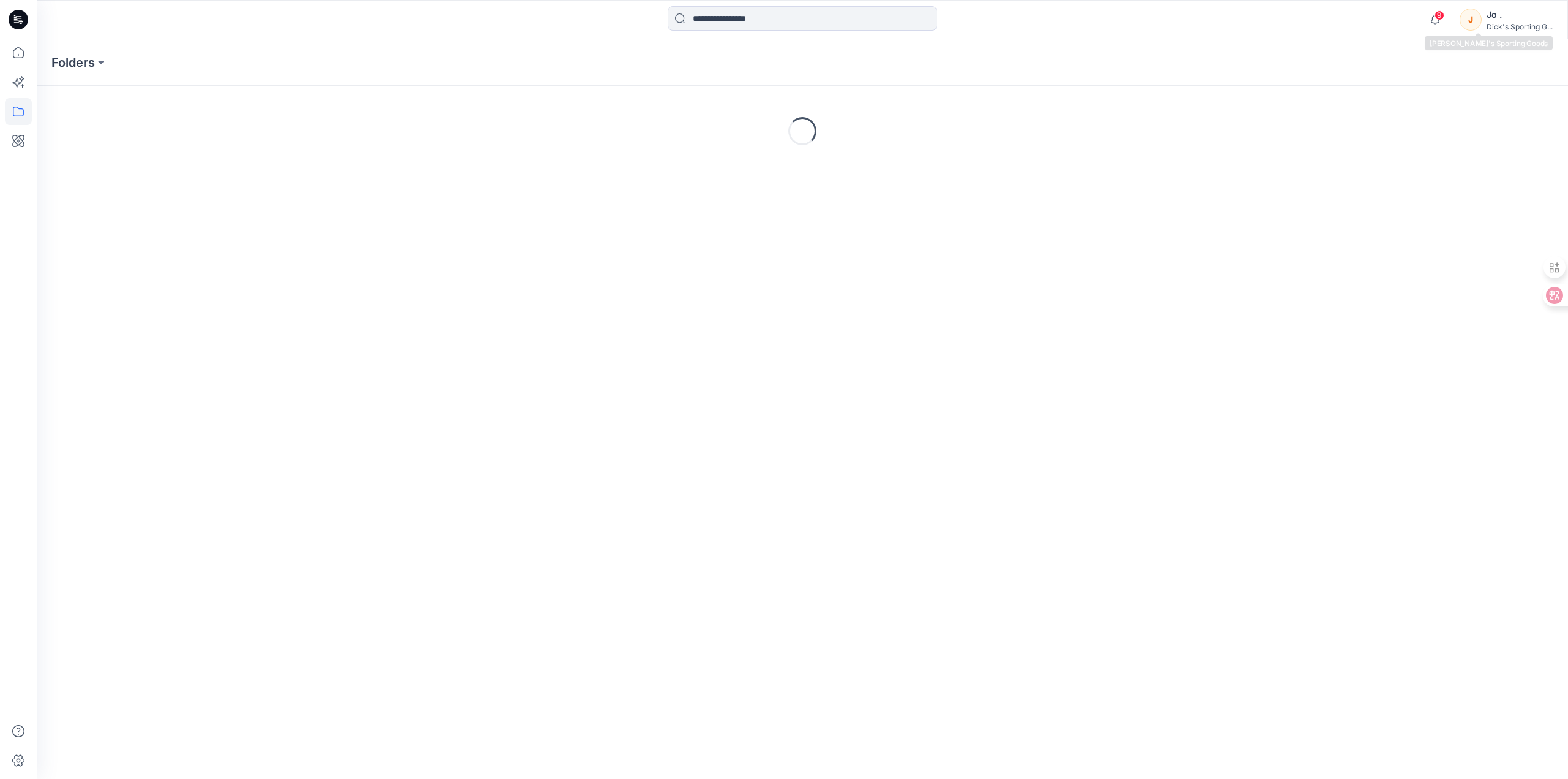
click at [1510, 23] on div "Dick's Sporting G..." at bounding box center [1520, 26] width 66 height 9
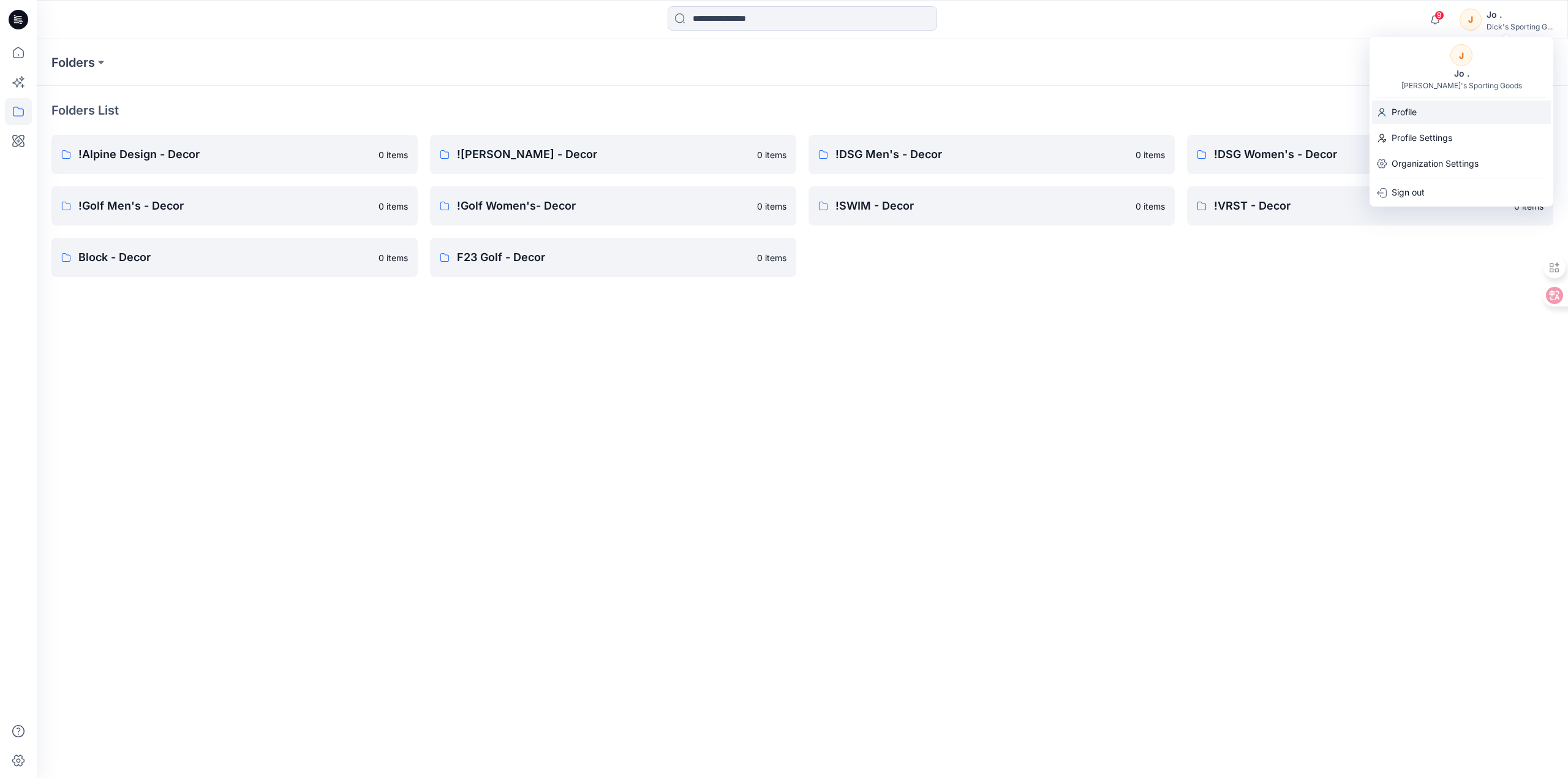
click at [1421, 114] on div "Profile" at bounding box center [1462, 112] width 179 height 24
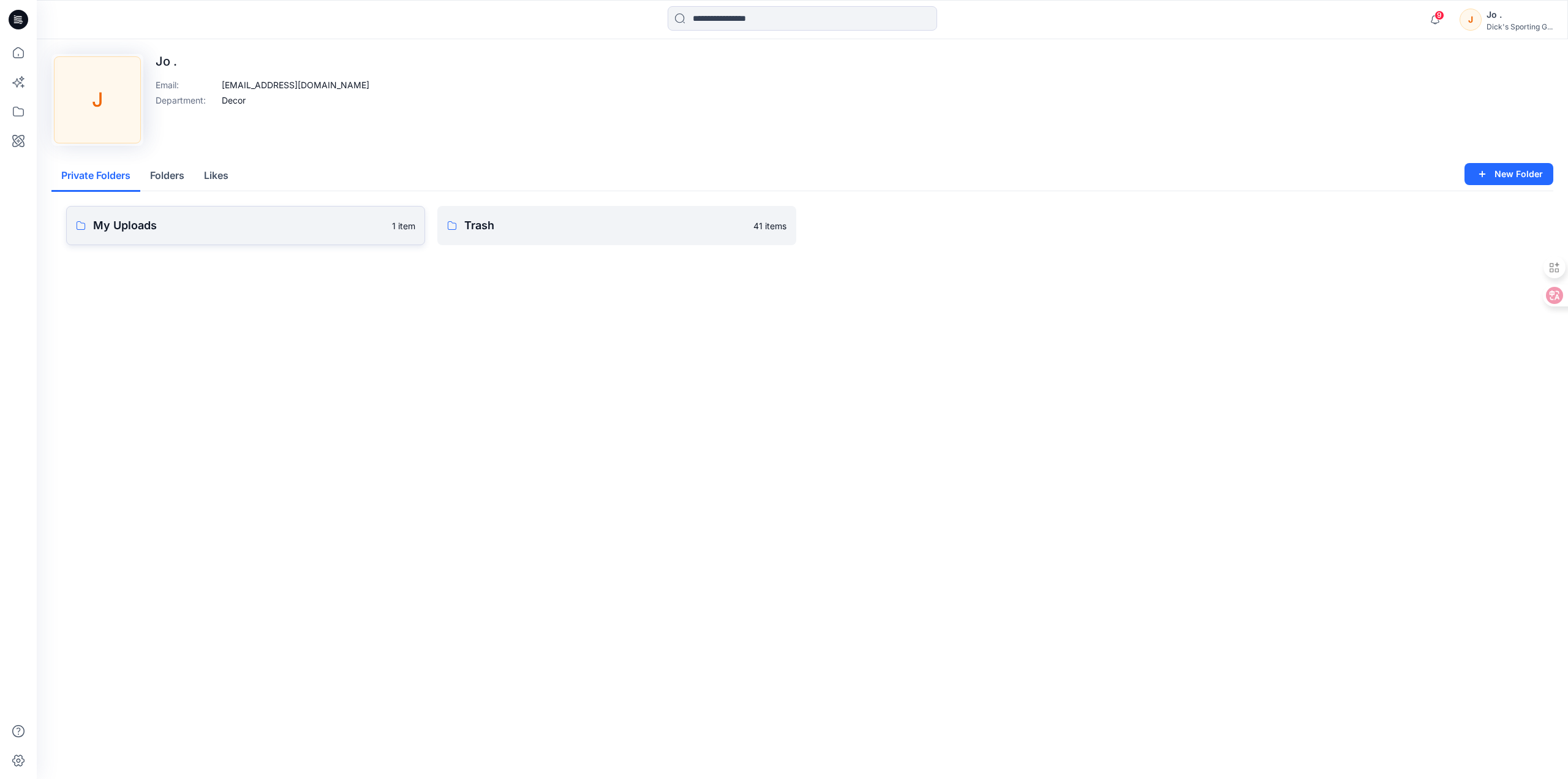
click at [212, 227] on p "My Uploads" at bounding box center [239, 225] width 292 height 17
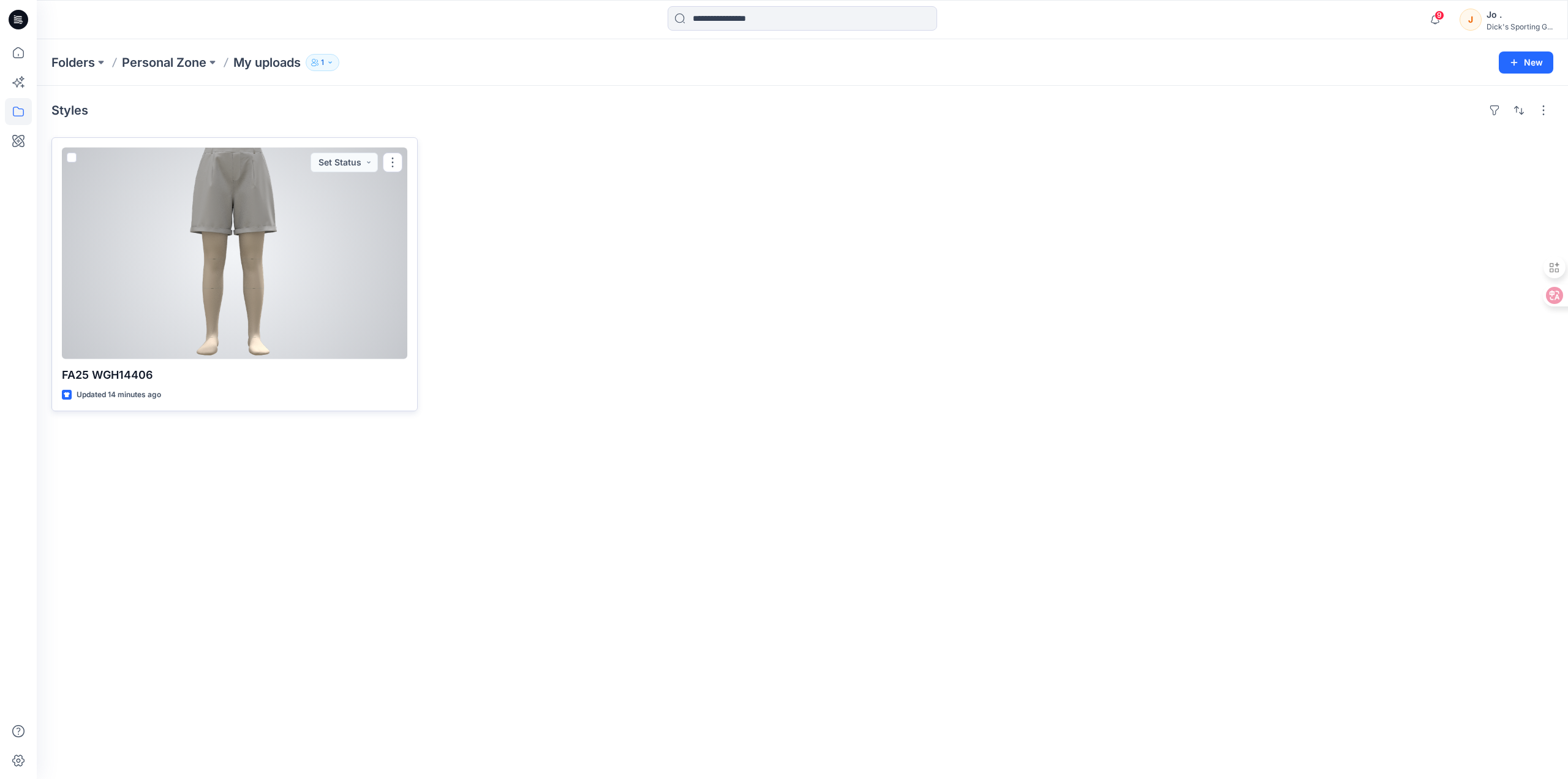
click at [267, 250] on div at bounding box center [234, 253] width 346 height 212
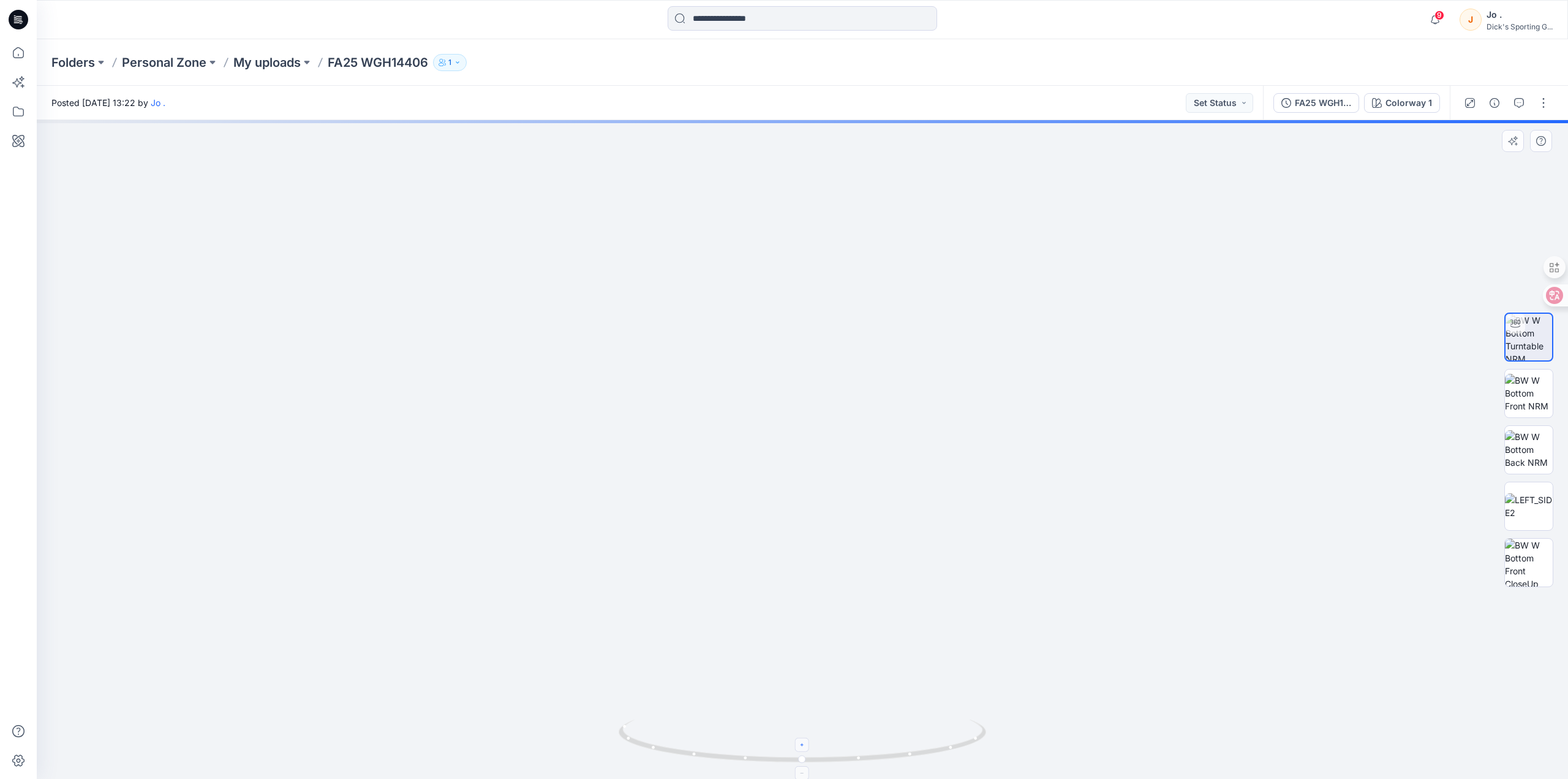
click at [804, 749] on foreignobject at bounding box center [803, 745] width 14 height 14
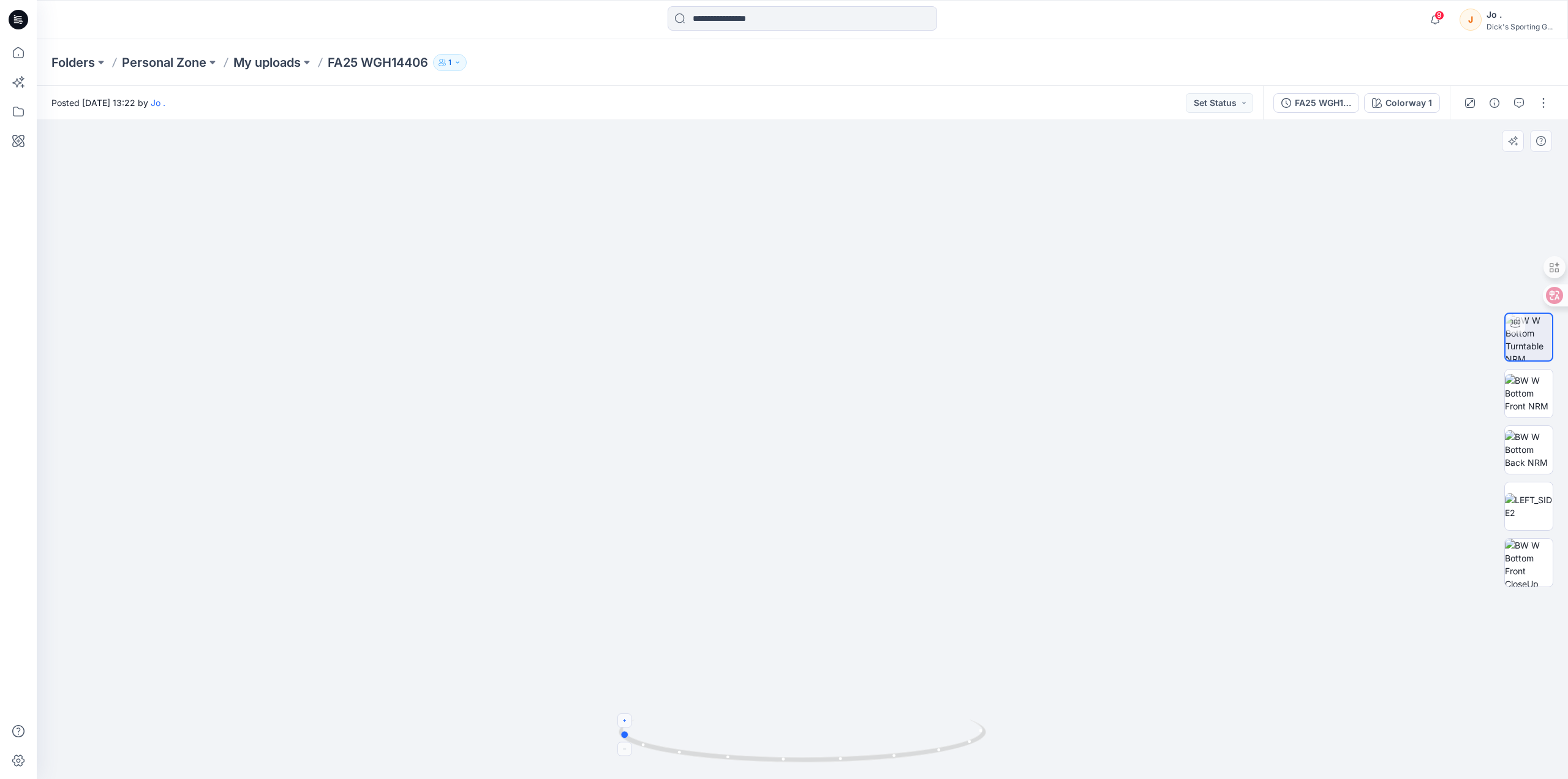
drag, startPoint x: 802, startPoint y: 761, endPoint x: 986, endPoint y: 756, distance: 184.1
click at [986, 756] on icon at bounding box center [804, 742] width 370 height 46
click at [281, 64] on p "My uploads" at bounding box center [267, 62] width 67 height 17
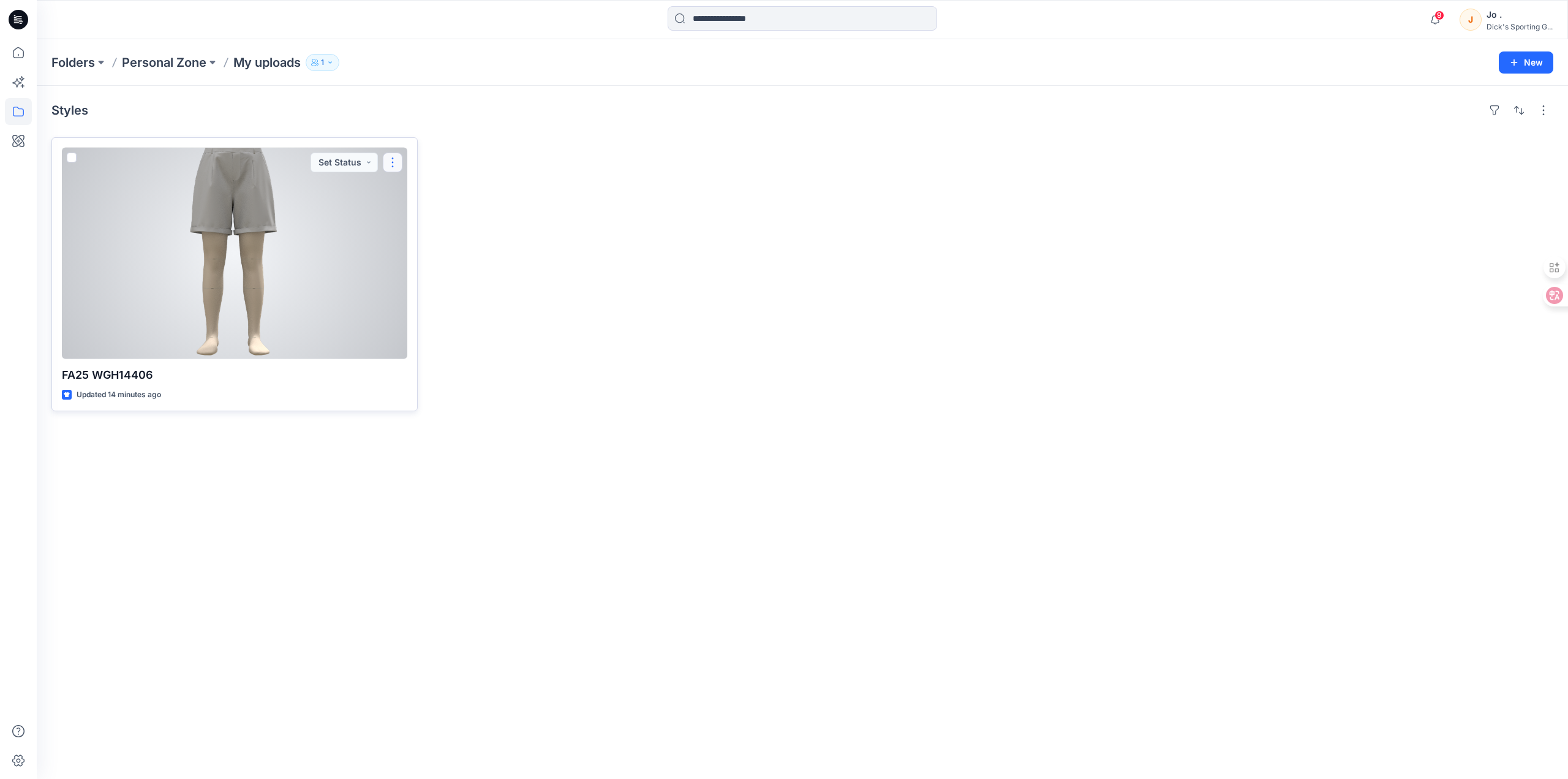
click at [394, 162] on button "button" at bounding box center [393, 162] width 20 height 20
click at [444, 192] on button "Edit" at bounding box center [451, 190] width 132 height 23
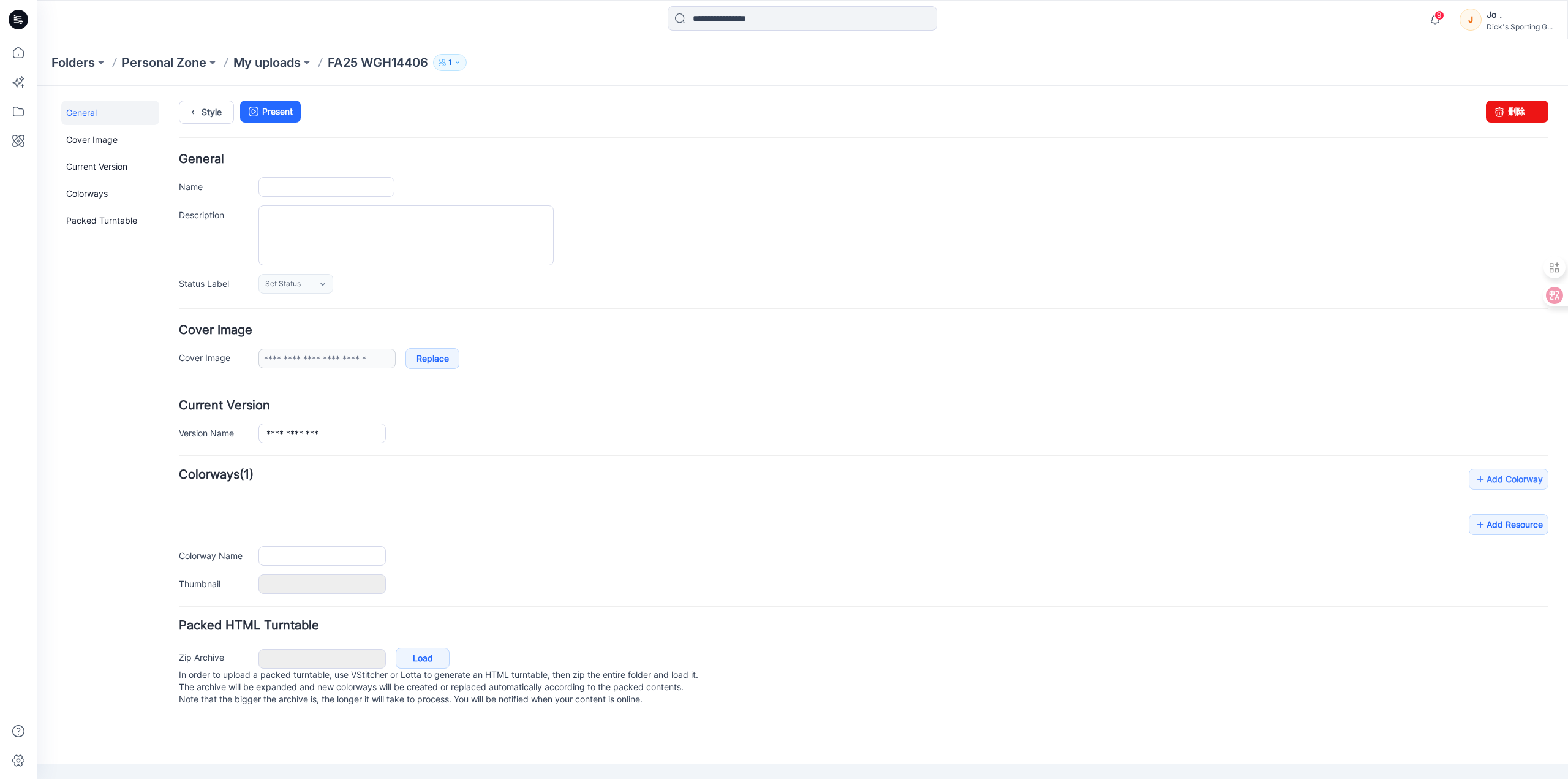
type input "**********"
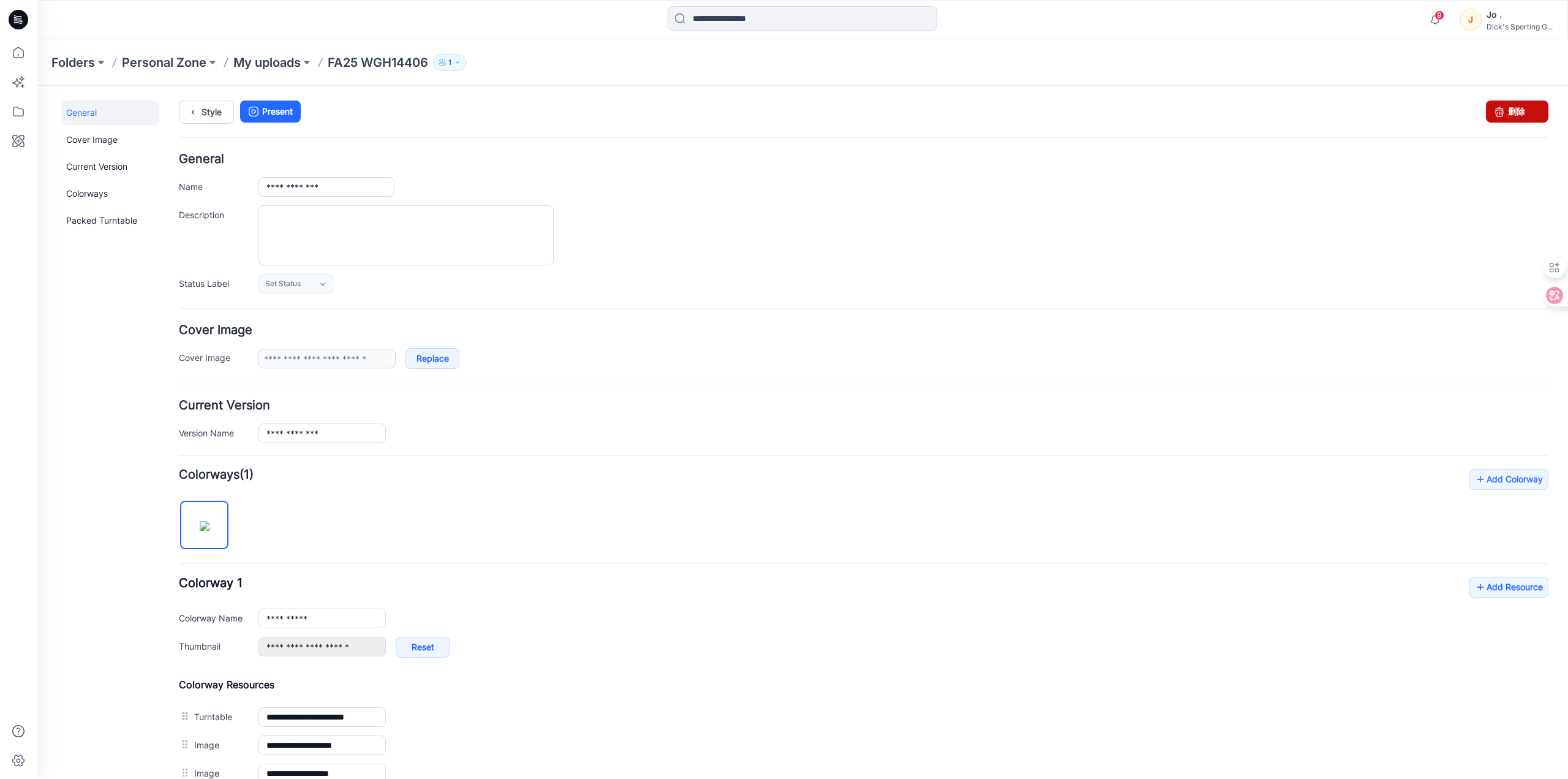
drag, startPoint x: 1500, startPoint y: 113, endPoint x: 875, endPoint y: 125, distance: 625.1
click at [1500, 113] on link "删除" at bounding box center [1517, 111] width 62 height 22
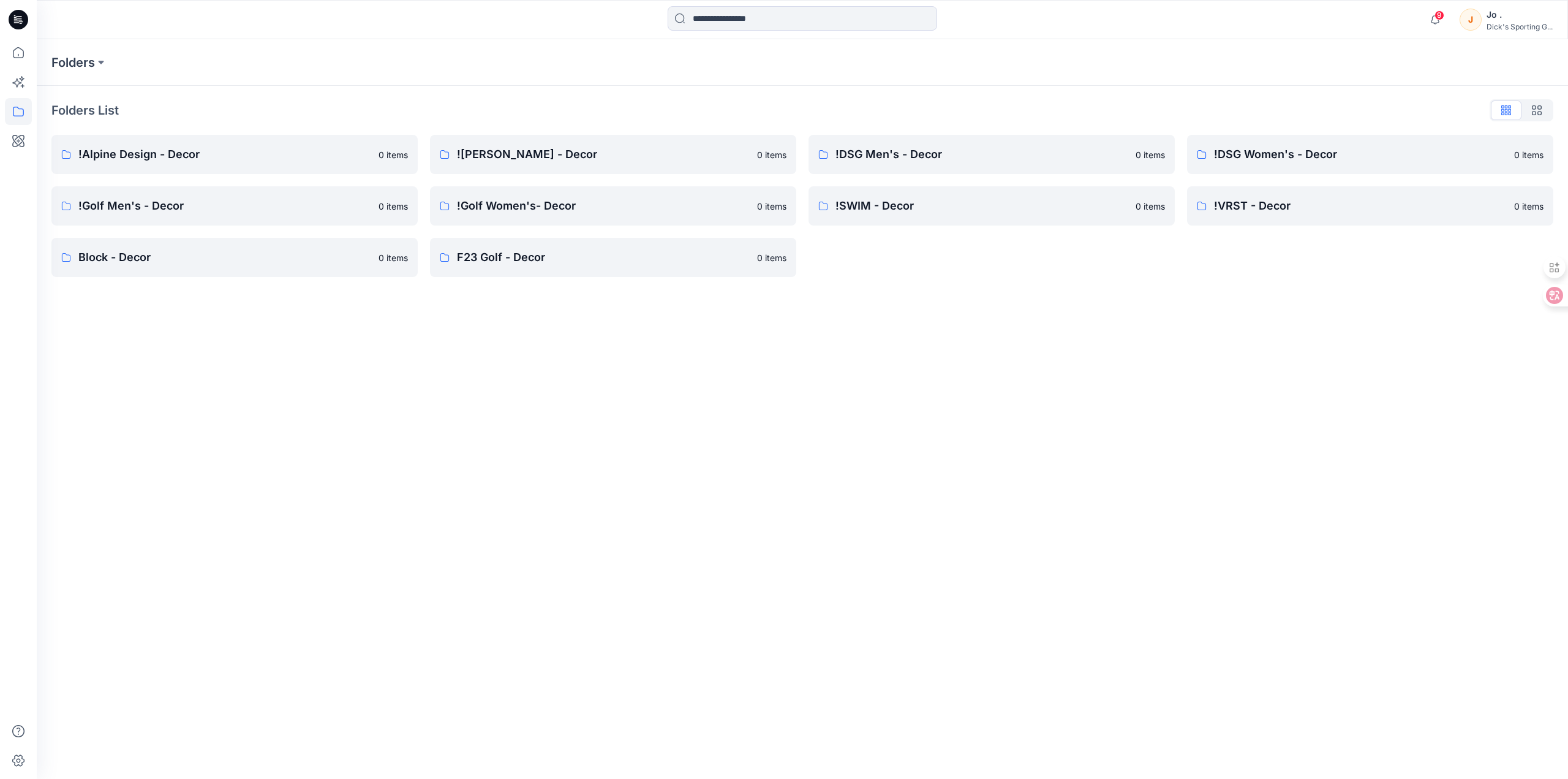
click at [1497, 21] on div "Jo ." at bounding box center [1520, 14] width 66 height 15
click at [1424, 112] on div "Profile" at bounding box center [1462, 112] width 179 height 24
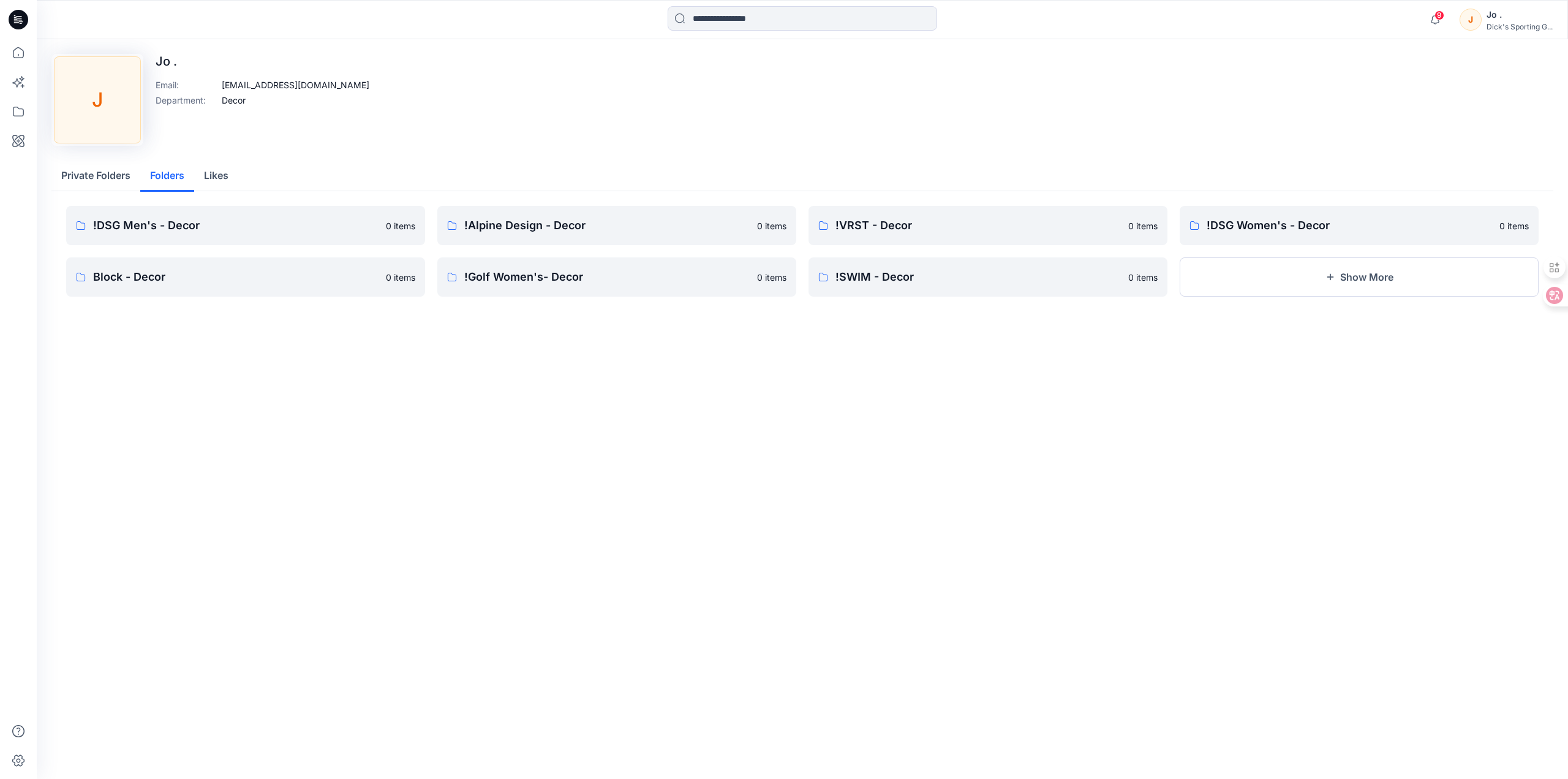
click at [167, 177] on button "Folders" at bounding box center [166, 176] width 54 height 32
click at [216, 175] on button "Likes" at bounding box center [216, 176] width 44 height 32
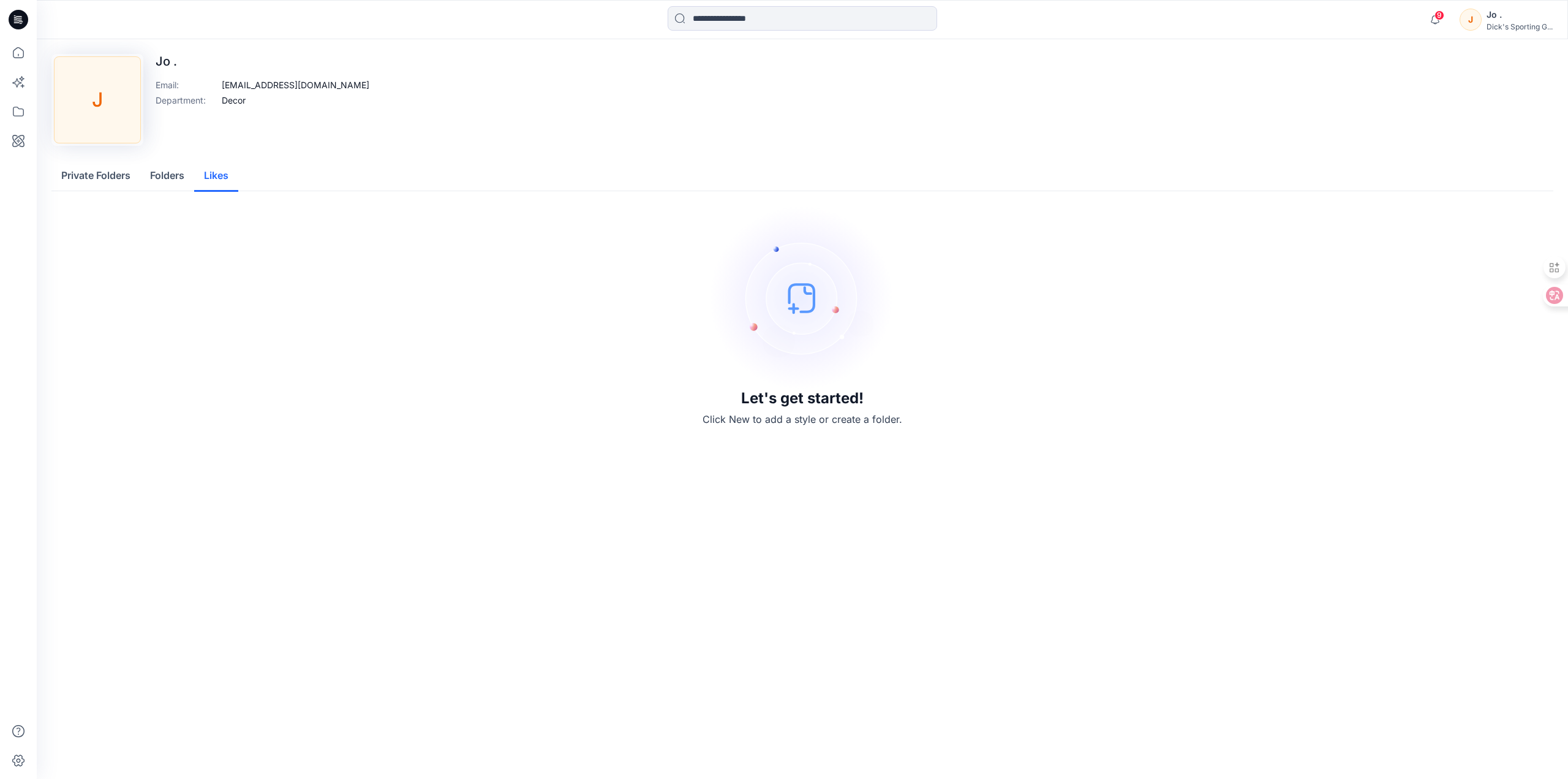
click at [173, 176] on button "Folders" at bounding box center [166, 176] width 54 height 32
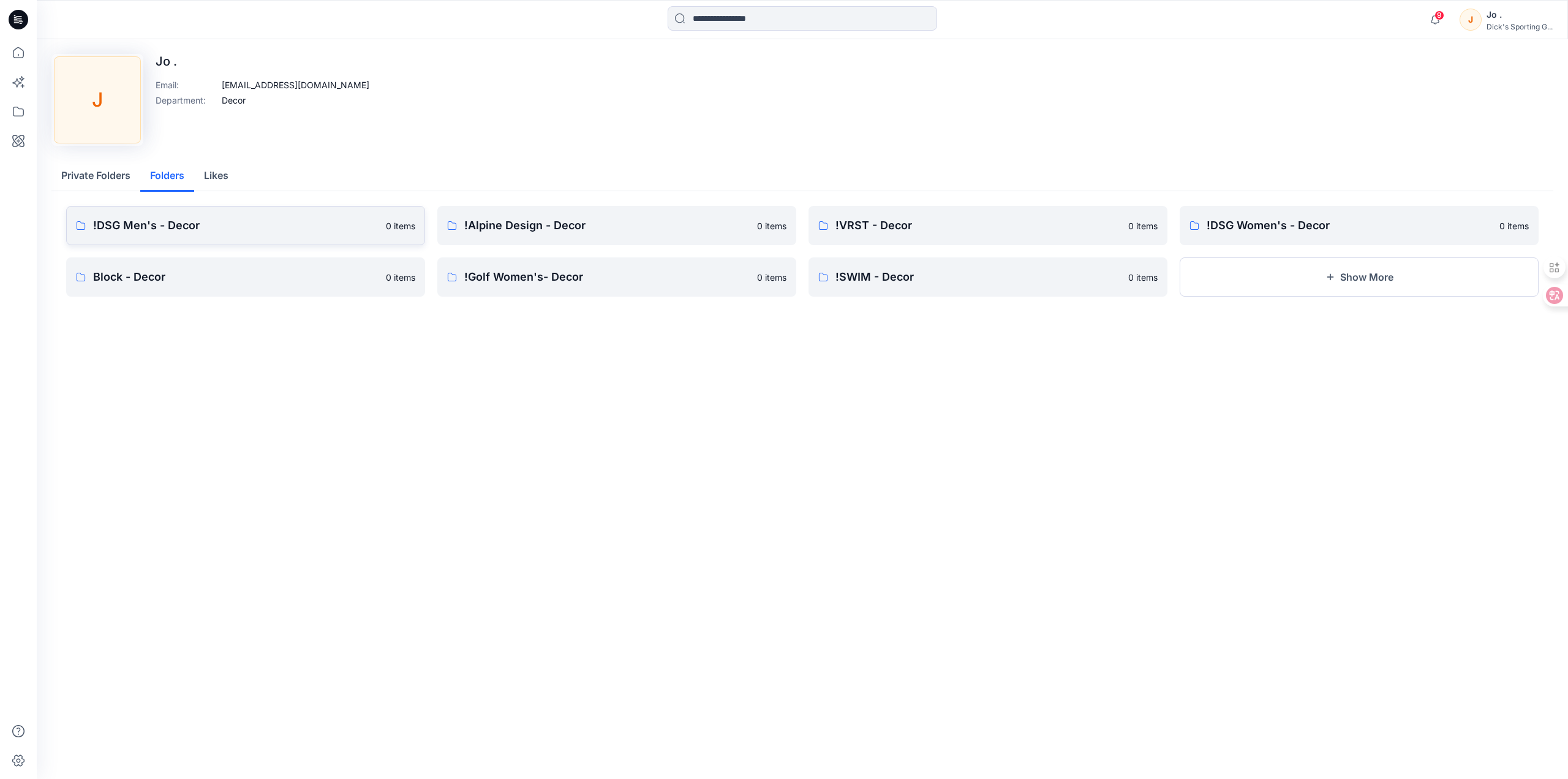
click at [244, 238] on link "!DSG Men's - Decor 0 items" at bounding box center [245, 226] width 359 height 39
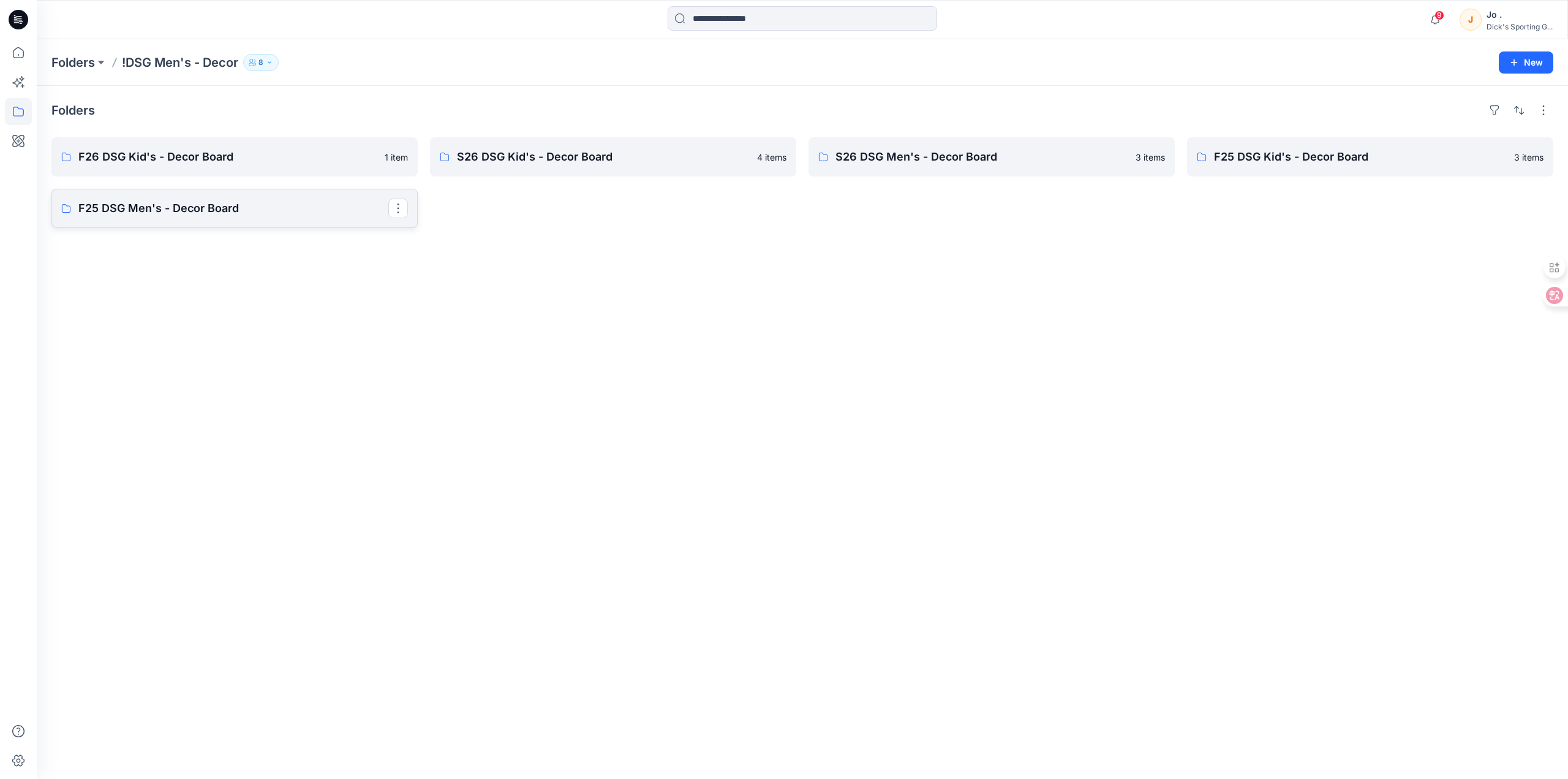
click at [260, 210] on p "F25 DSG Men's - Decor Board" at bounding box center [233, 208] width 310 height 17
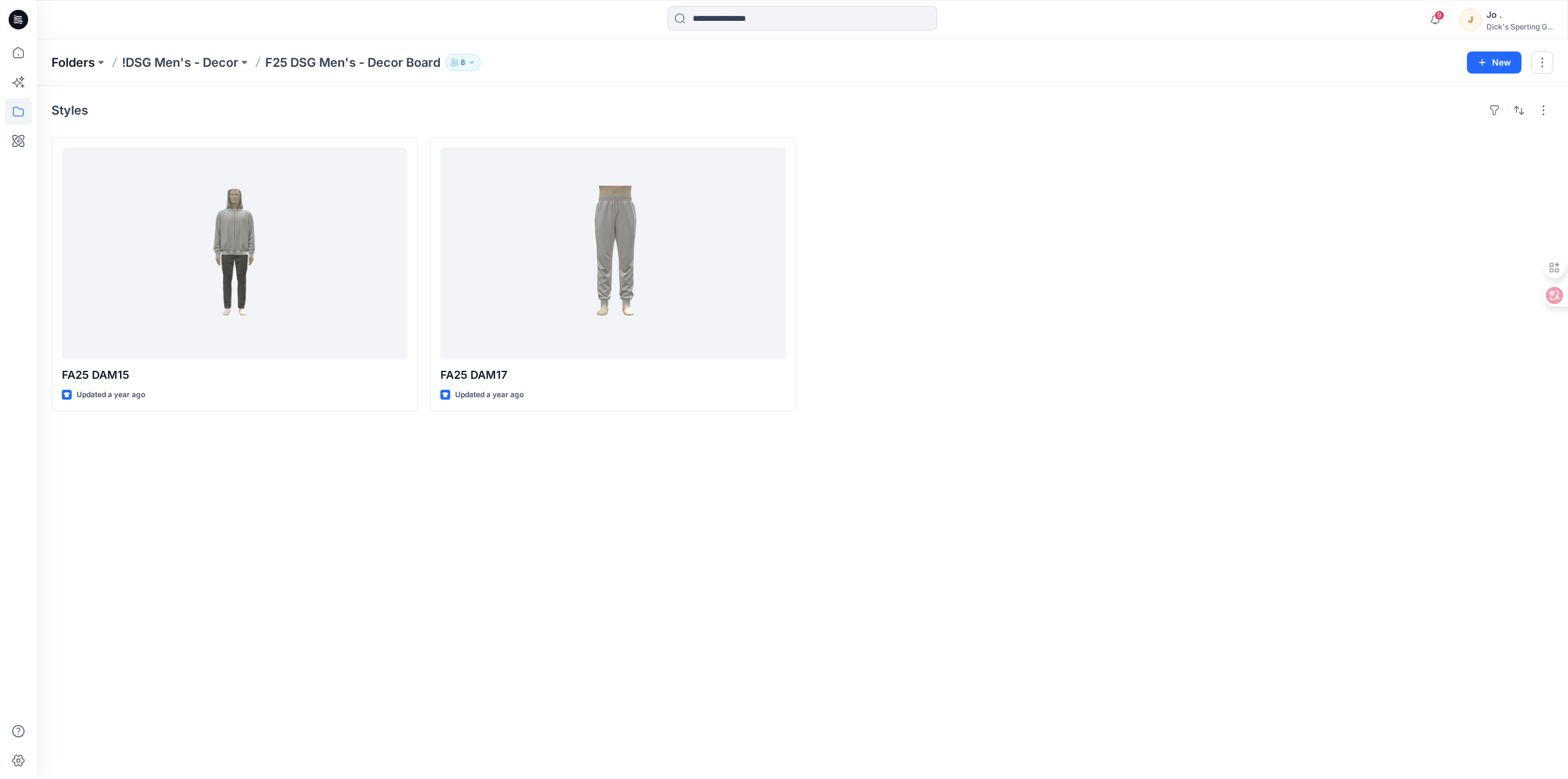
click at [78, 58] on p "Folders" at bounding box center [73, 62] width 43 height 17
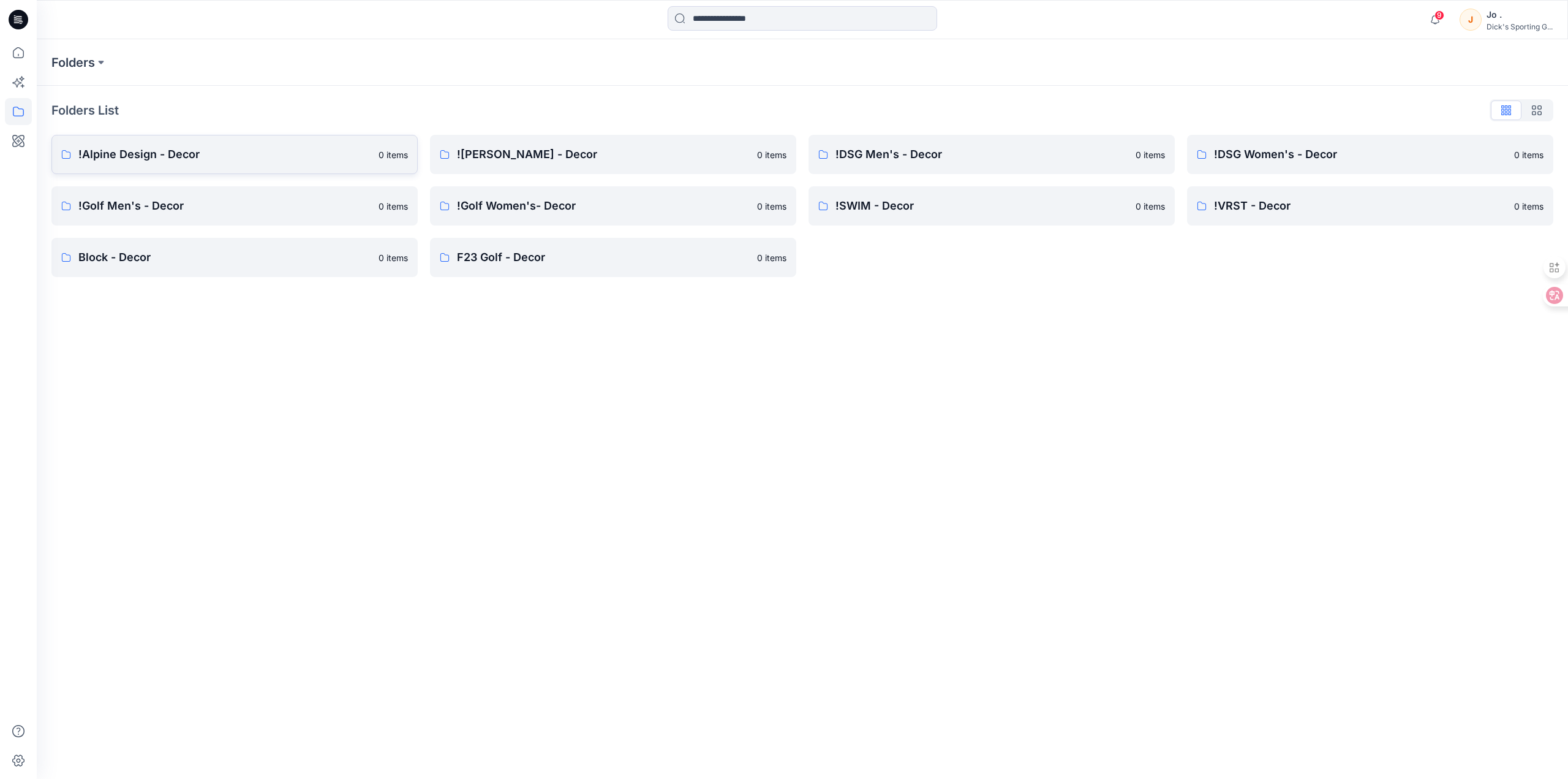
click at [295, 162] on p "!Alpine Design - Decor" at bounding box center [225, 154] width 293 height 17
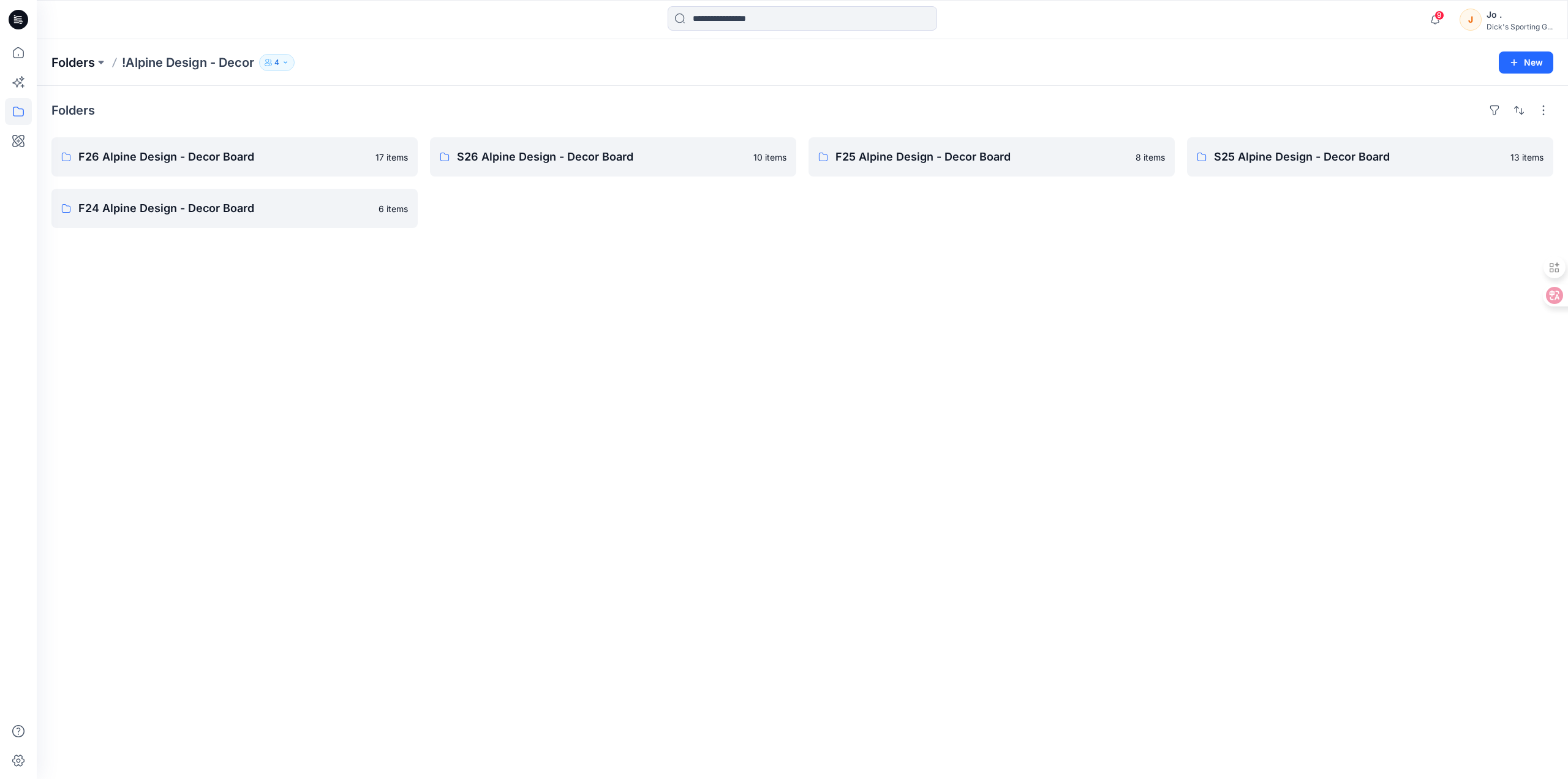
click at [80, 64] on p "Folders" at bounding box center [73, 62] width 43 height 17
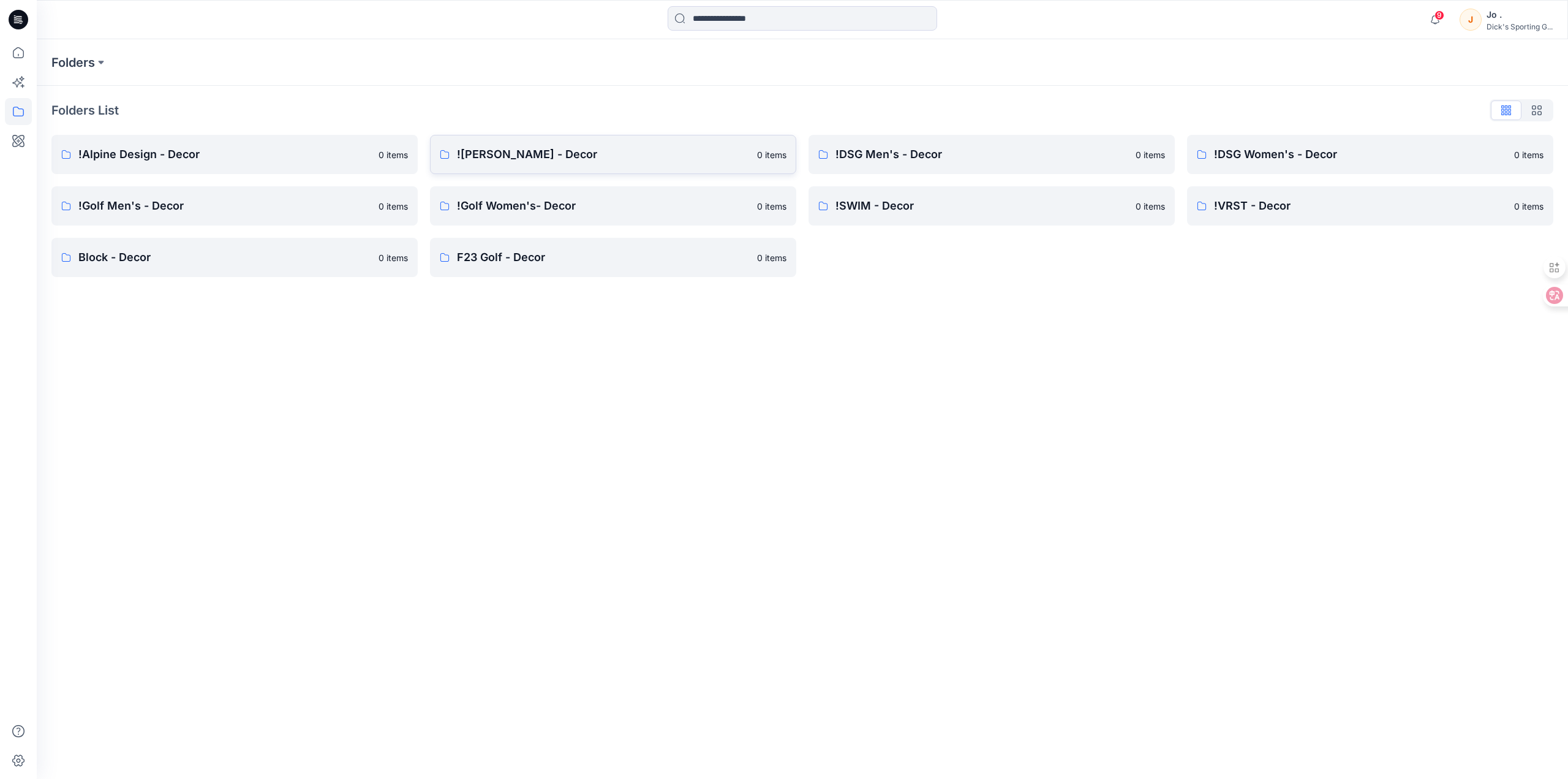
click at [593, 158] on p "![PERSON_NAME] - Decor" at bounding box center [603, 154] width 293 height 17
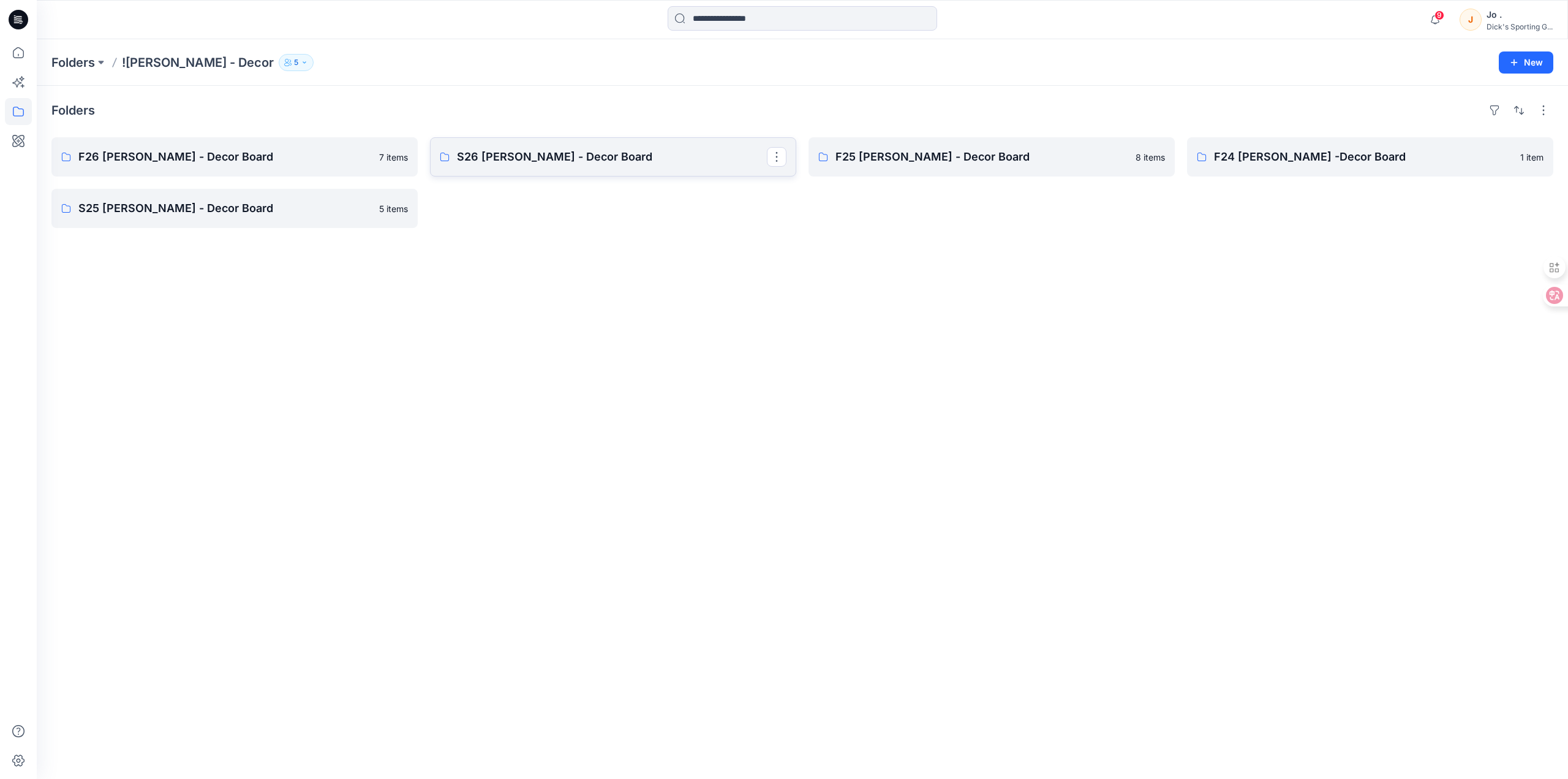
click at [552, 169] on link "S26 [PERSON_NAME] - Decor Board" at bounding box center [614, 157] width 366 height 39
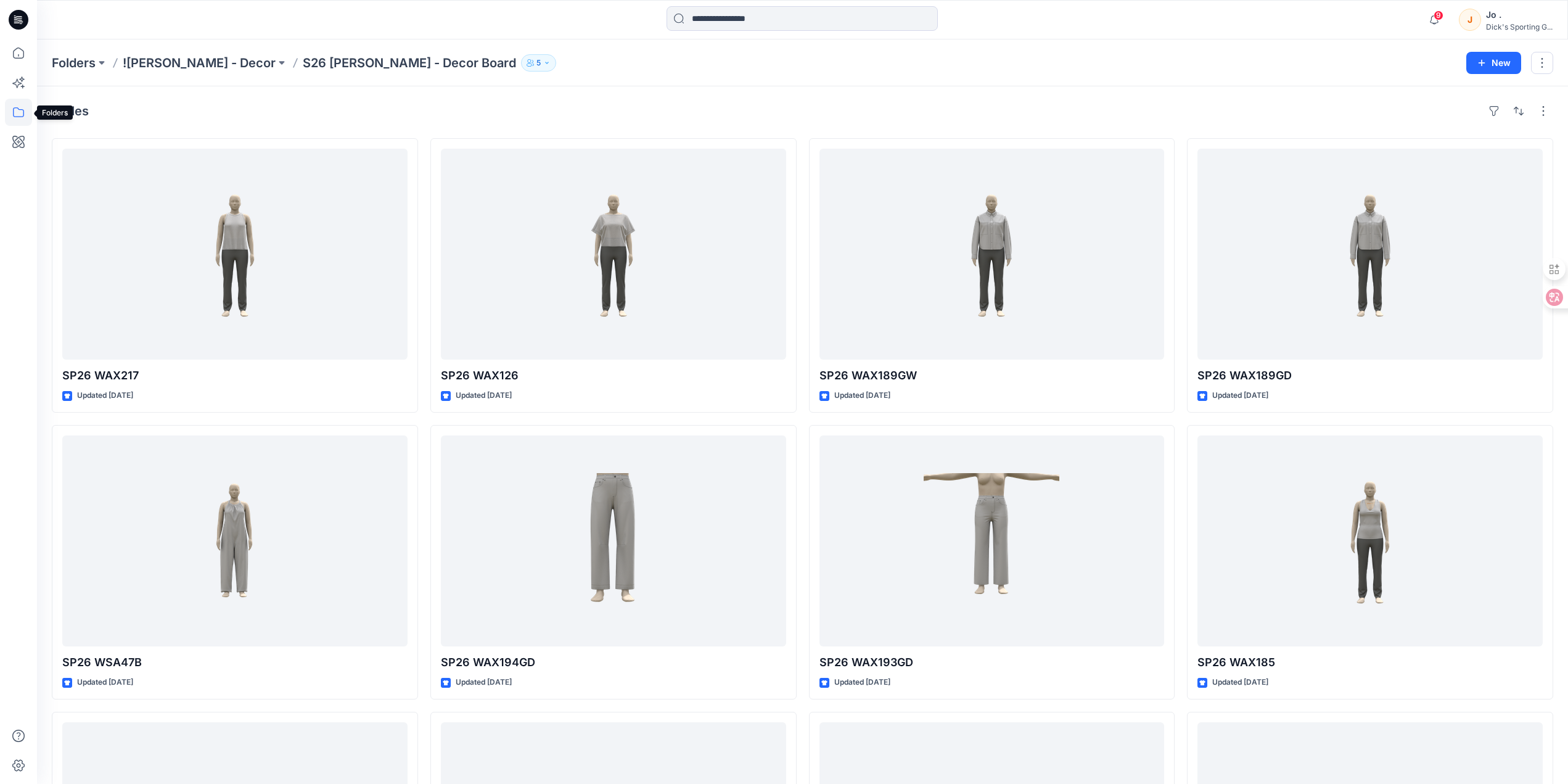
click at [22, 116] on icon at bounding box center [18, 112] width 27 height 27
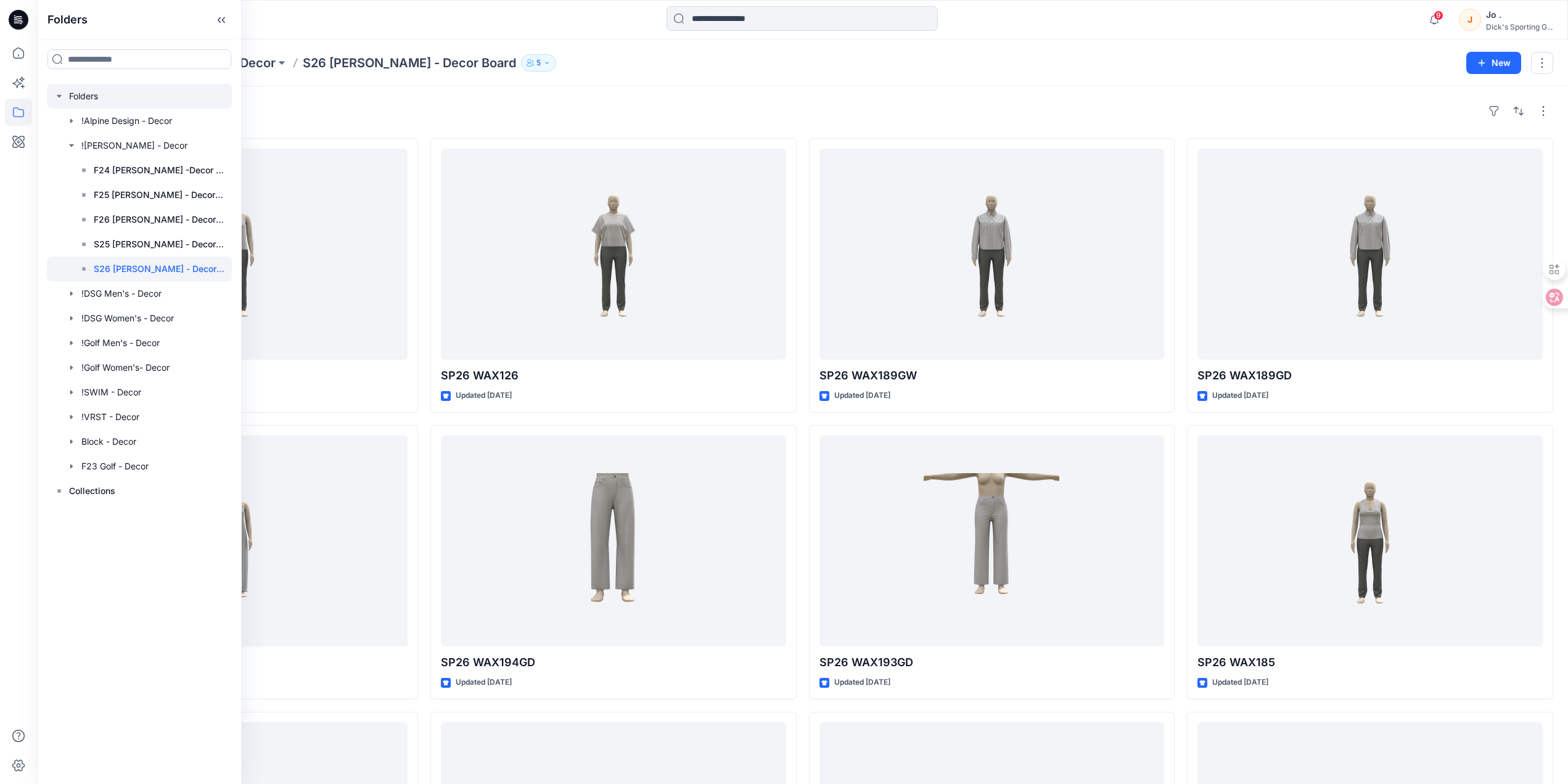
click at [117, 104] on div at bounding box center [139, 96] width 185 height 25
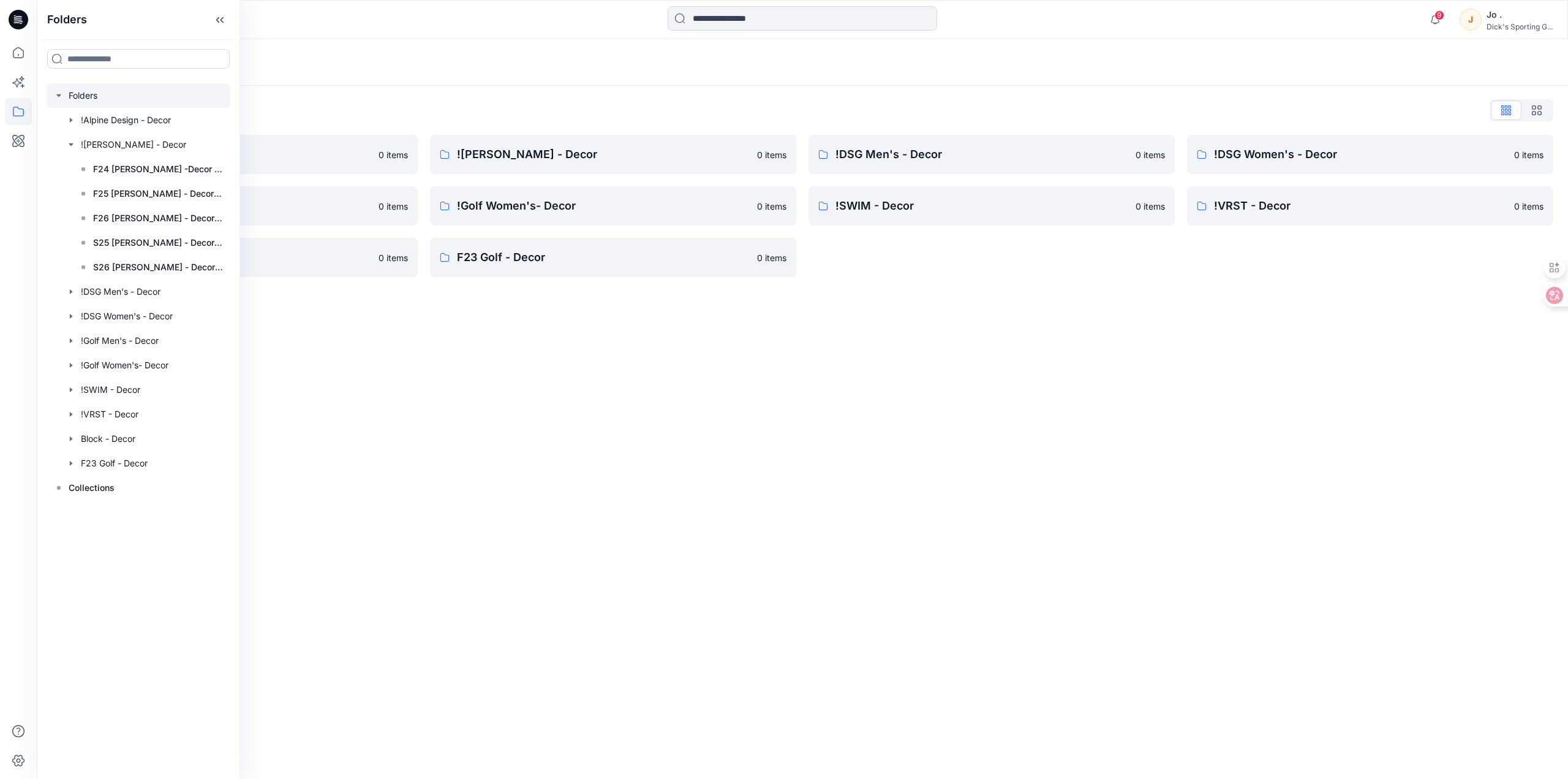
click at [615, 543] on div "Folders Folders List !Alpine Design - Decor 0 items !Golf Men's - Decor 0 items…" at bounding box center [802, 409] width 1532 height 740
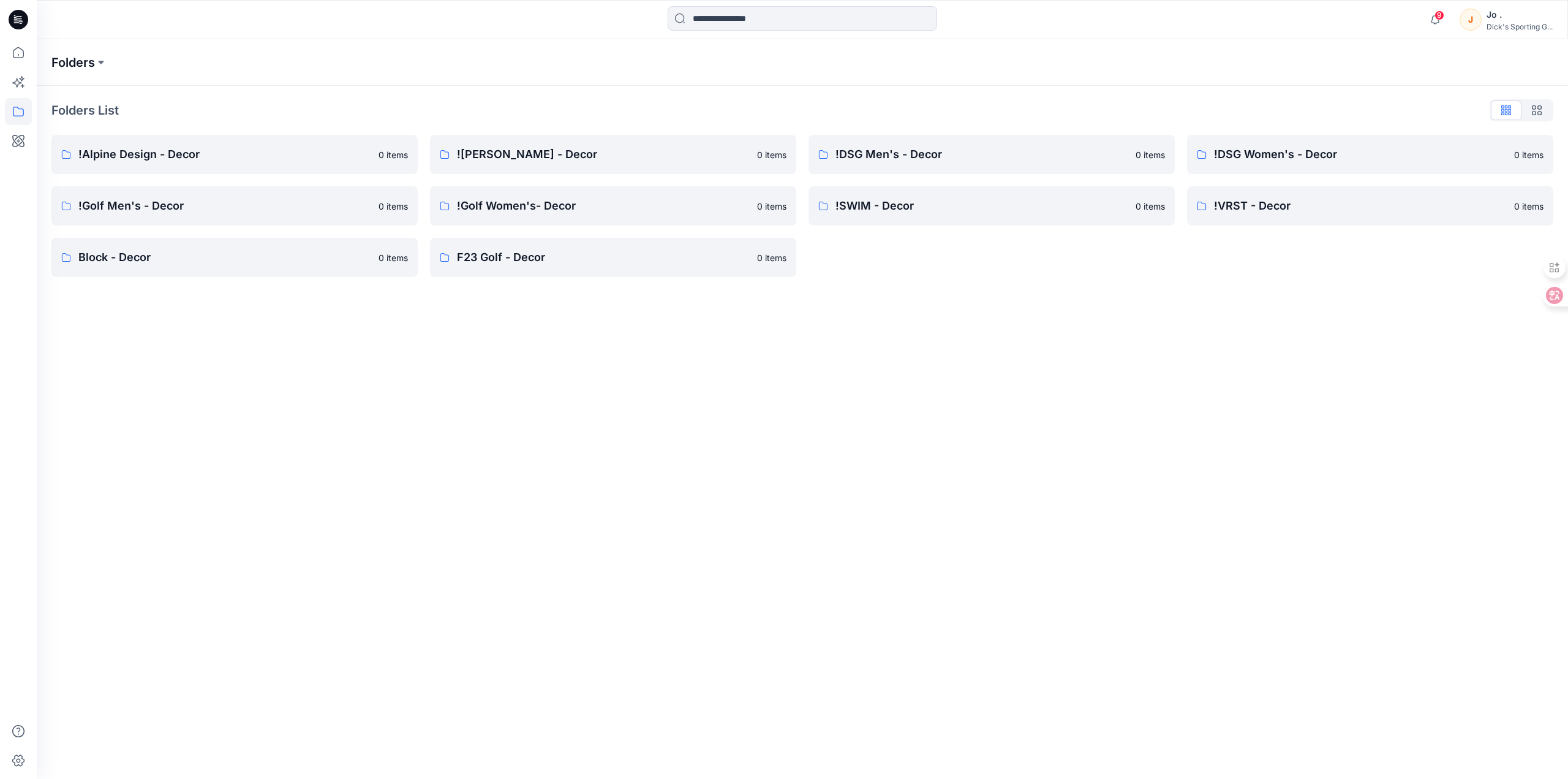
click at [70, 61] on p "Folders" at bounding box center [73, 62] width 43 height 17
click at [99, 64] on button at bounding box center [100, 62] width 12 height 17
click at [131, 159] on link "!Alpine Design - Decor" at bounding box center [141, 150] width 174 height 25
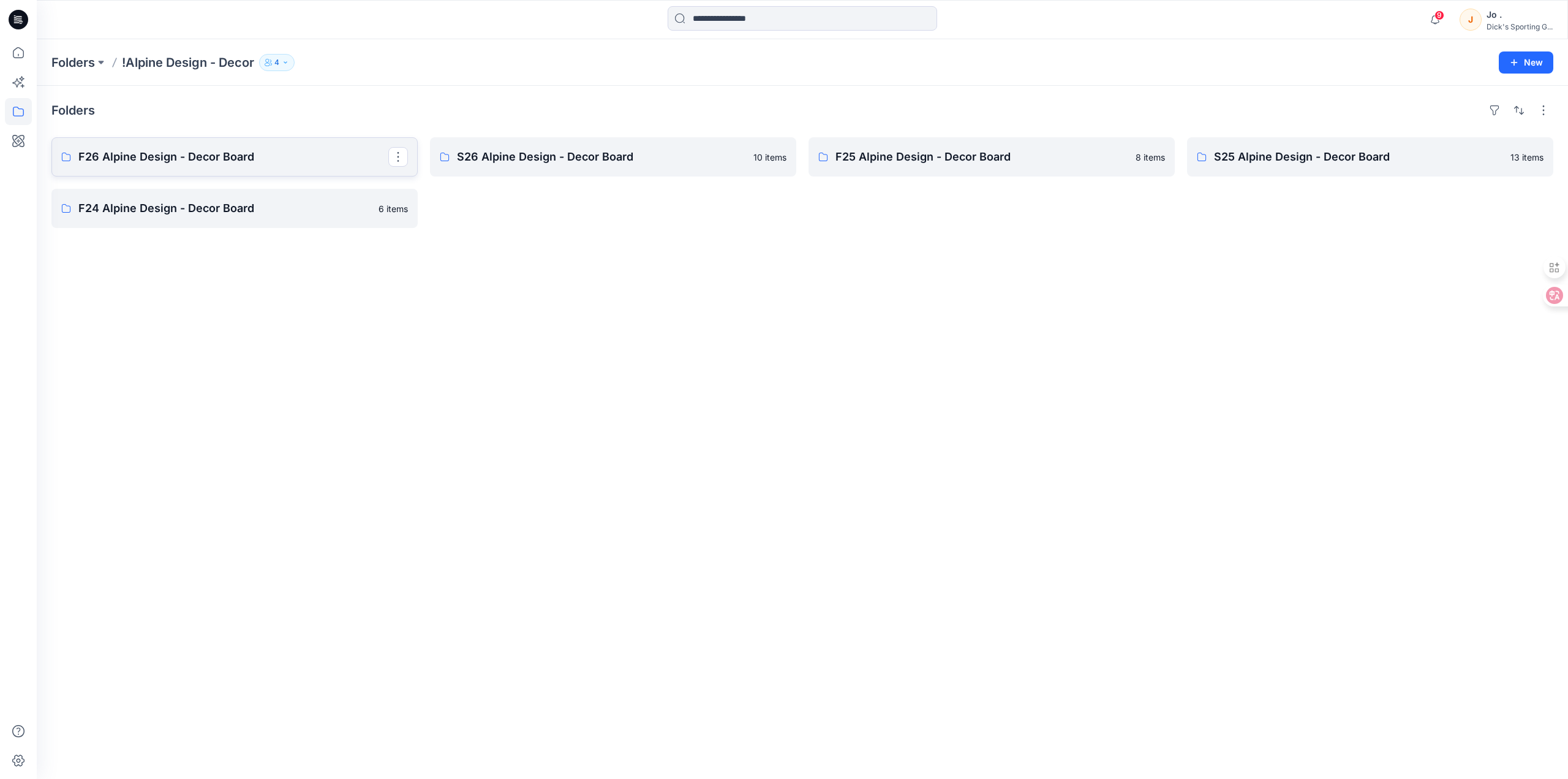
click at [131, 159] on p "F26 Alpine Design - Decor Board" at bounding box center [233, 157] width 310 height 17
